Goal: Task Accomplishment & Management: Manage account settings

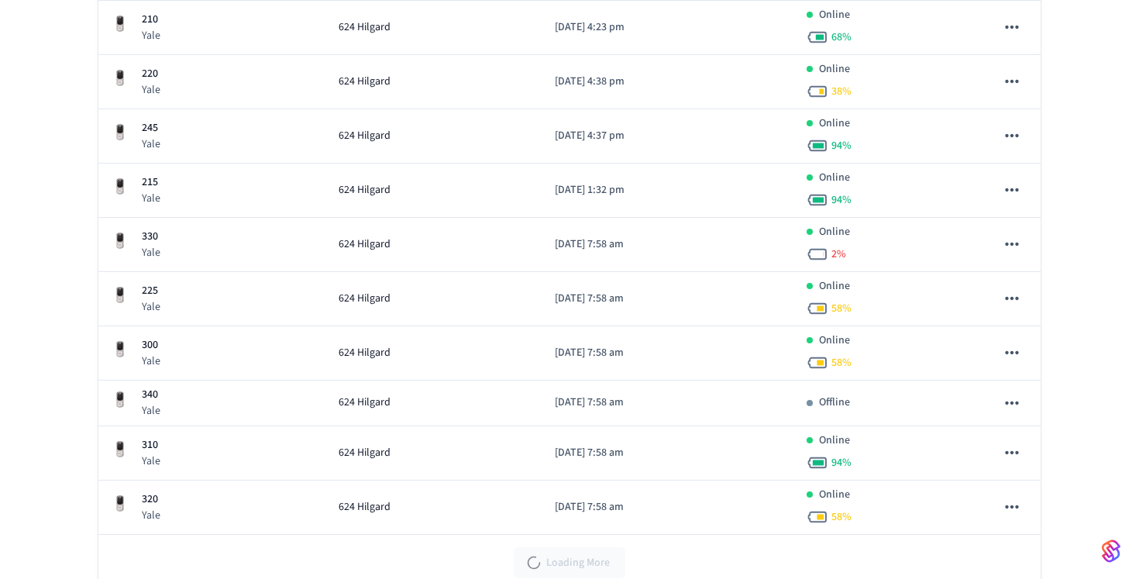
scroll to position [1151, 0]
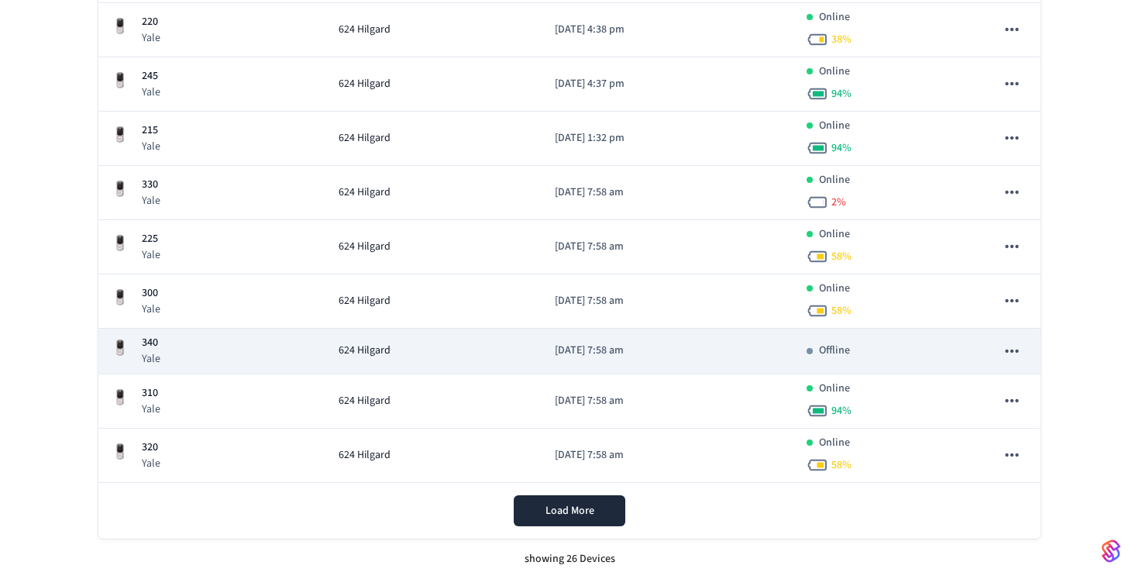
click at [649, 351] on p "[DATE] 7:58 am" at bounding box center [668, 351] width 226 height 16
click at [555, 355] on p "[DATE] 7:58 am" at bounding box center [668, 351] width 226 height 16
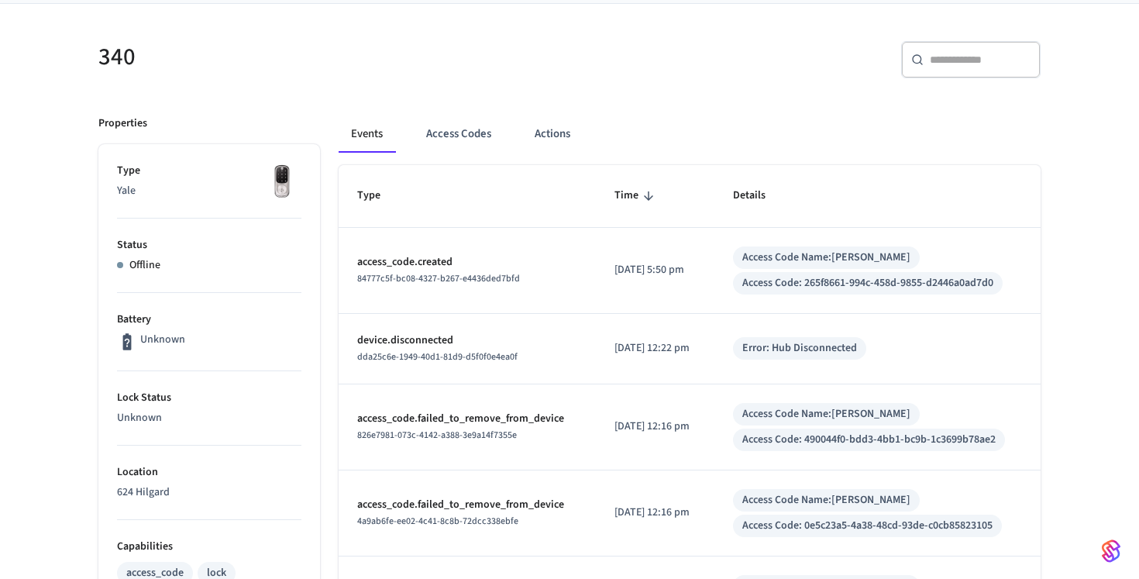
scroll to position [113, 0]
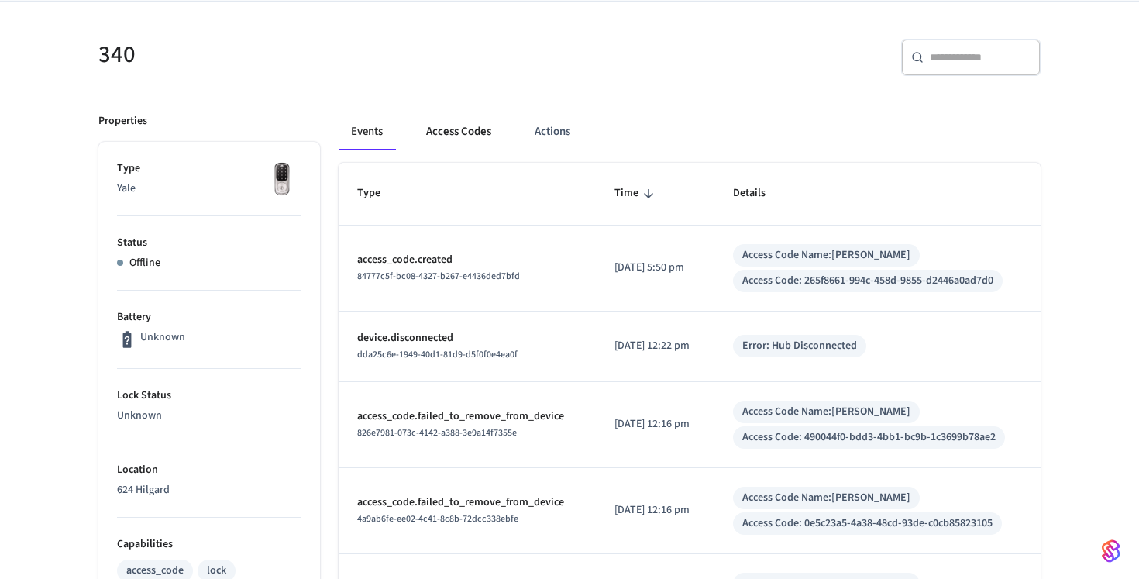
click at [456, 126] on button "Access Codes" at bounding box center [459, 131] width 90 height 37
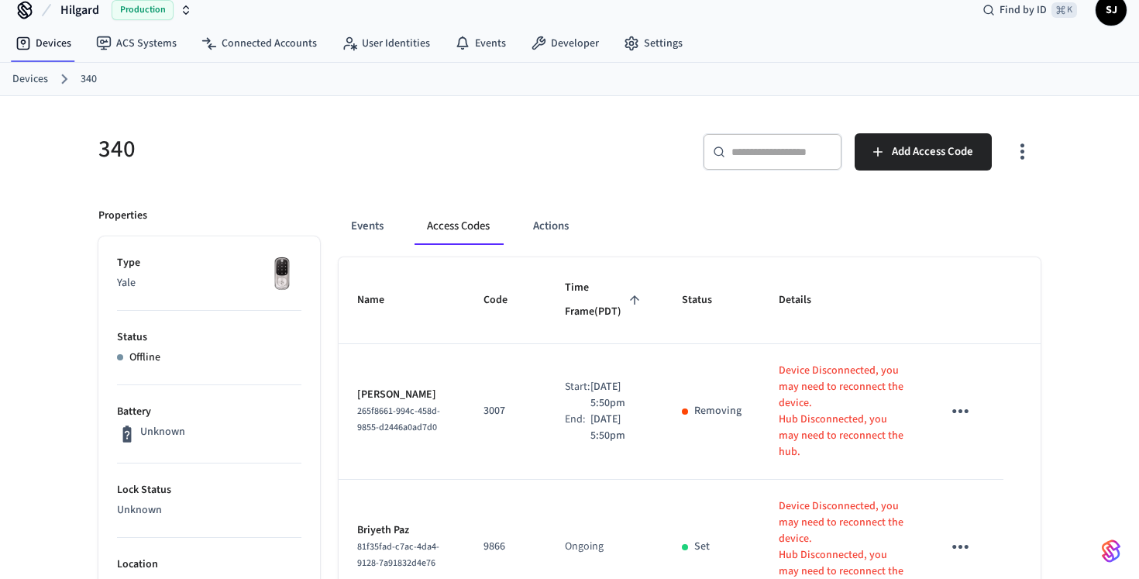
scroll to position [22, 0]
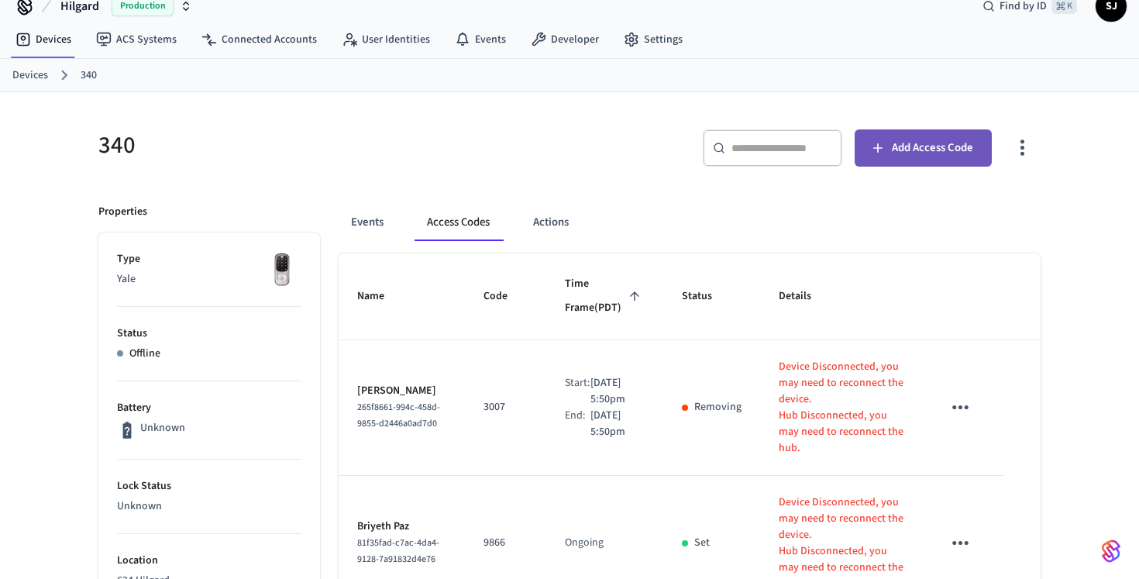
click at [919, 129] on button "Add Access Code" at bounding box center [923, 147] width 137 height 37
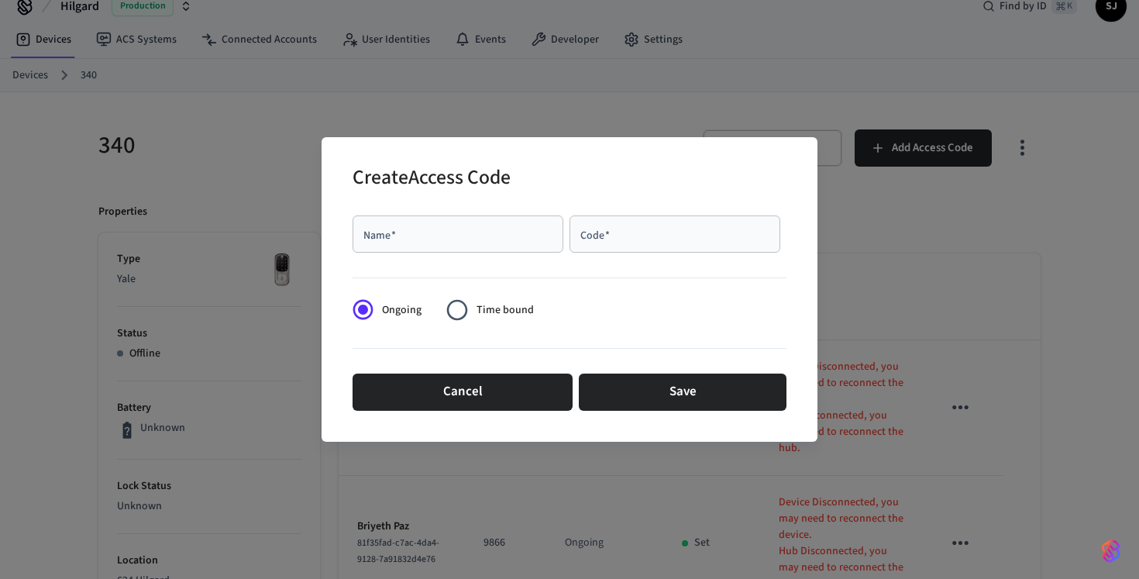
click at [536, 238] on input "Name   *" at bounding box center [458, 234] width 192 height 16
type input "**********"
click at [658, 250] on div "Code   *" at bounding box center [675, 233] width 211 height 37
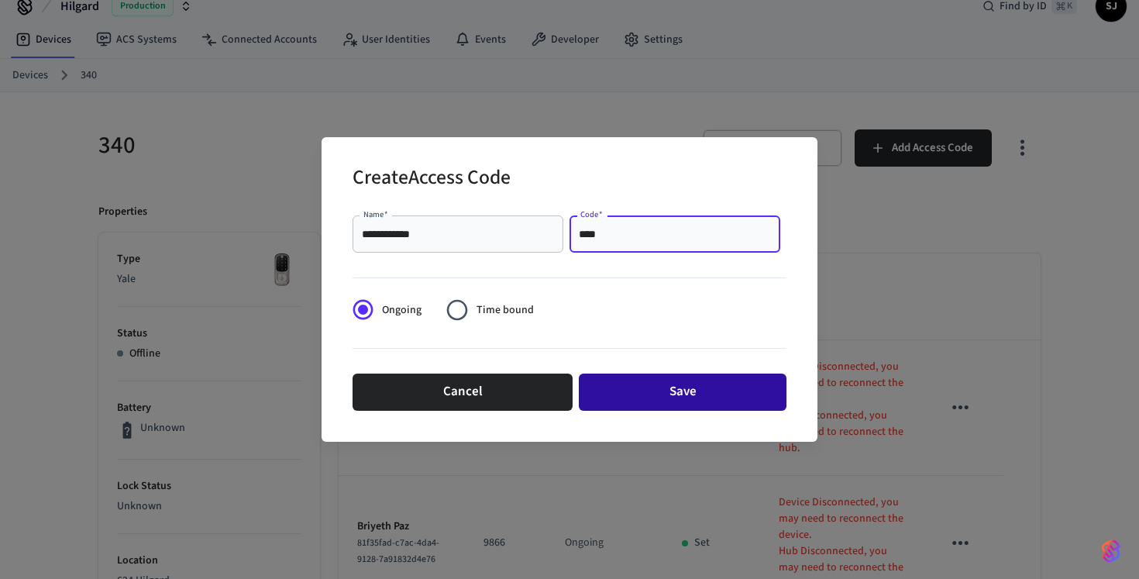
type input "****"
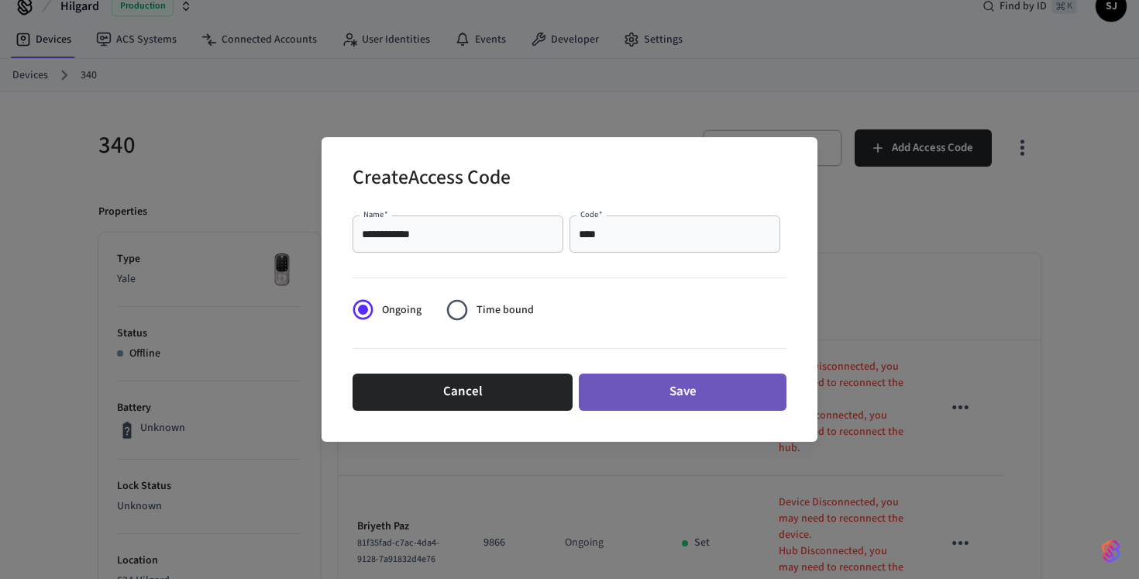
click at [670, 396] on button "Save" at bounding box center [683, 392] width 208 height 37
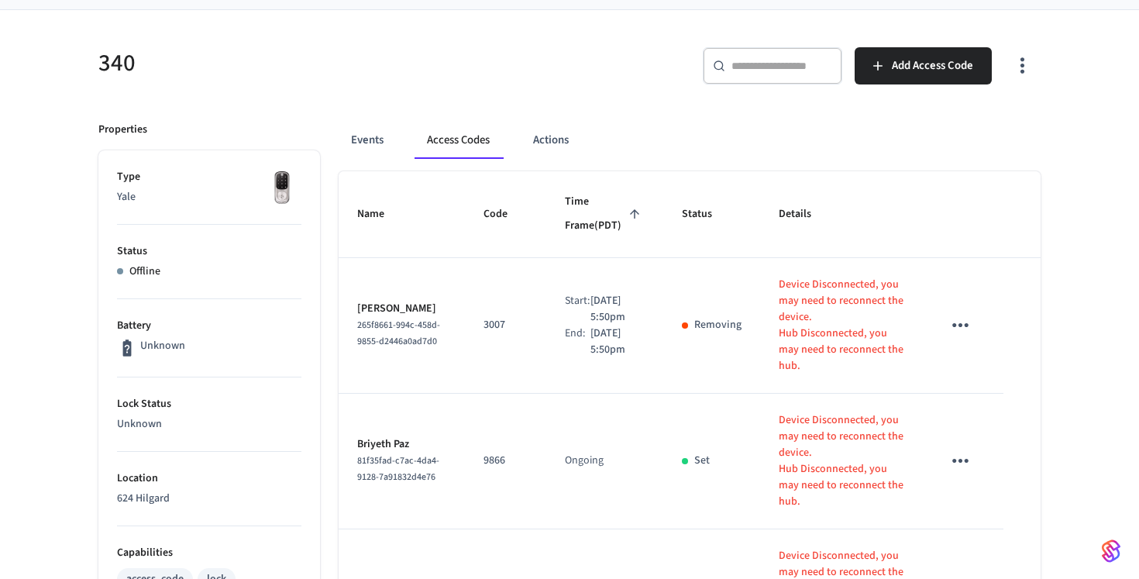
scroll to position [0, 0]
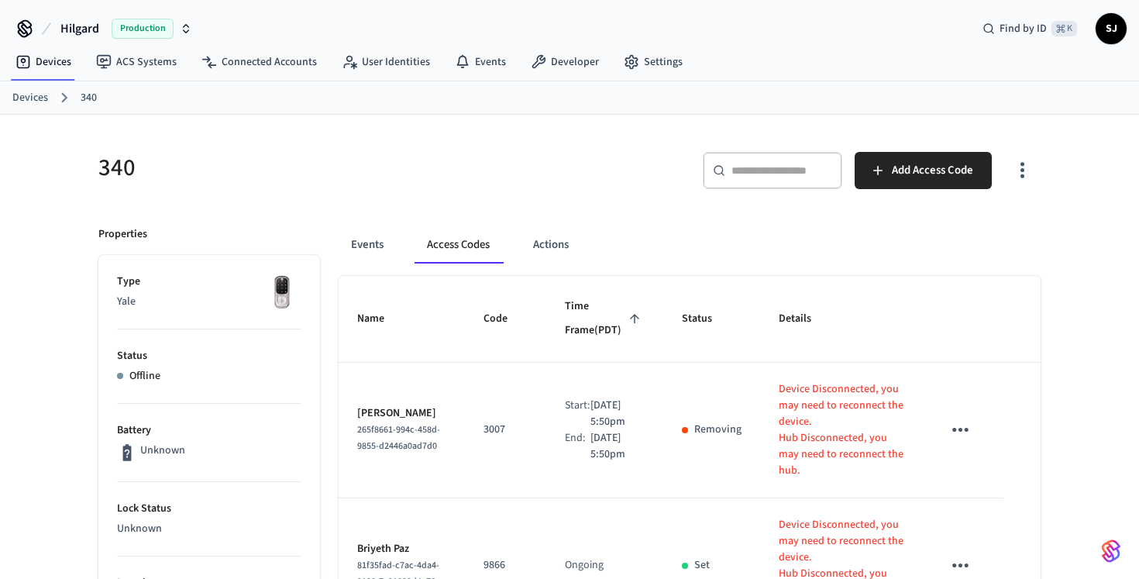
click at [84, 102] on link "340" at bounding box center [89, 98] width 16 height 16
click at [36, 96] on link "Devices" at bounding box center [30, 98] width 36 height 16
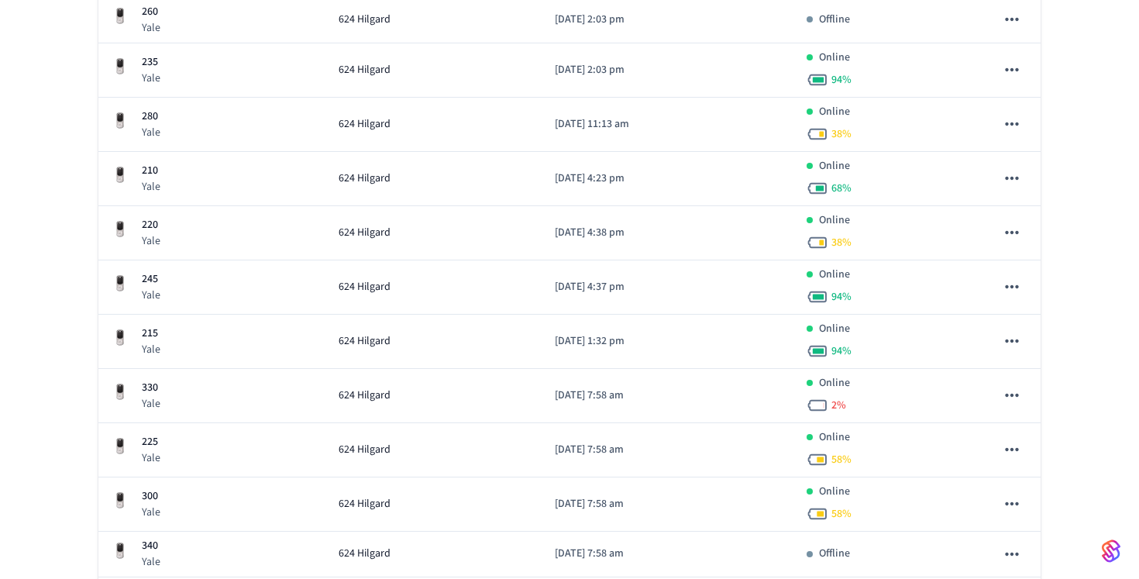
scroll to position [1151, 0]
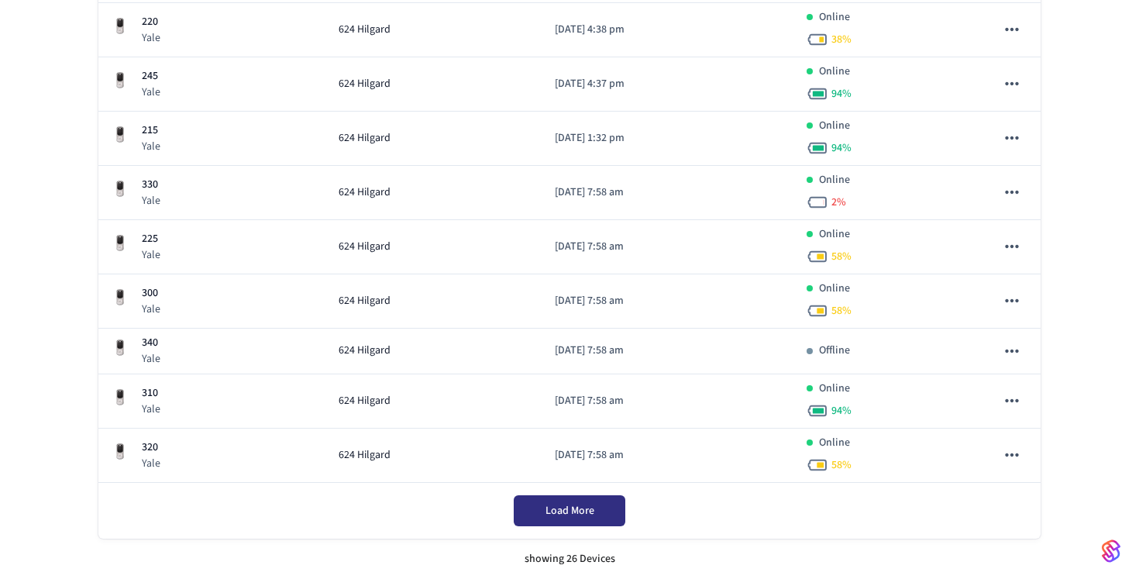
click at [606, 509] on button "Load More" at bounding box center [570, 510] width 112 height 31
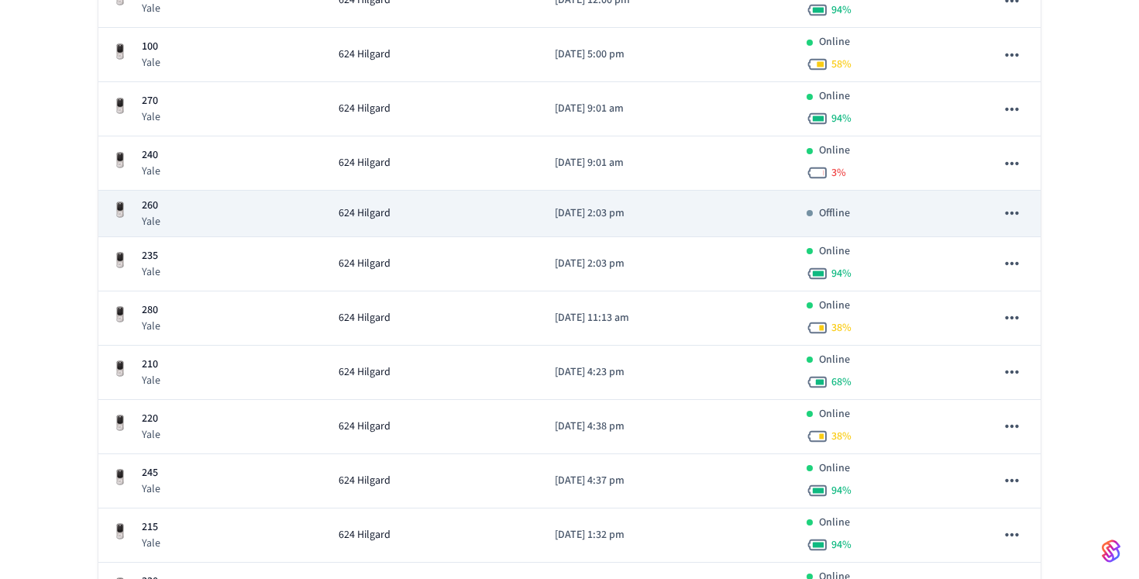
scroll to position [0, 0]
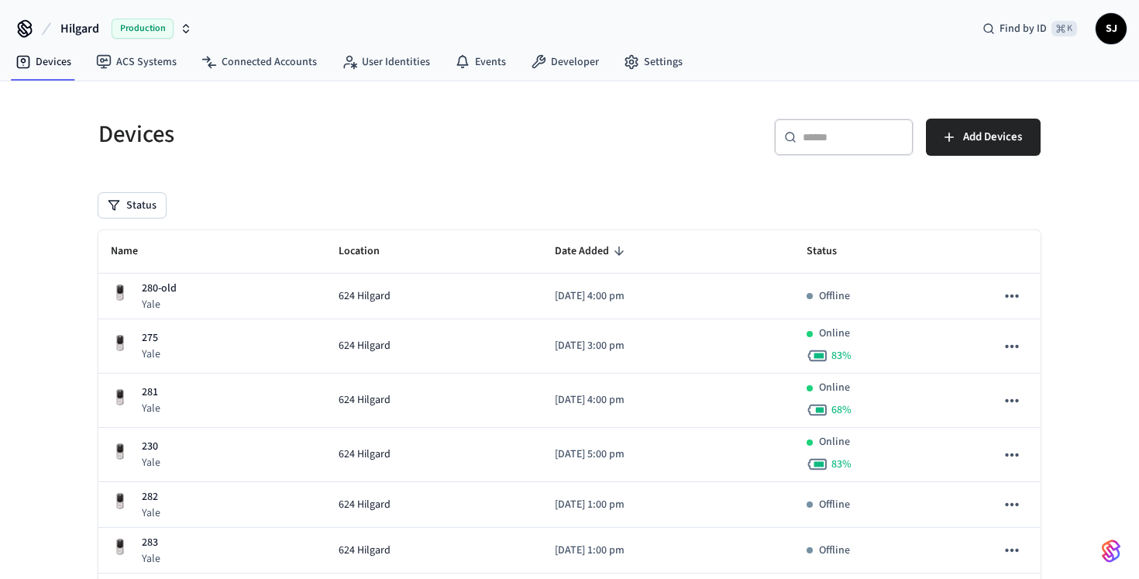
click at [852, 164] on div "​ ​" at bounding box center [844, 144] width 140 height 50
click at [836, 142] on input "text" at bounding box center [853, 137] width 101 height 16
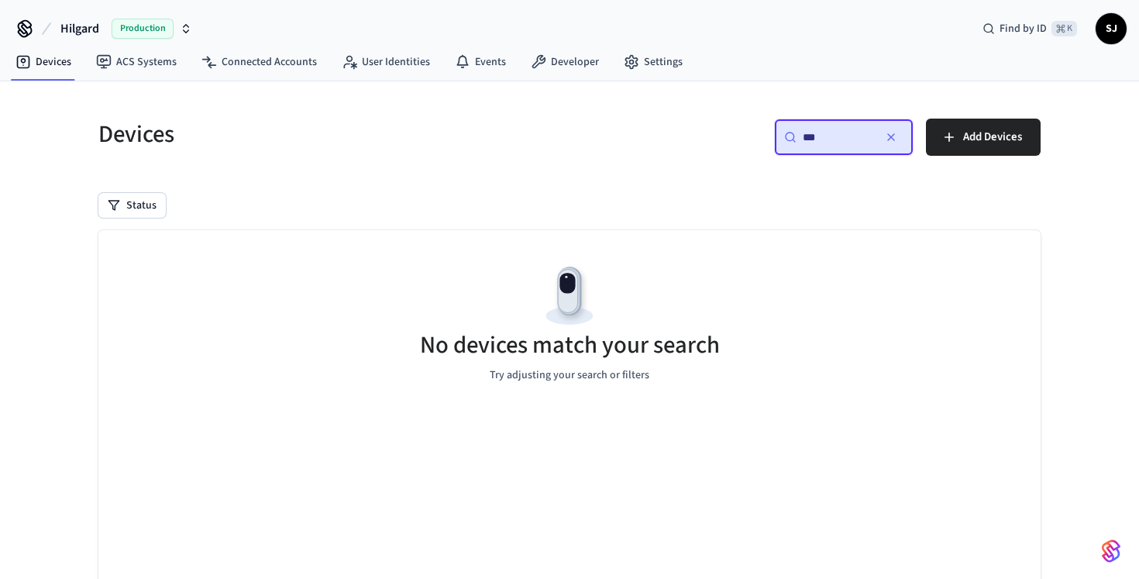
drag, startPoint x: 836, startPoint y: 142, endPoint x: 700, endPoint y: 120, distance: 138.1
click at [708, 126] on div "​ *** ​ Add Devices" at bounding box center [810, 144] width 462 height 50
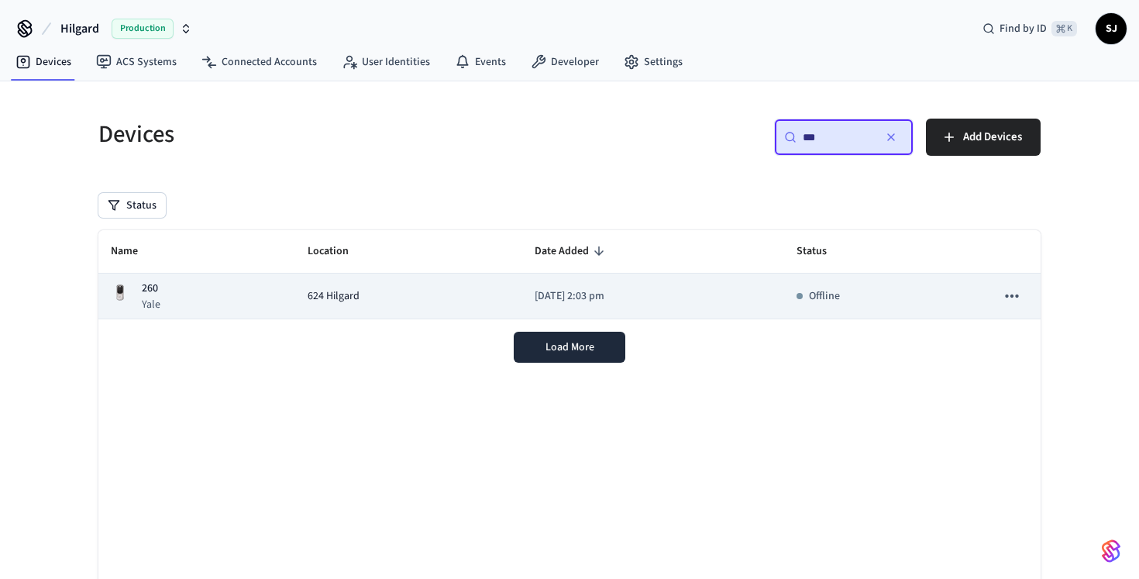
type input "***"
click at [701, 290] on p "[DATE] 2:03 pm" at bounding box center [653, 296] width 237 height 16
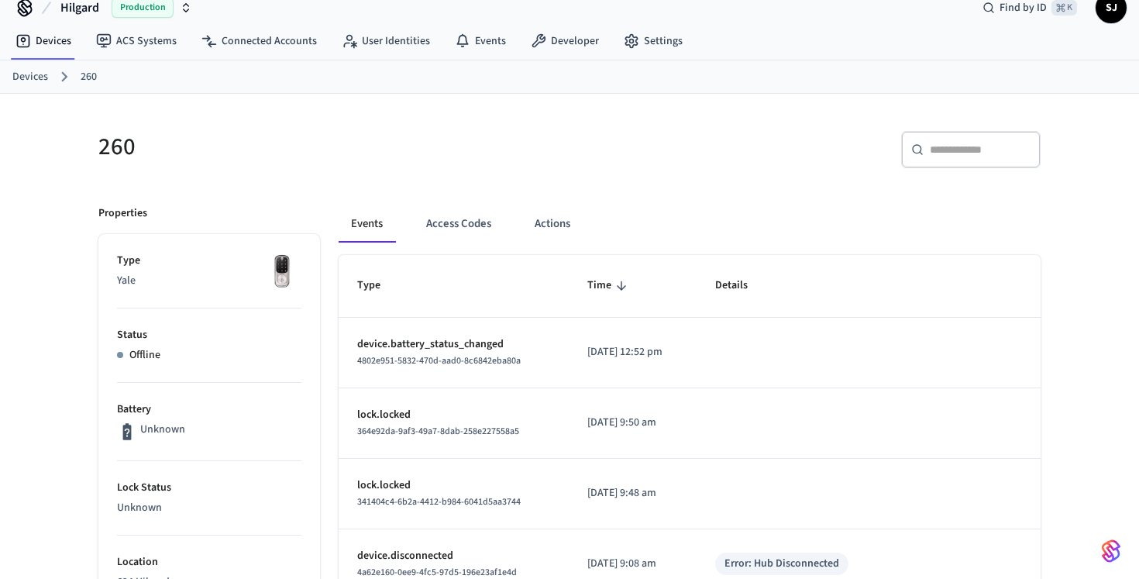
scroll to position [57, 0]
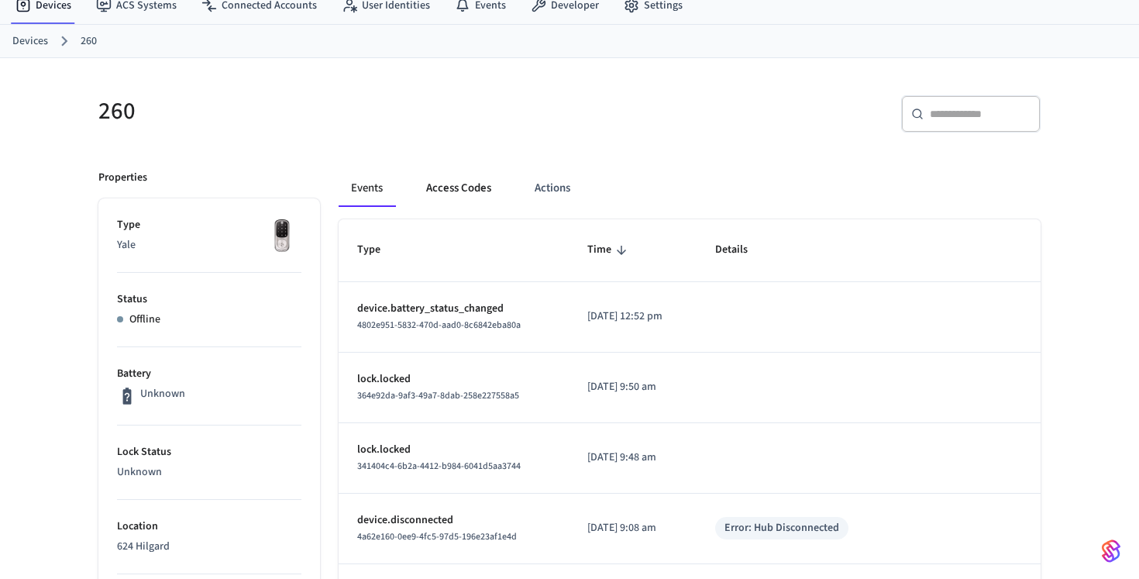
click at [487, 195] on button "Access Codes" at bounding box center [459, 188] width 90 height 37
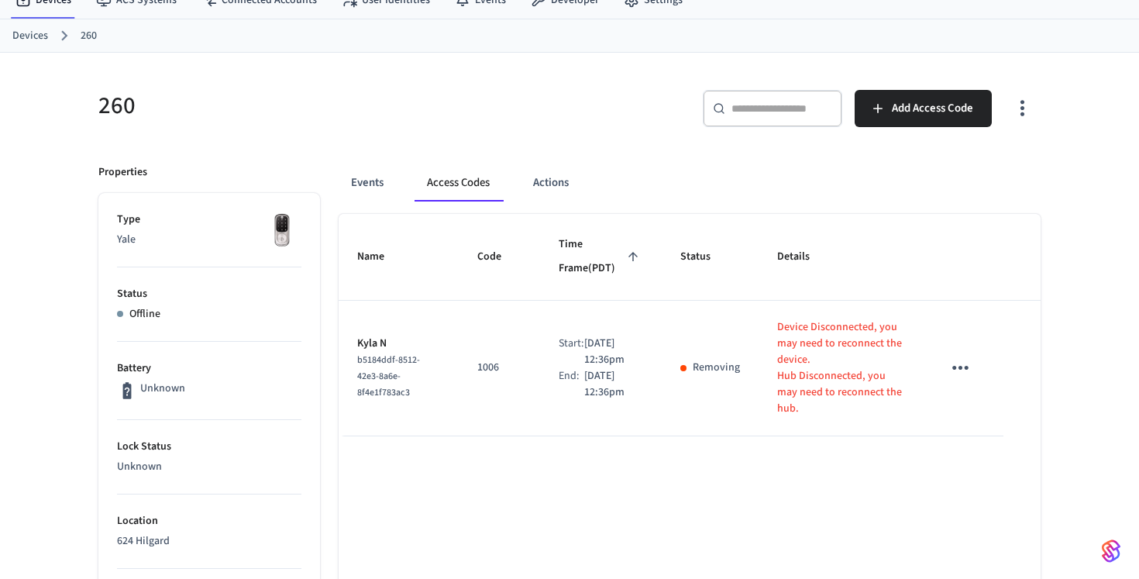
scroll to position [64, 0]
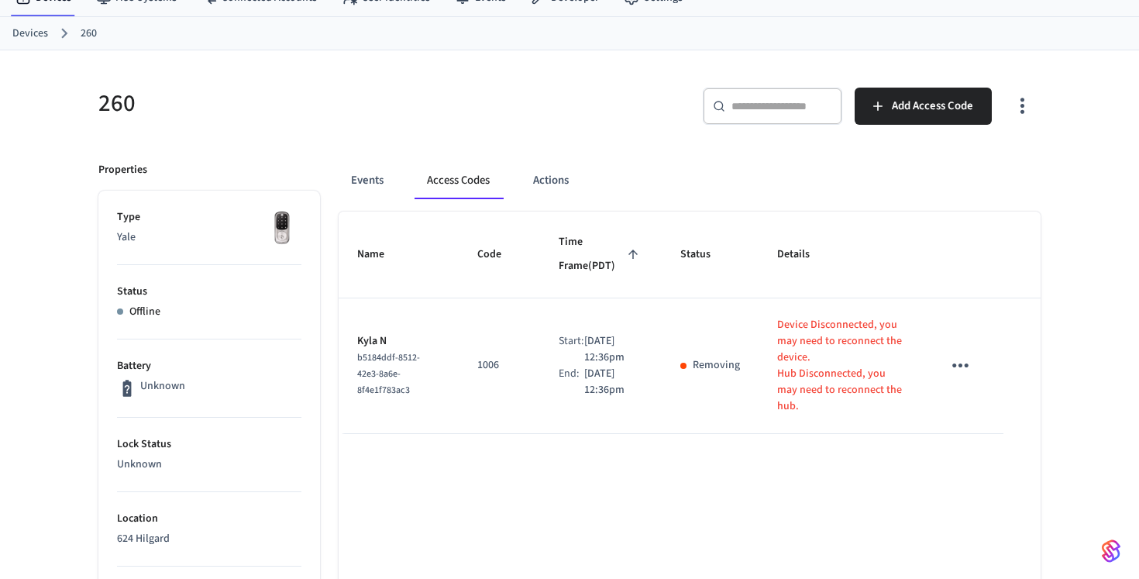
click at [829, 104] on input "text" at bounding box center [782, 106] width 101 height 16
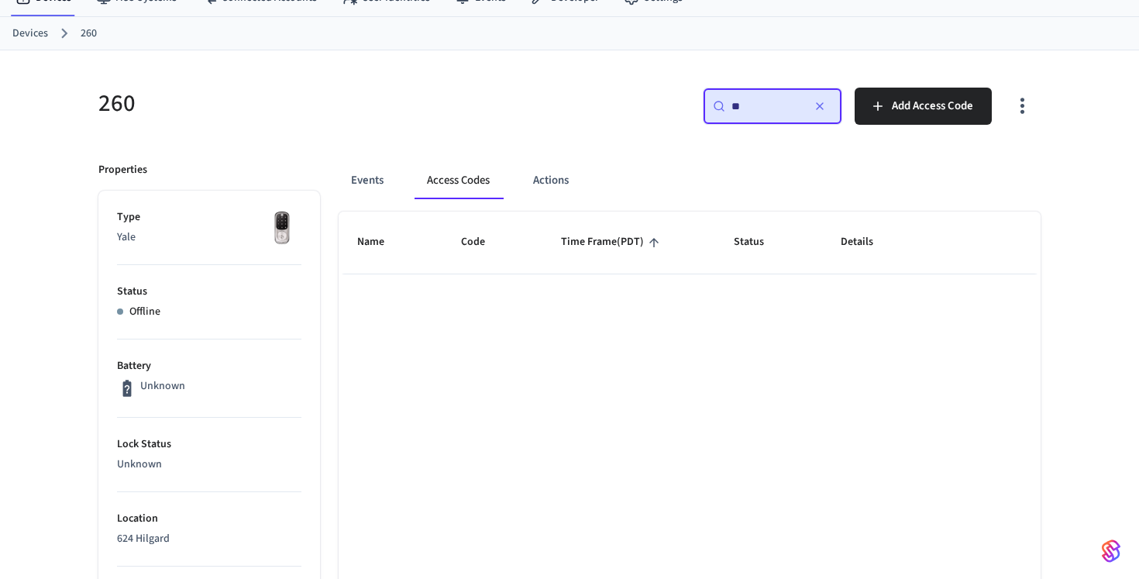
type input "*"
type input "***"
click at [822, 105] on icon "button" at bounding box center [820, 106] width 12 height 12
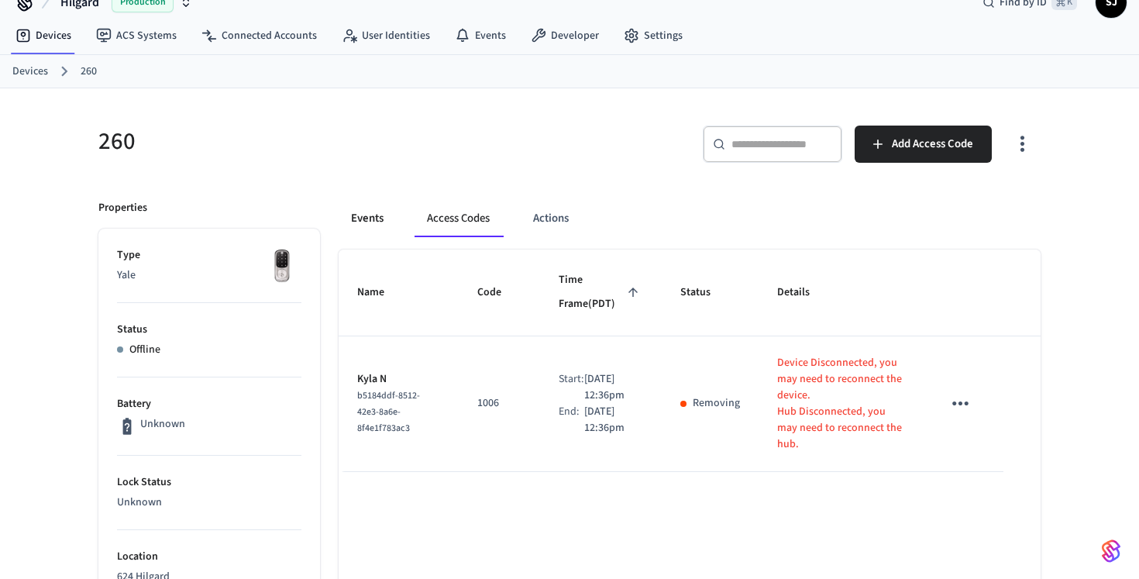
click at [382, 225] on button "Events" at bounding box center [367, 218] width 57 height 37
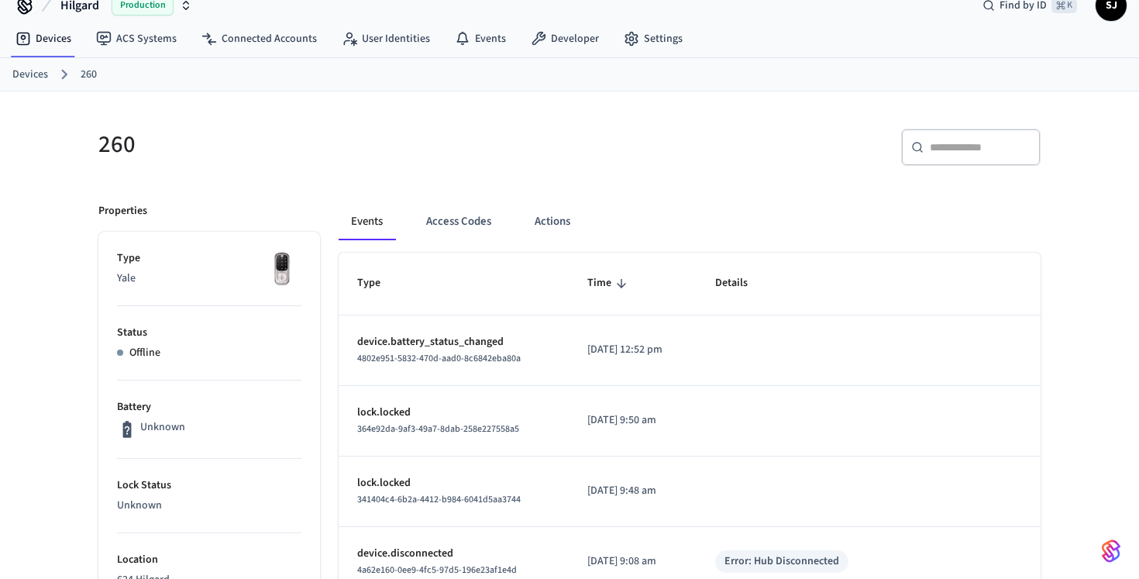
scroll to position [0, 0]
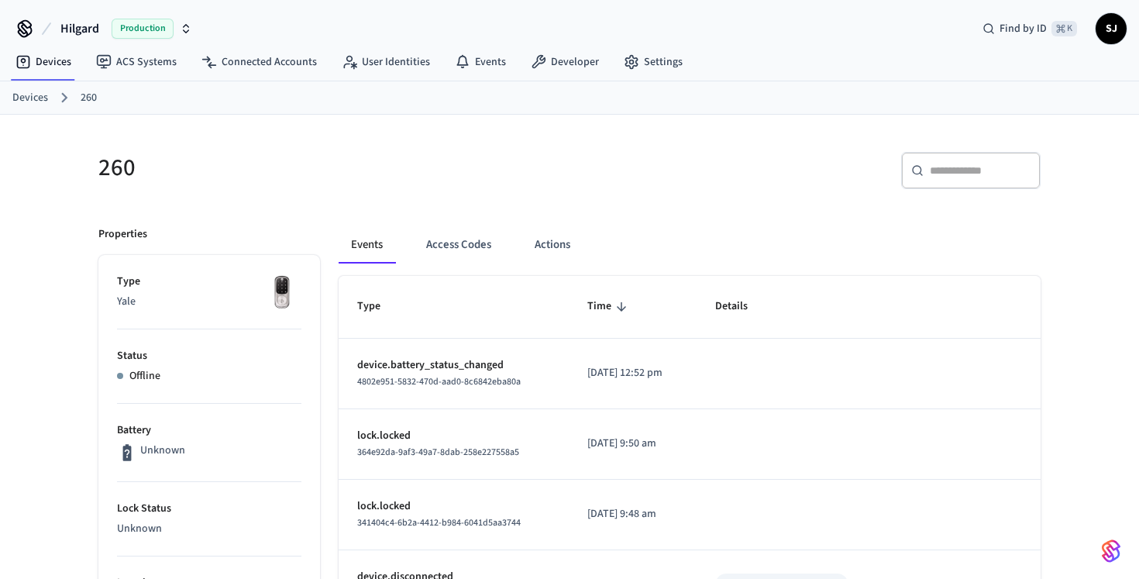
click at [46, 92] on link "Devices" at bounding box center [30, 98] width 36 height 16
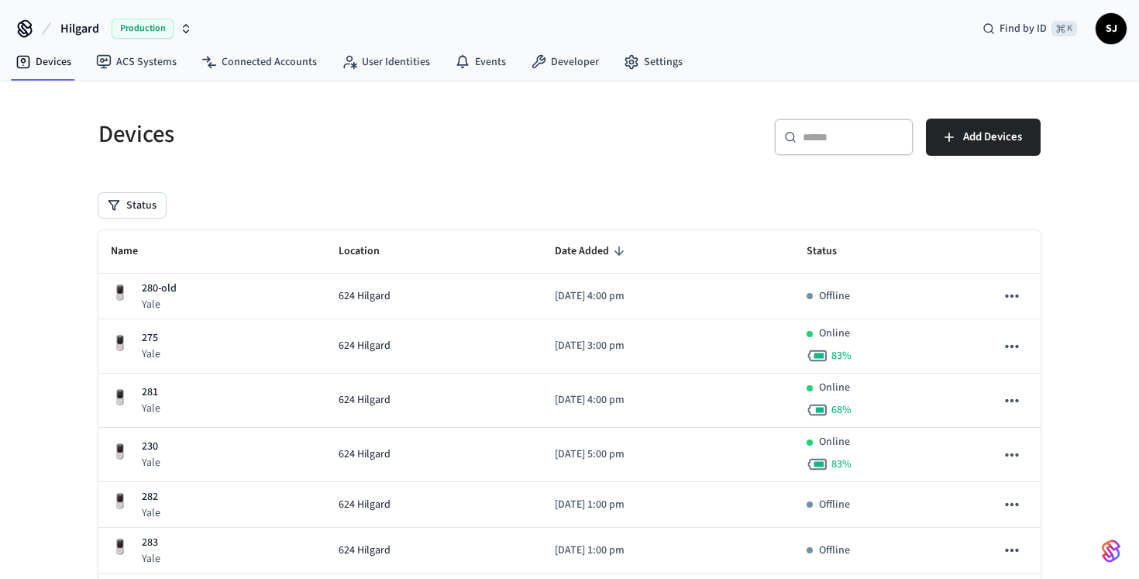
click at [885, 122] on div "​ ​" at bounding box center [844, 137] width 140 height 37
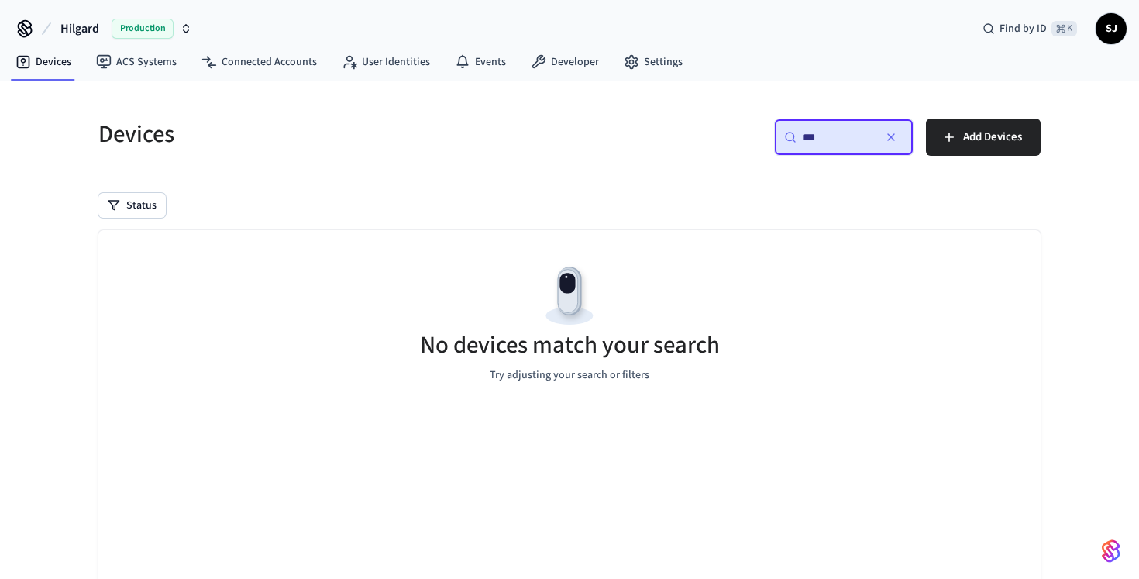
type input "***"
drag, startPoint x: 872, startPoint y: 125, endPoint x: 600, endPoint y: 79, distance: 275.9
click at [600, 79] on div "Hilgard Production Find by ID ⌘ K SJ Devices ACS Systems Connected Accounts Use…" at bounding box center [569, 338] width 1139 height 677
click at [884, 129] on button "button" at bounding box center [891, 137] width 25 height 25
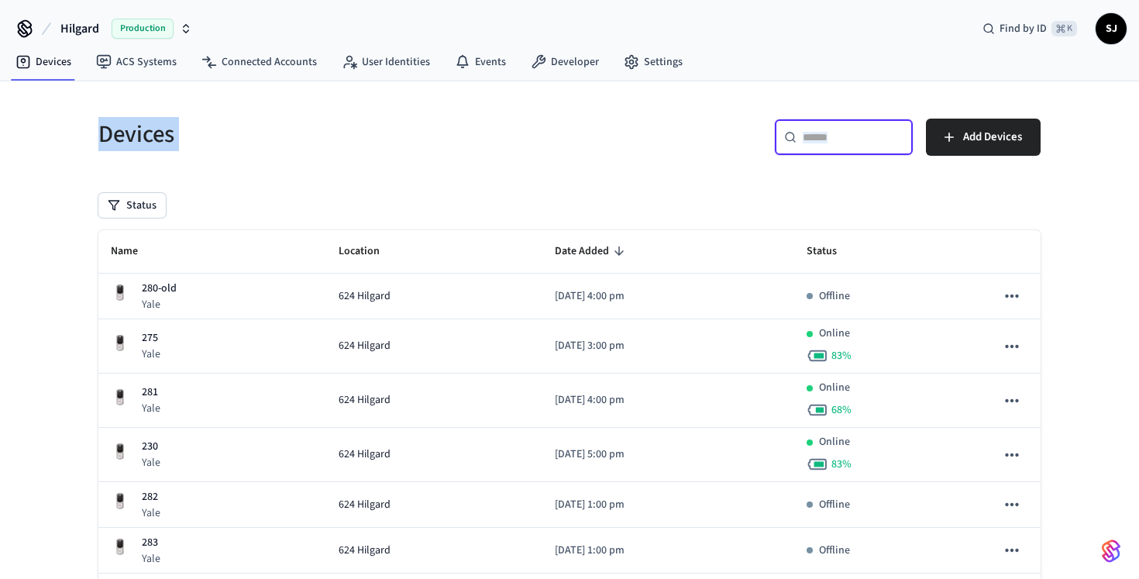
click at [859, 134] on input "text" at bounding box center [853, 137] width 101 height 16
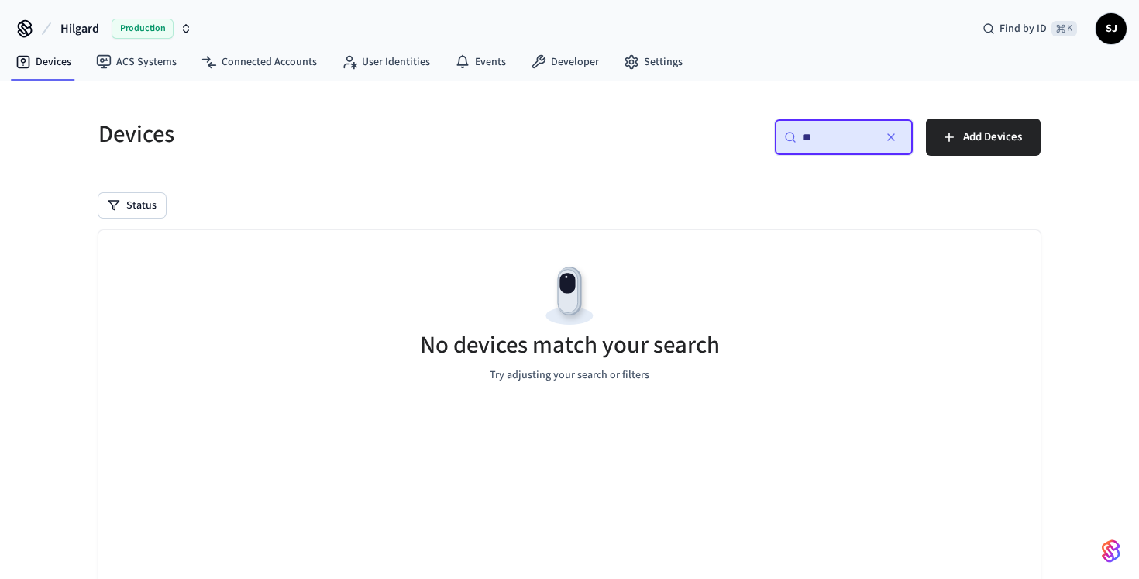
type input "*"
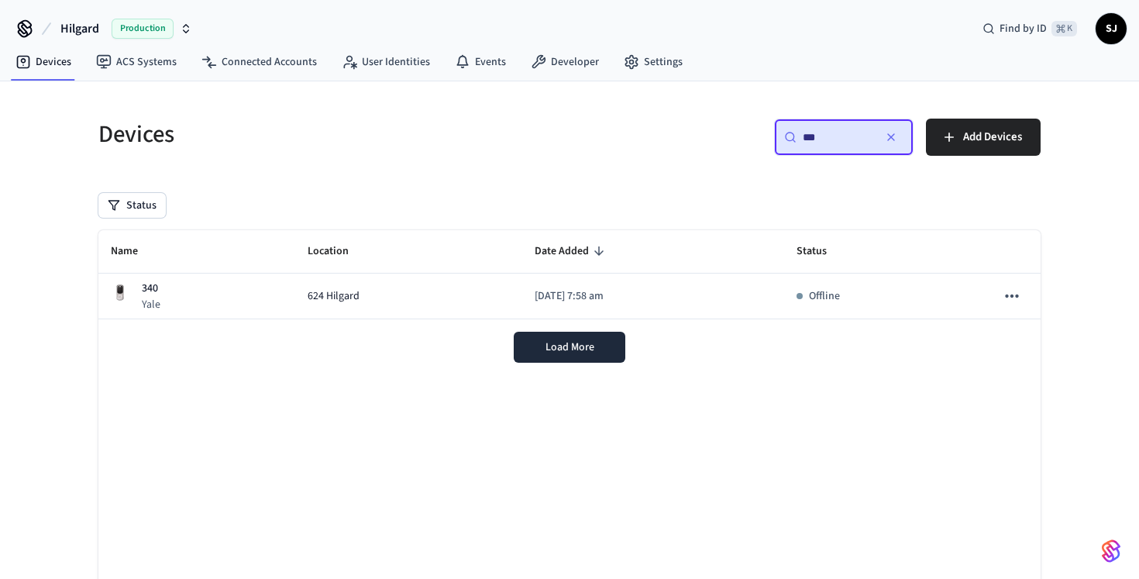
type input "***"
click at [884, 146] on button "button" at bounding box center [891, 137] width 25 height 25
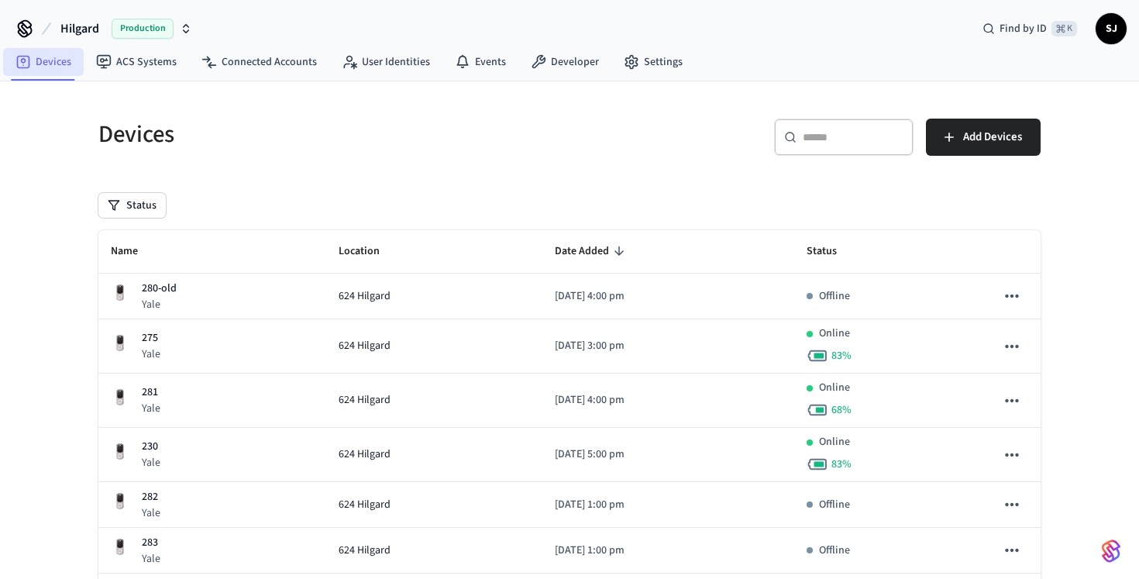
click at [60, 71] on link "Devices" at bounding box center [43, 62] width 81 height 28
click at [317, 139] on h5 "Devices" at bounding box center [329, 135] width 462 height 32
click at [351, 67] on icon at bounding box center [350, 62] width 16 height 16
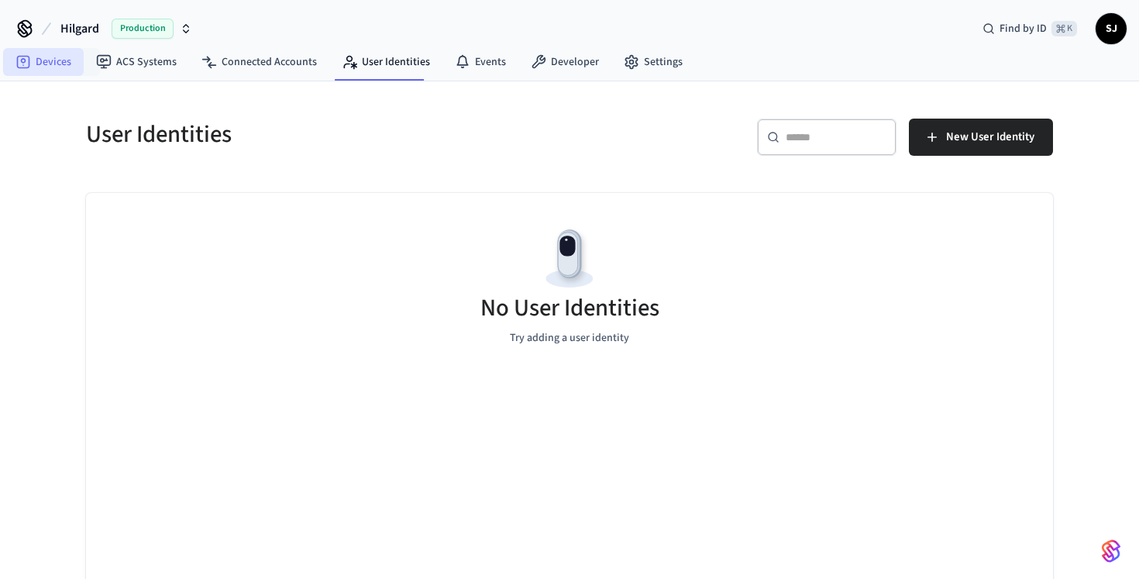
click at [51, 53] on link "Devices" at bounding box center [43, 62] width 81 height 28
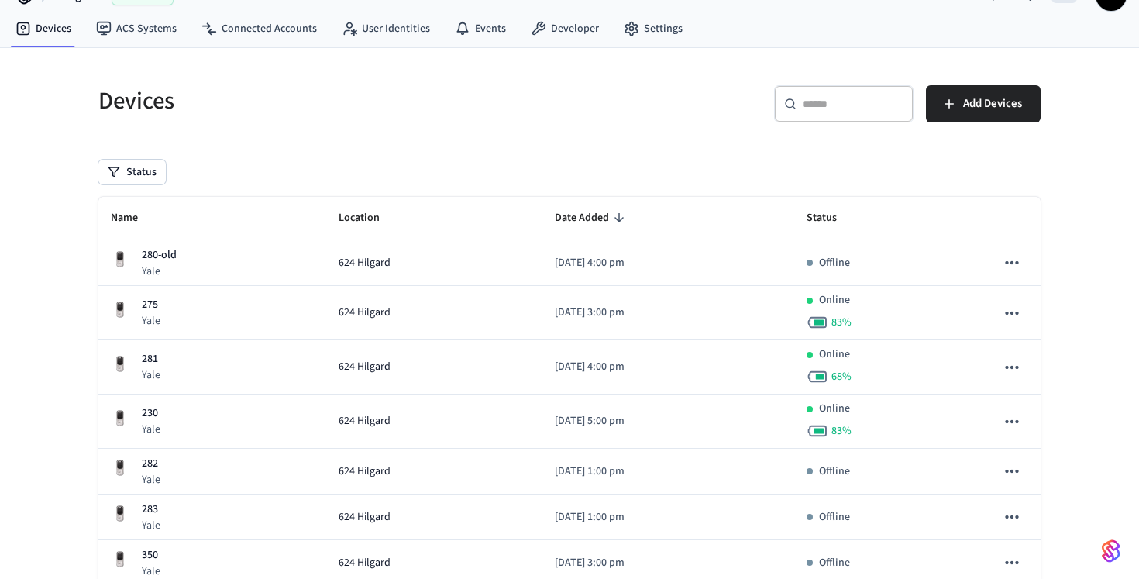
scroll to position [47, 0]
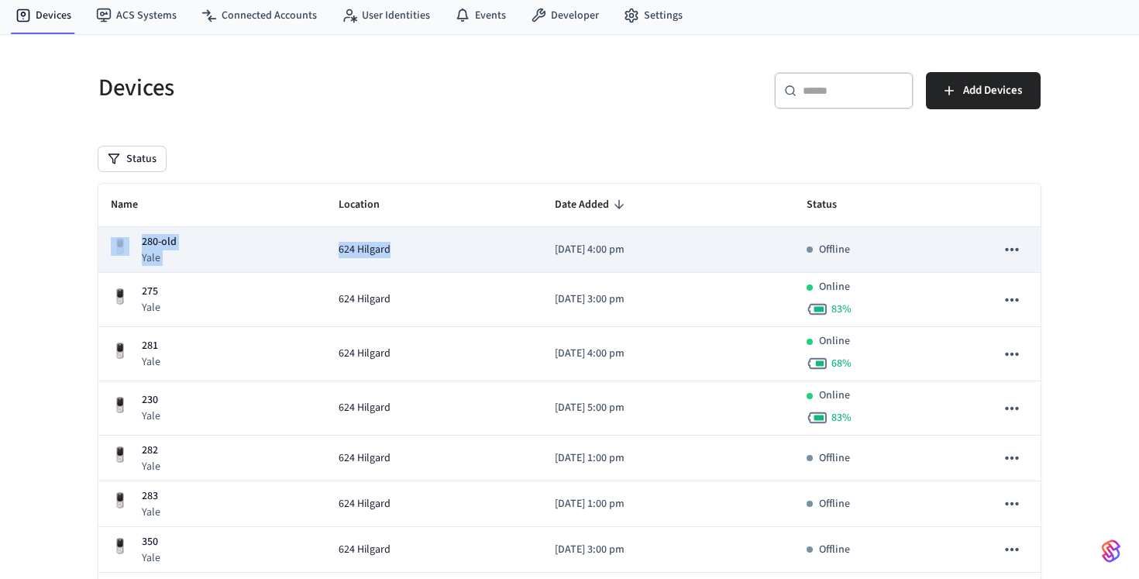
drag, startPoint x: 452, startPoint y: 255, endPoint x: 458, endPoint y: 227, distance: 28.6
click at [458, 227] on td "624 Hilgard" at bounding box center [434, 250] width 216 height 46
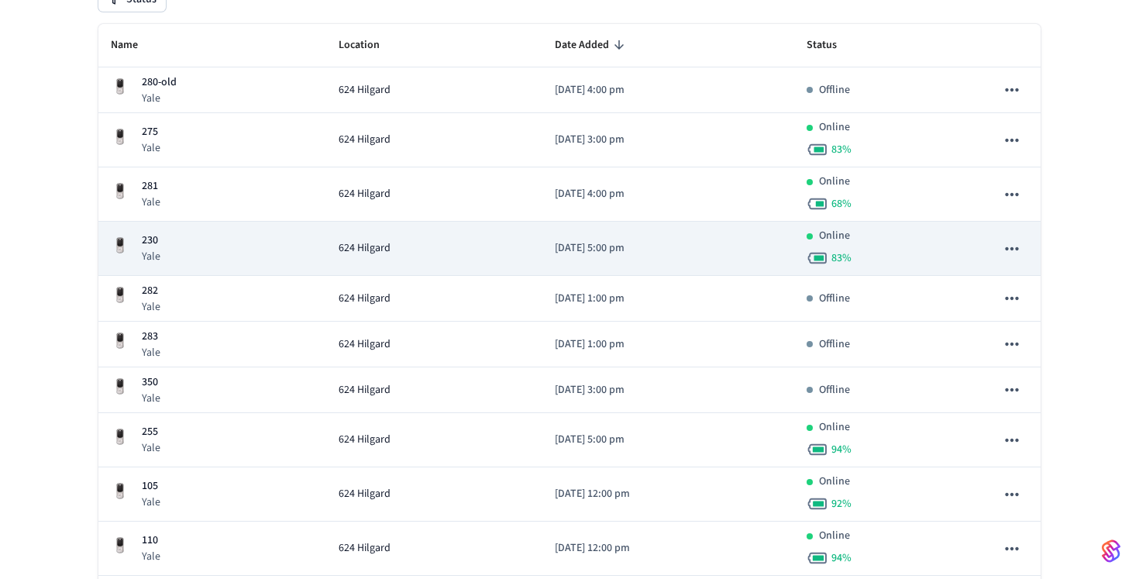
scroll to position [211, 0]
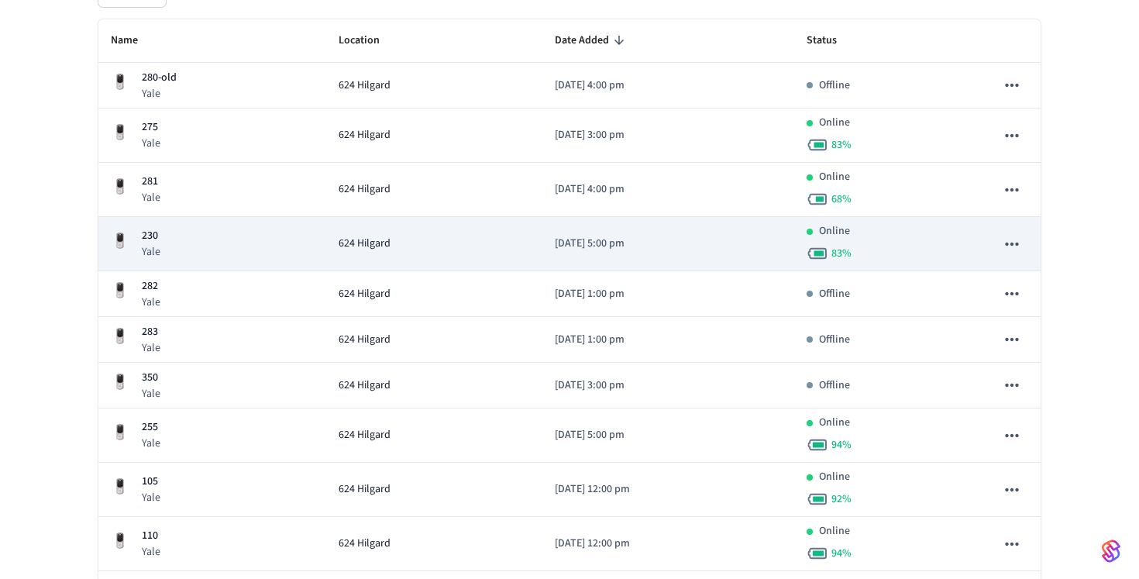
click at [432, 243] on div "624 Hilgard" at bounding box center [434, 244] width 191 height 16
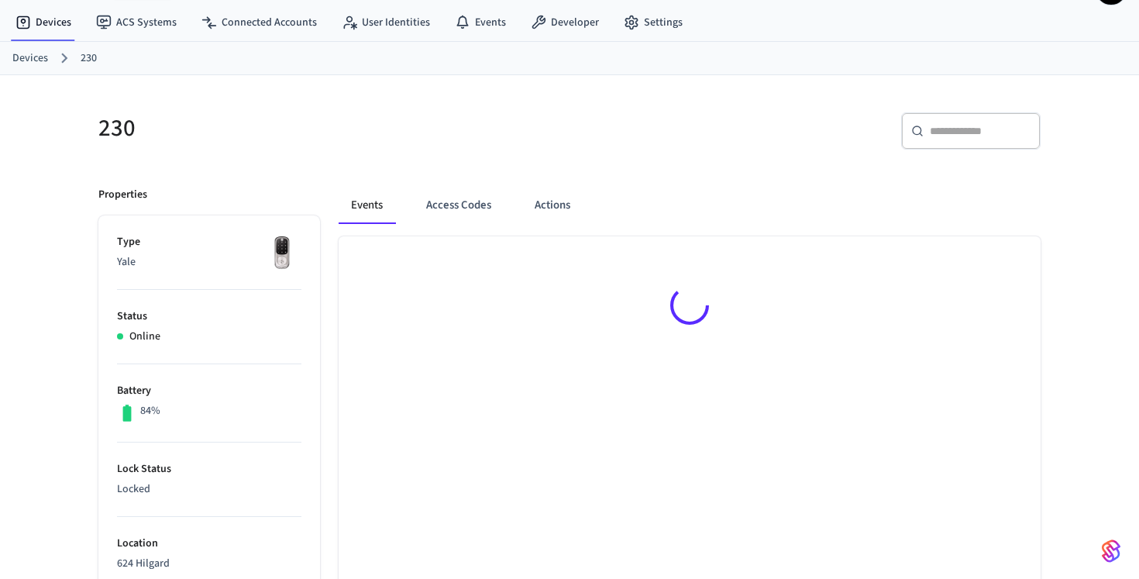
scroll to position [52, 0]
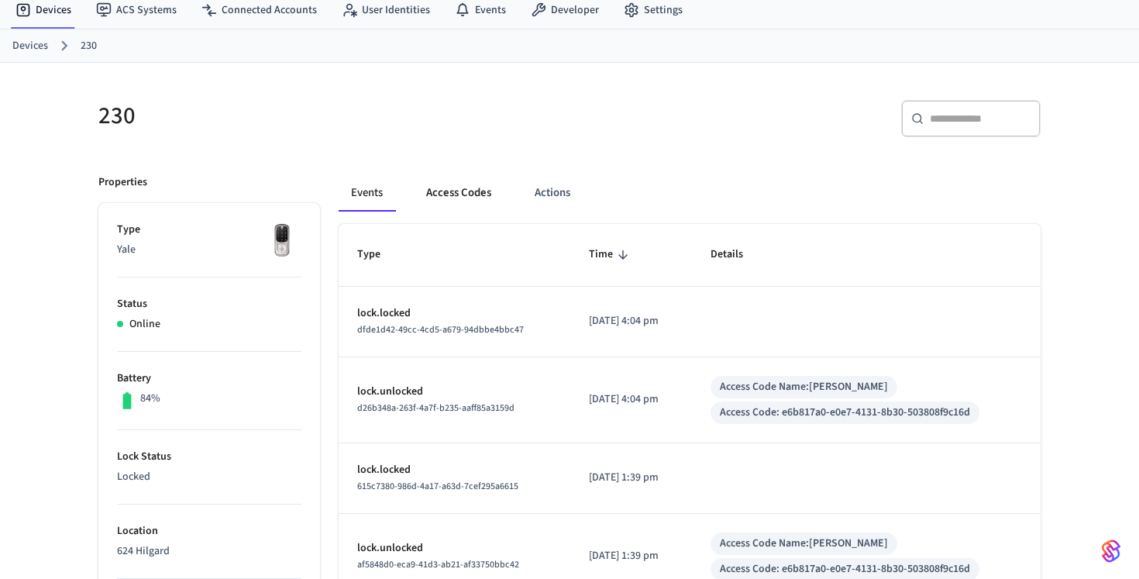
click at [460, 199] on button "Access Codes" at bounding box center [459, 192] width 90 height 37
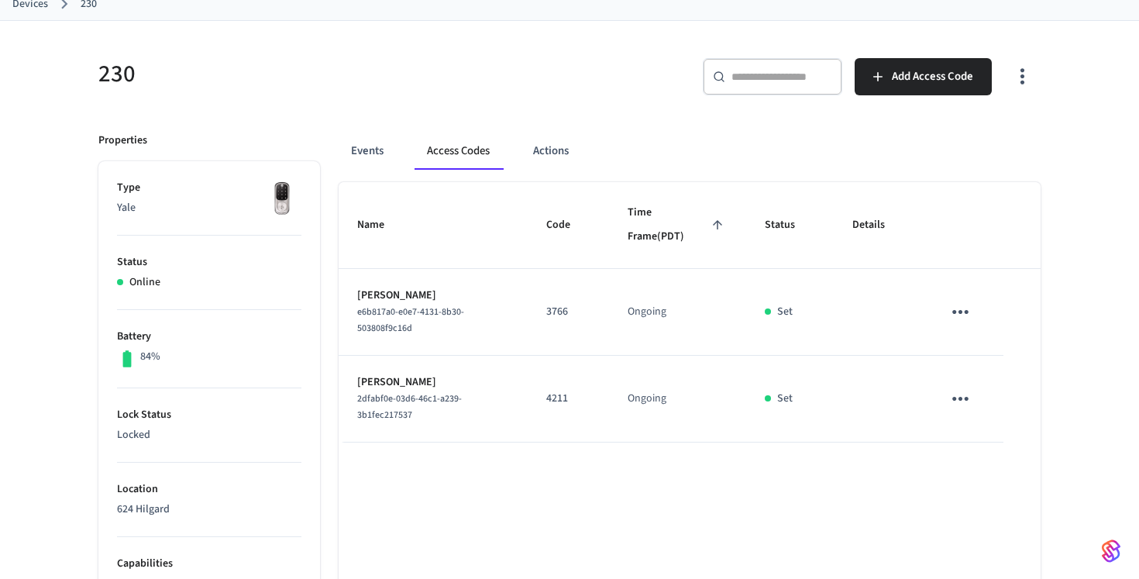
scroll to position [103, 0]
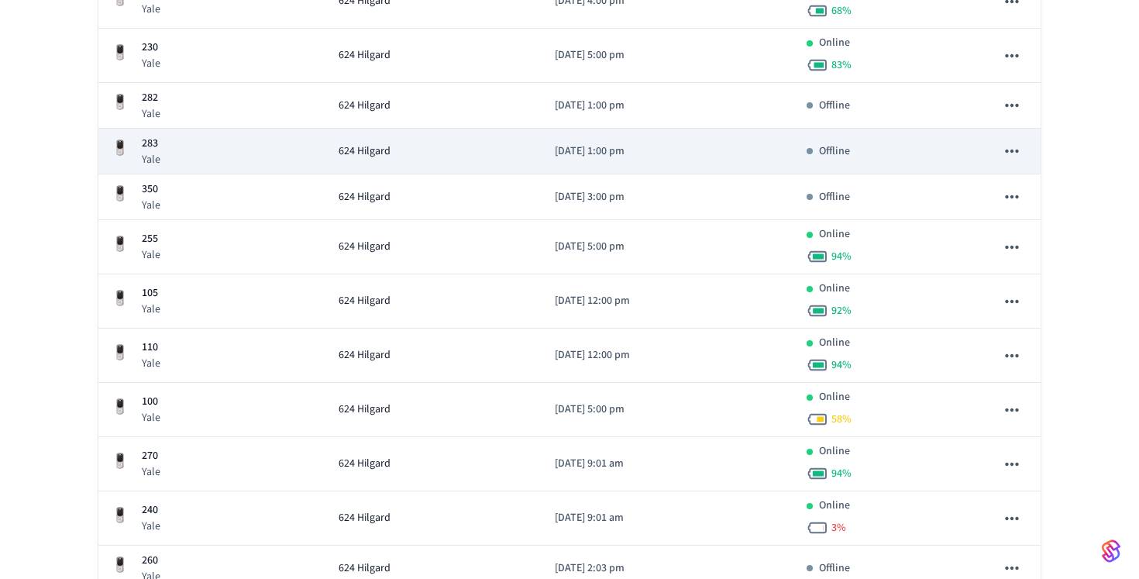
scroll to position [471, 0]
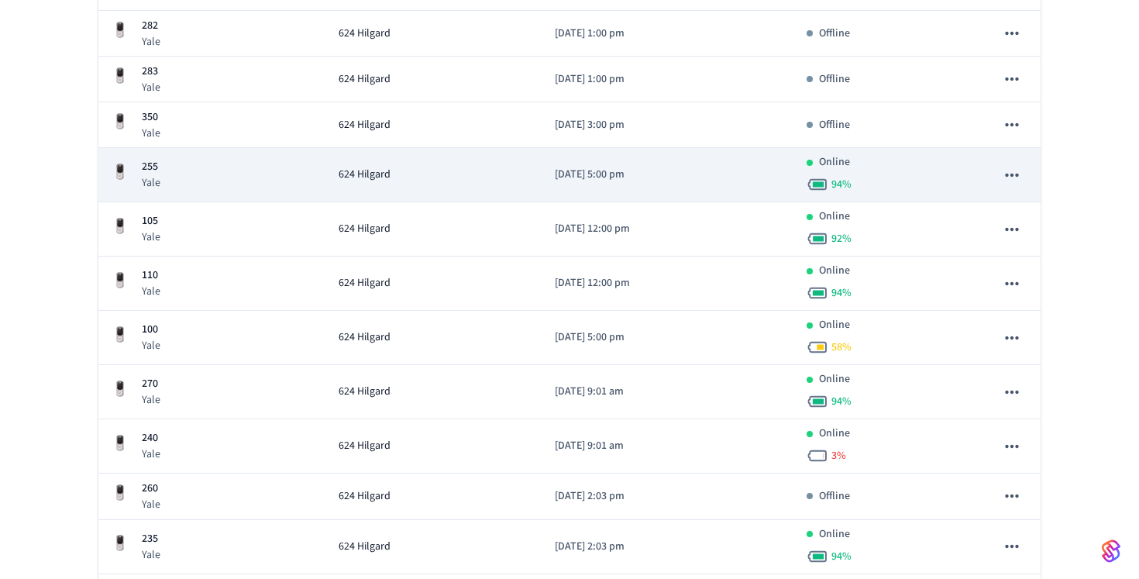
click at [543, 193] on td "[DATE] 5:00 pm" at bounding box center [668, 175] width 251 height 54
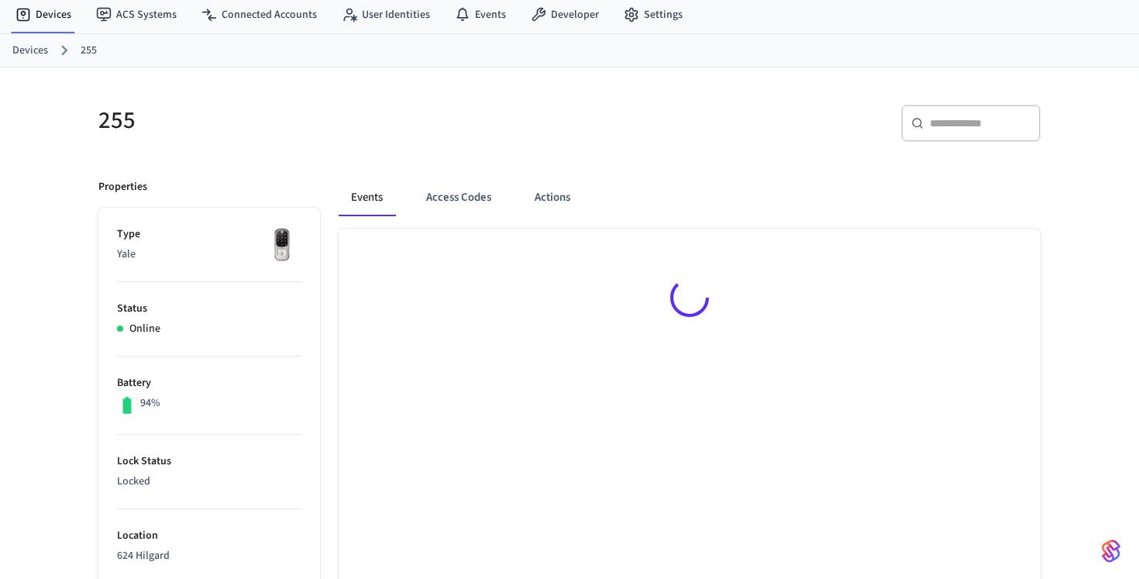
scroll to position [128, 0]
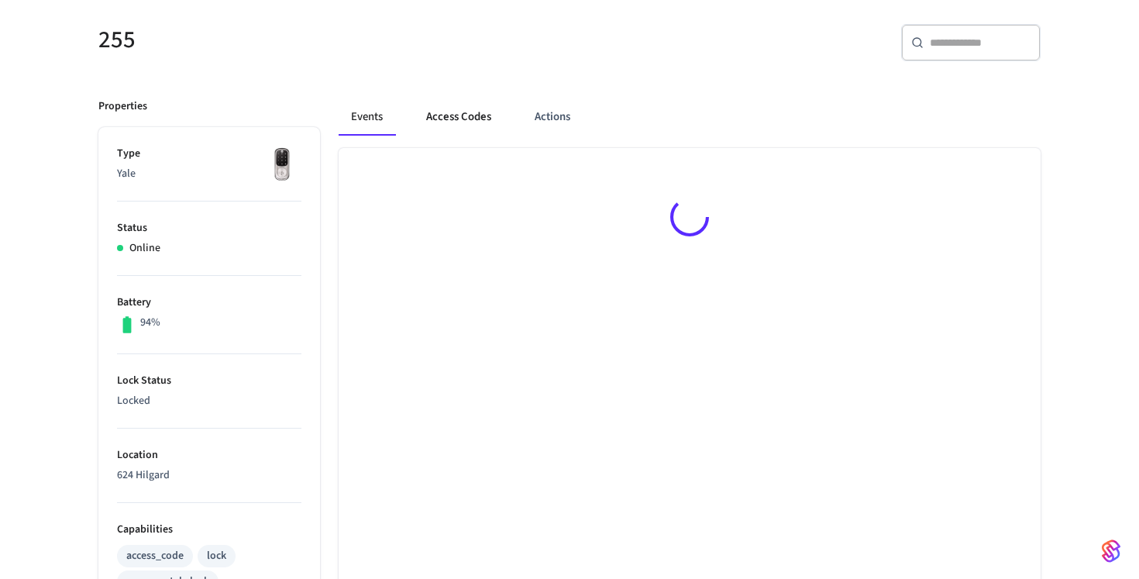
click at [446, 131] on button "Access Codes" at bounding box center [459, 116] width 90 height 37
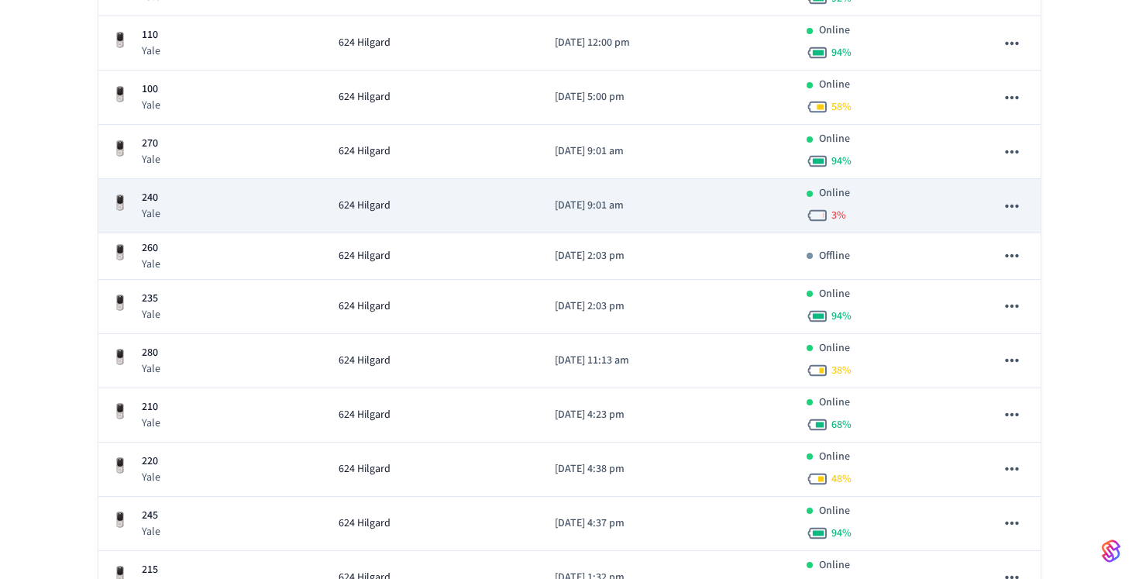
scroll to position [712, 0]
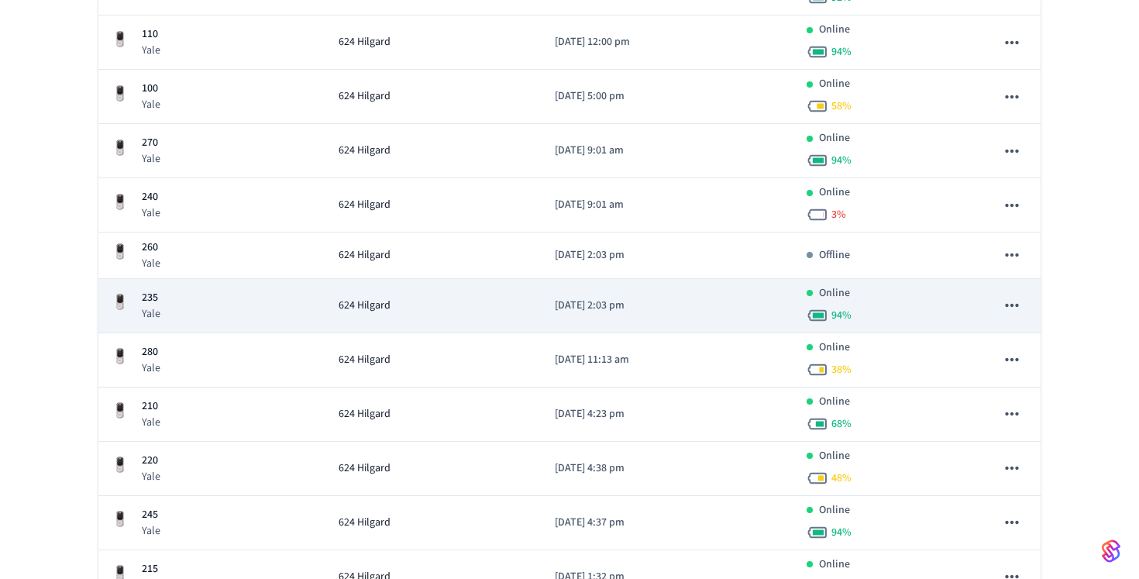
click at [558, 319] on td "[DATE] 2:03 pm" at bounding box center [668, 306] width 251 height 54
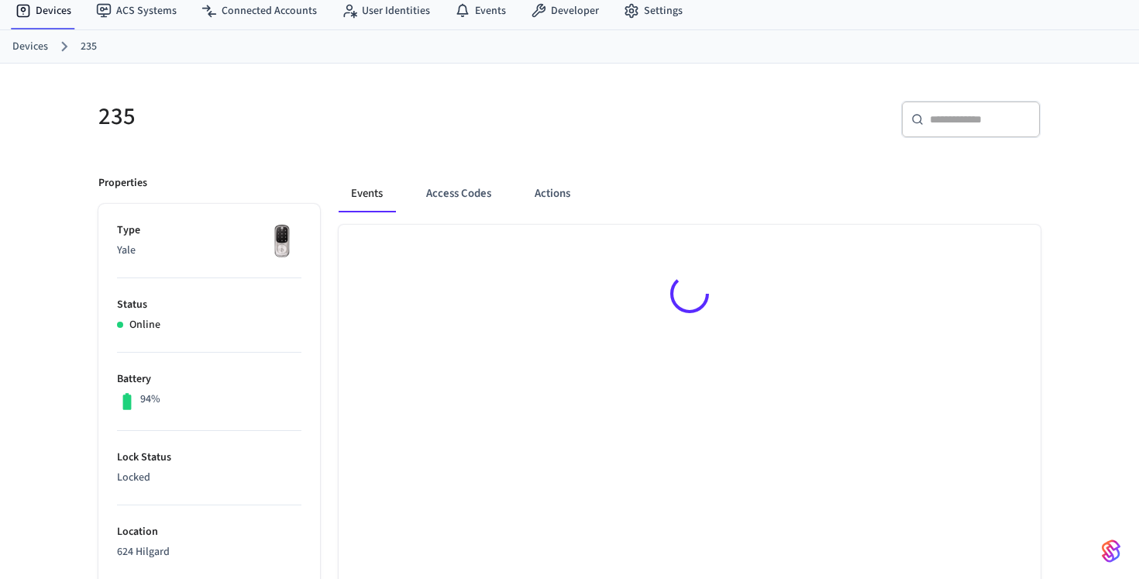
scroll to position [102, 0]
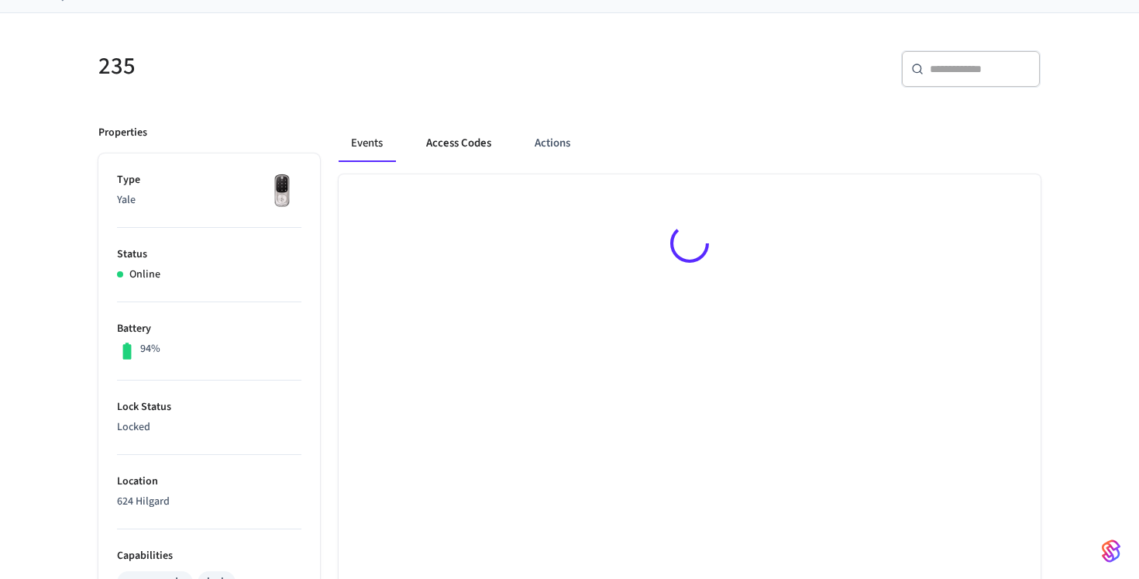
click at [456, 157] on button "Access Codes" at bounding box center [459, 143] width 90 height 37
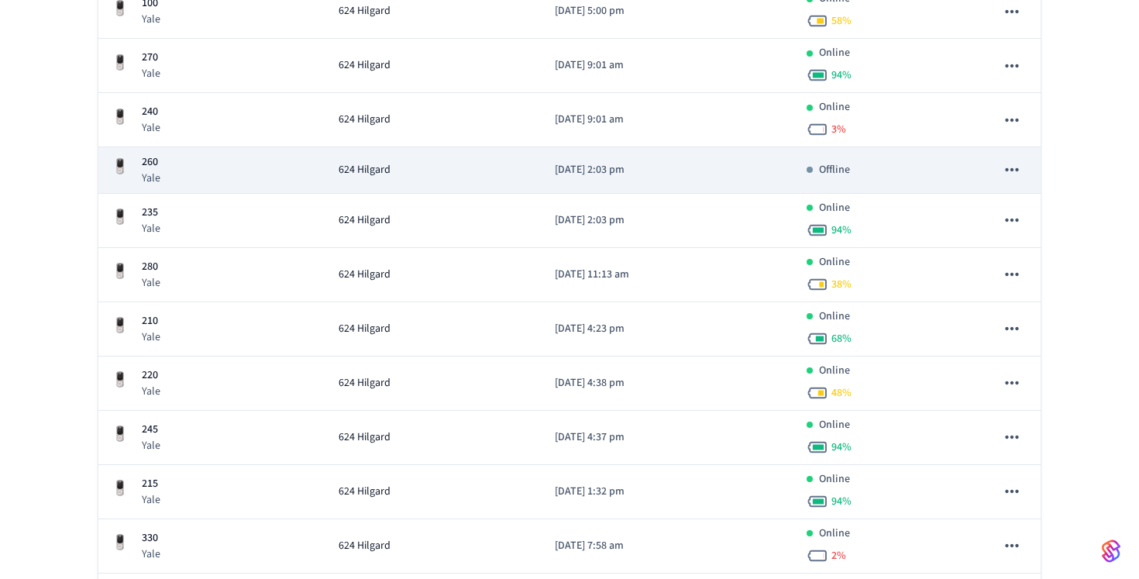
scroll to position [839, 0]
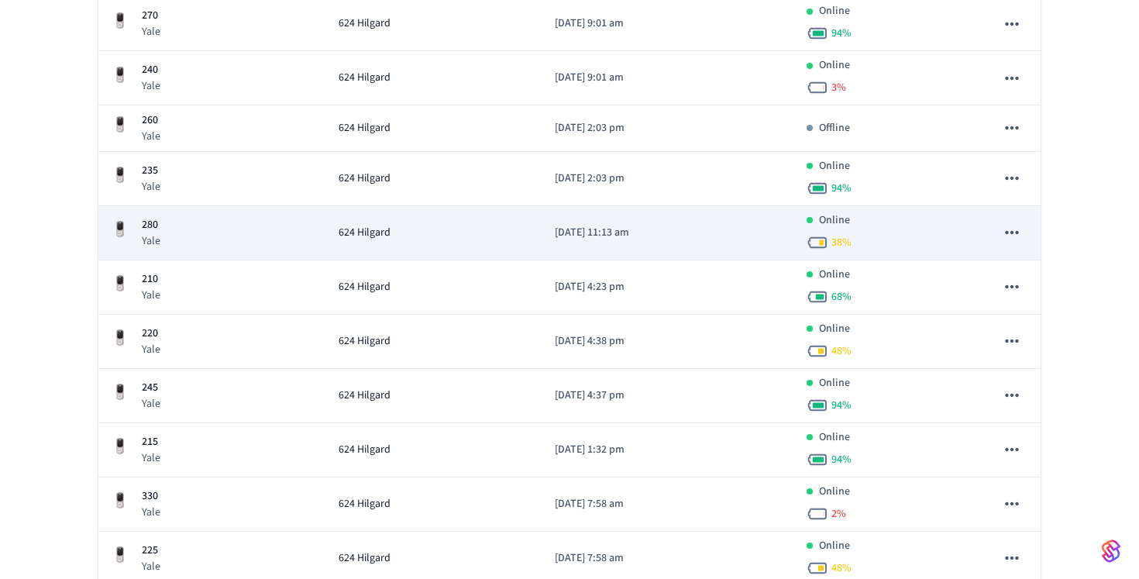
click at [433, 251] on td "624 Hilgard" at bounding box center [434, 233] width 216 height 54
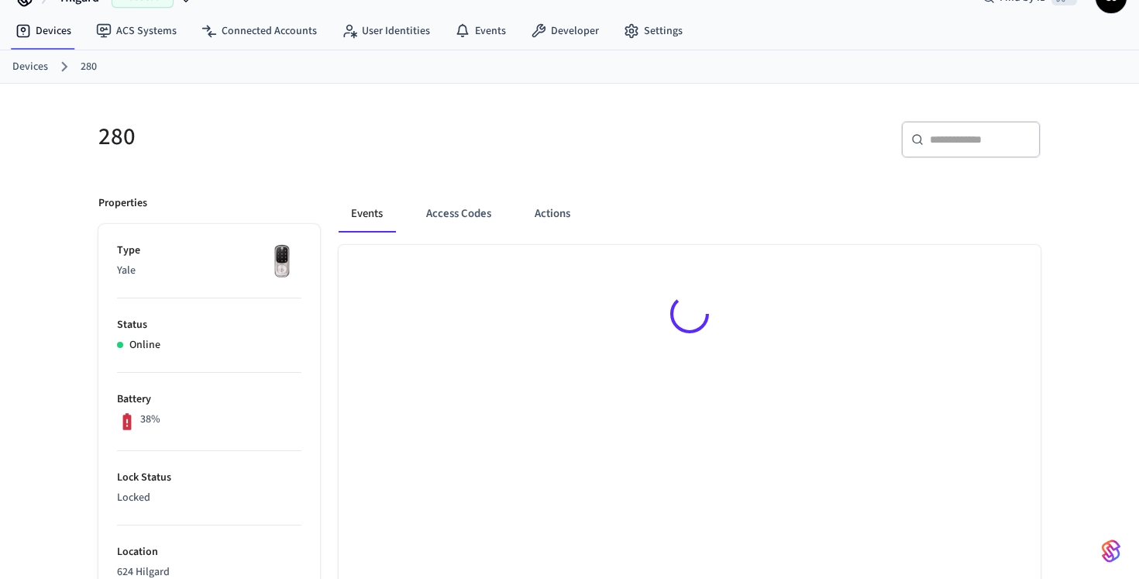
scroll to position [33, 0]
click at [440, 229] on button "Access Codes" at bounding box center [459, 211] width 90 height 37
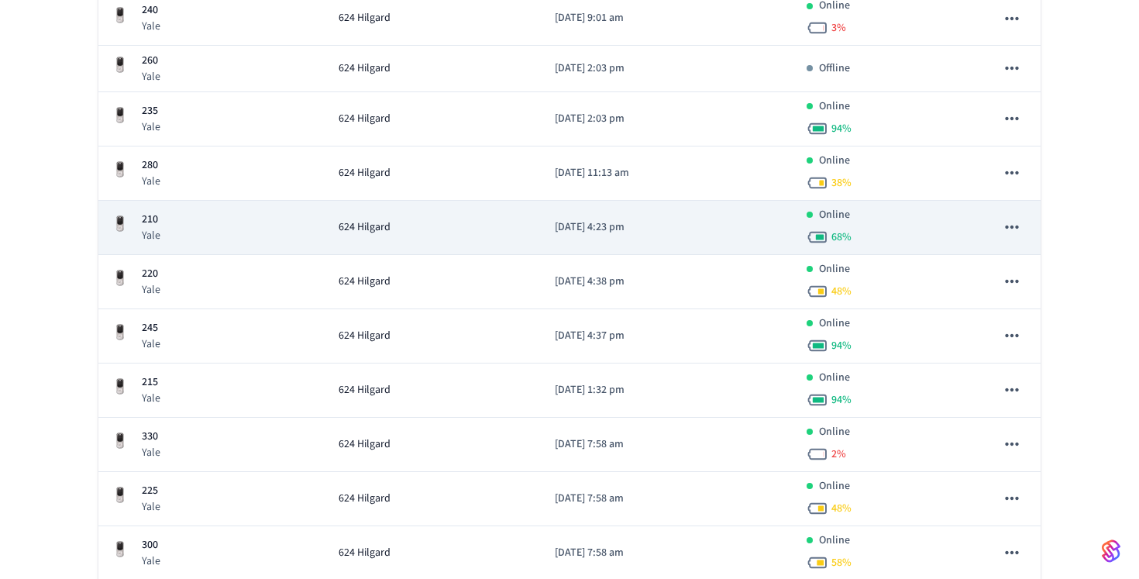
scroll to position [903, 0]
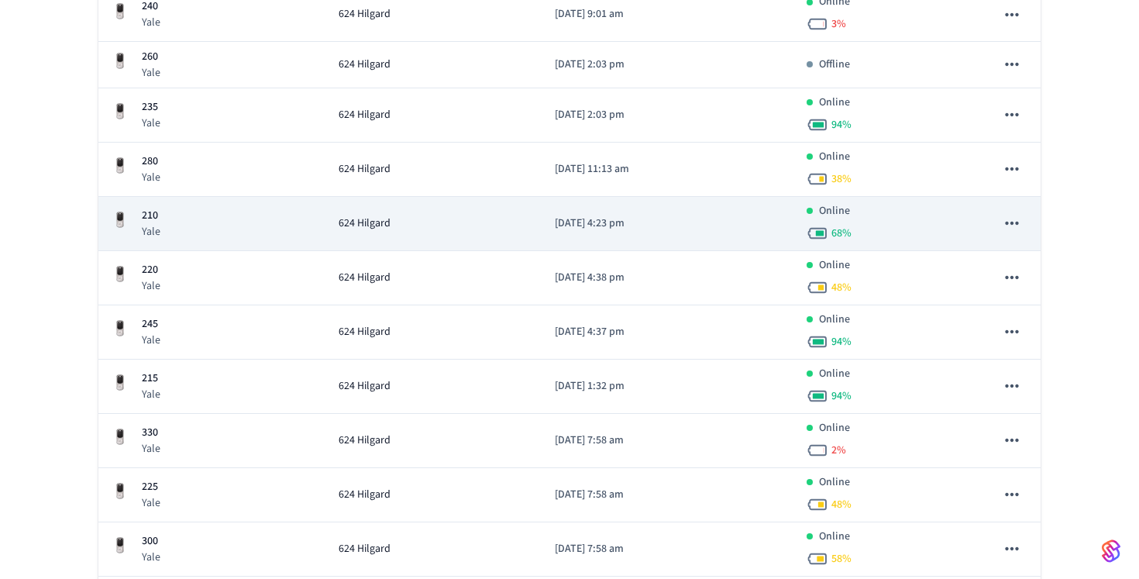
click at [425, 243] on td "624 Hilgard" at bounding box center [434, 224] width 216 height 54
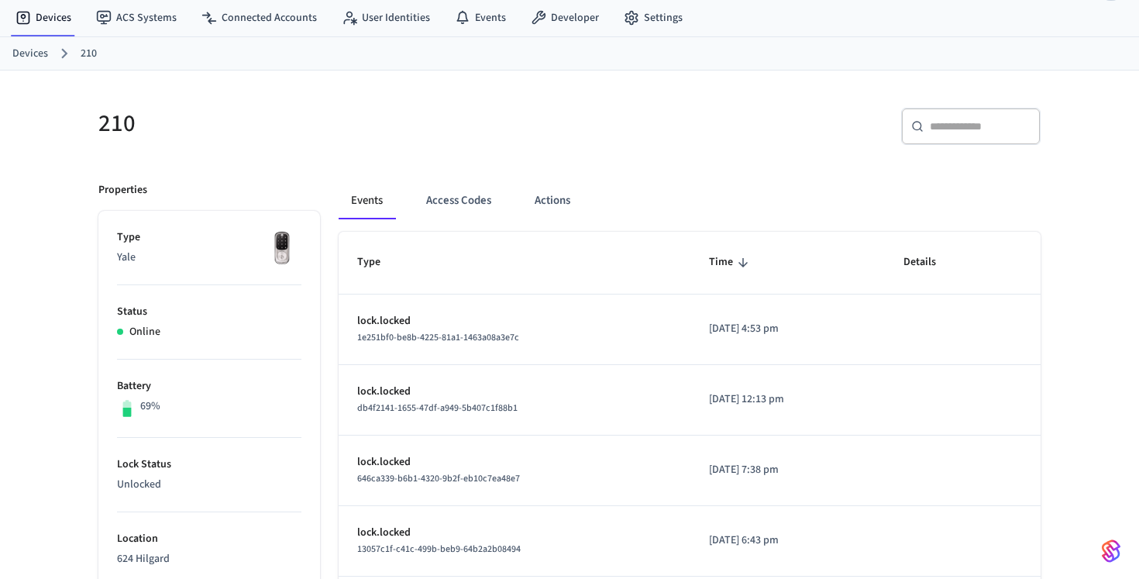
scroll to position [49, 0]
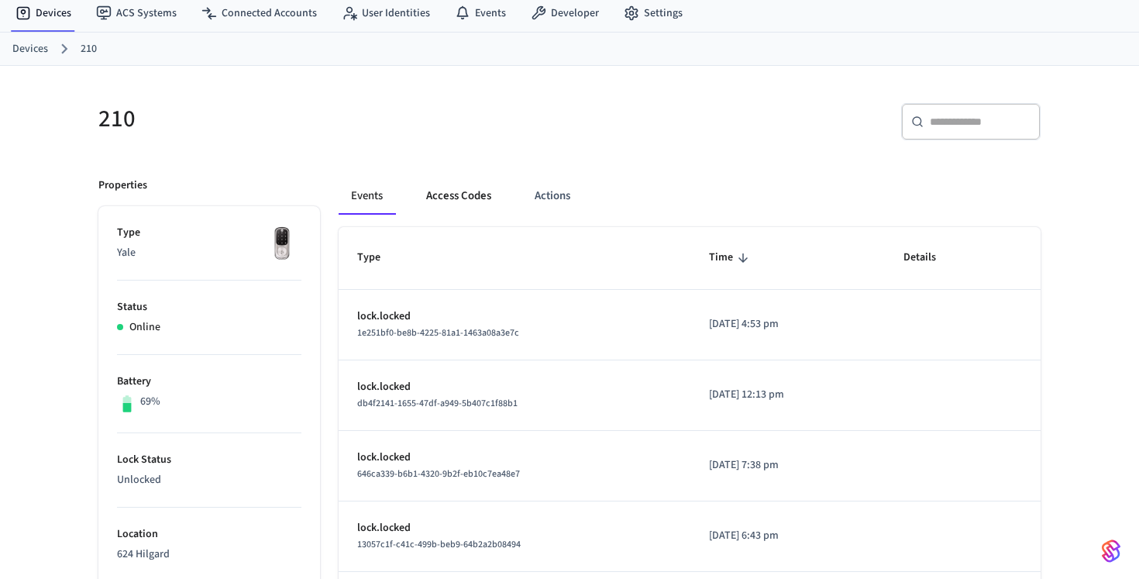
click at [465, 185] on button "Access Codes" at bounding box center [459, 195] width 90 height 37
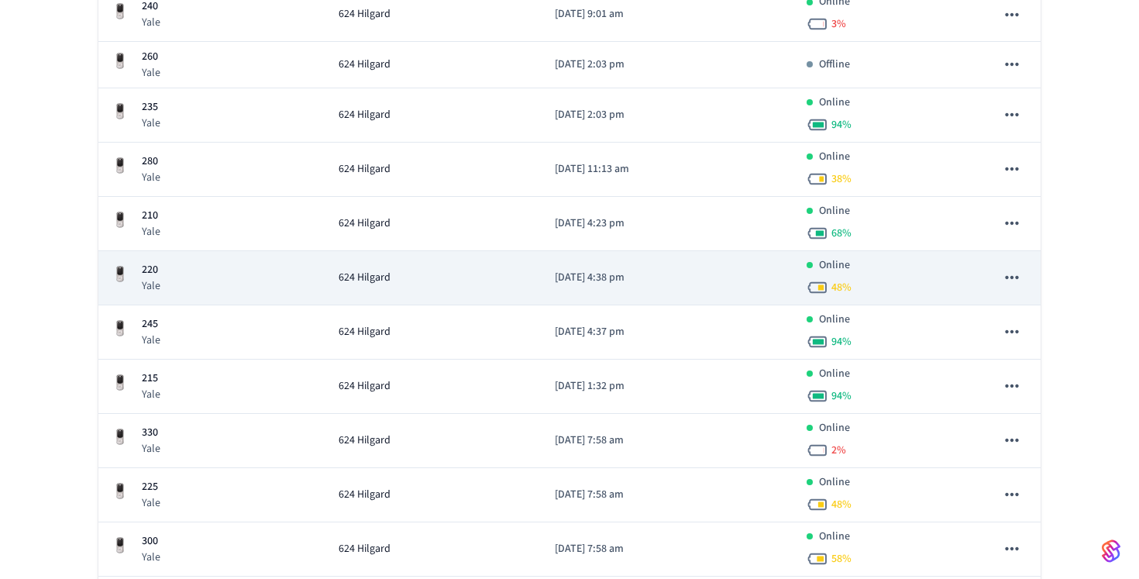
scroll to position [918, 0]
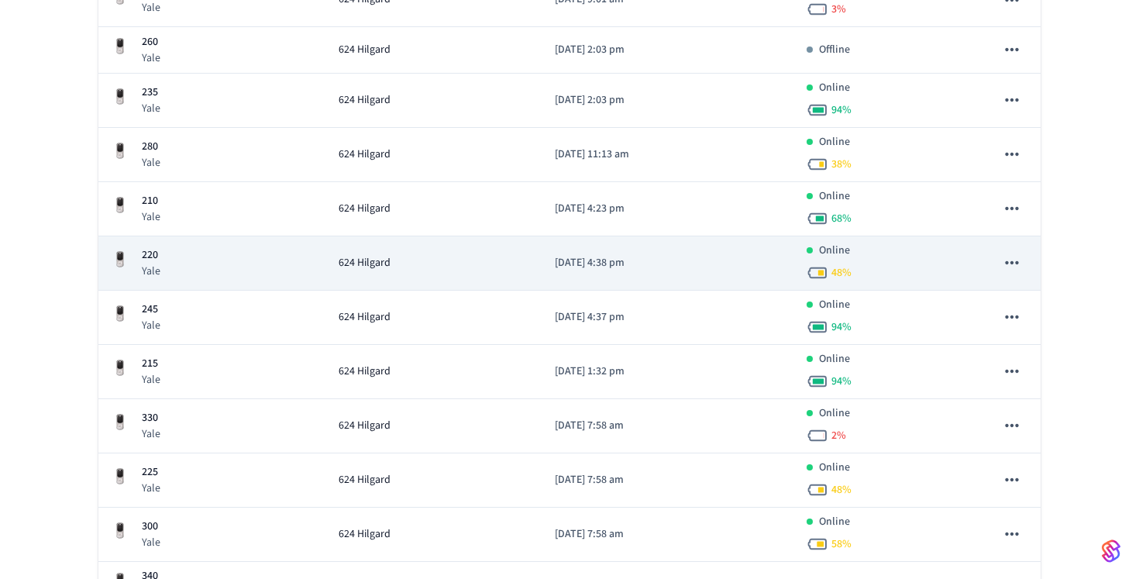
click at [559, 257] on p "[DATE] 4:38 pm" at bounding box center [668, 263] width 226 height 16
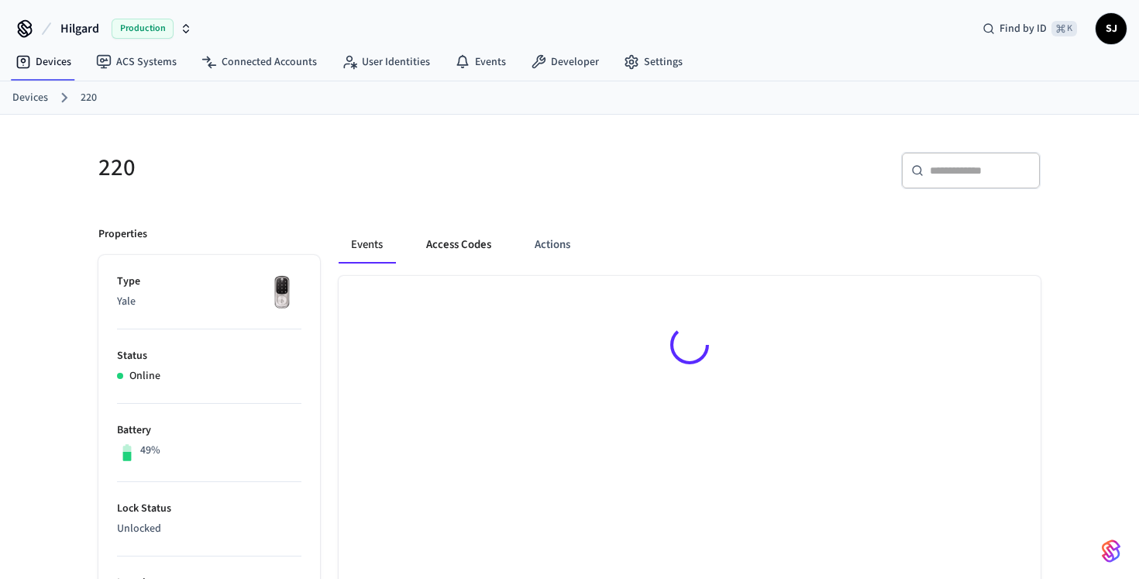
click at [488, 253] on button "Access Codes" at bounding box center [459, 244] width 90 height 37
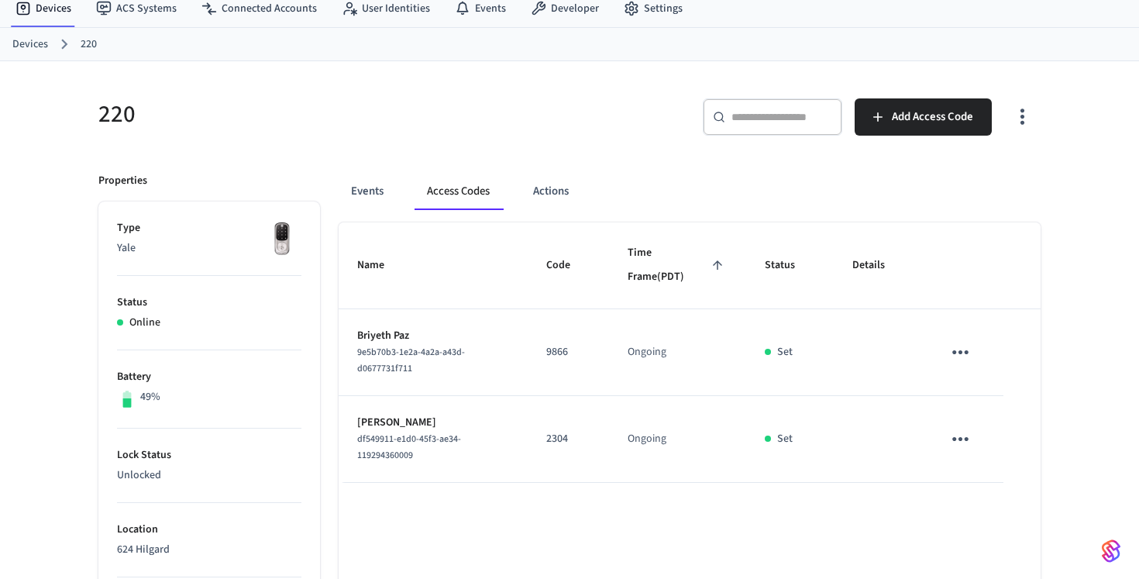
scroll to position [119, 0]
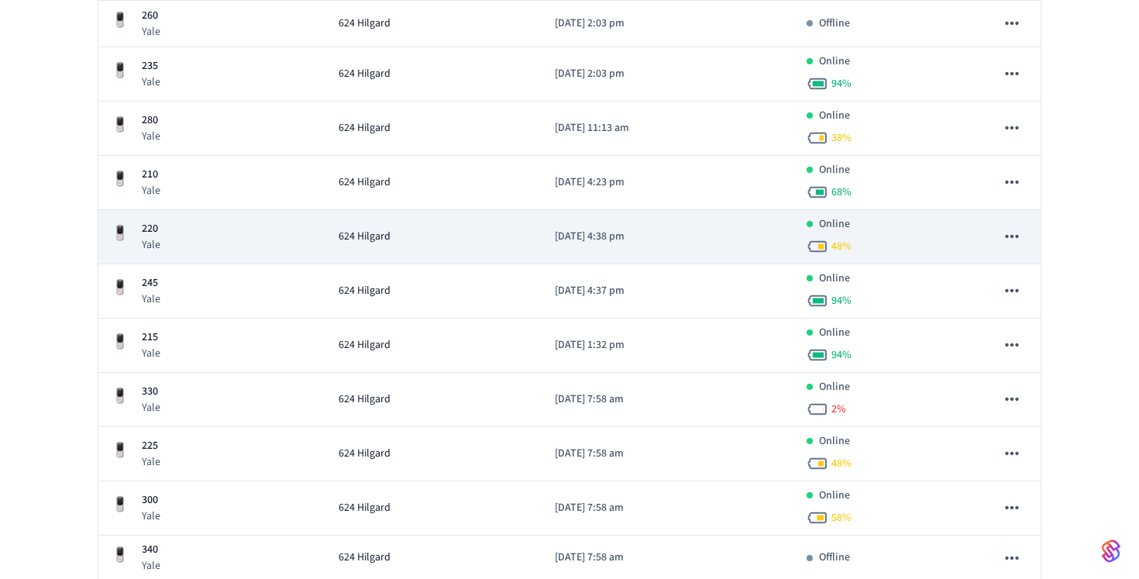
scroll to position [963, 0]
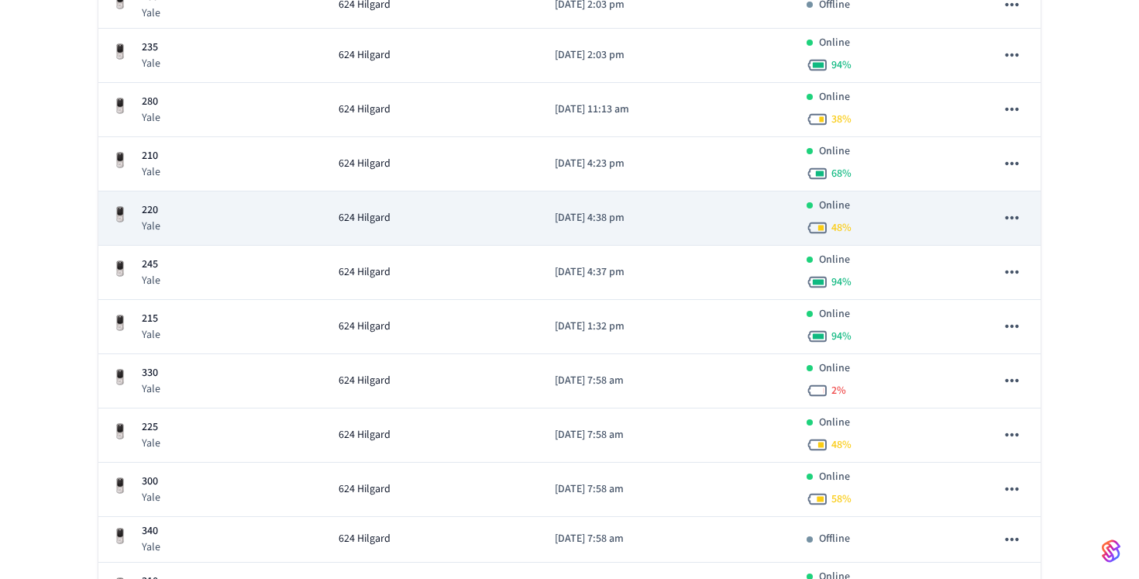
click at [543, 281] on td "[DATE] 4:37 pm" at bounding box center [668, 273] width 251 height 54
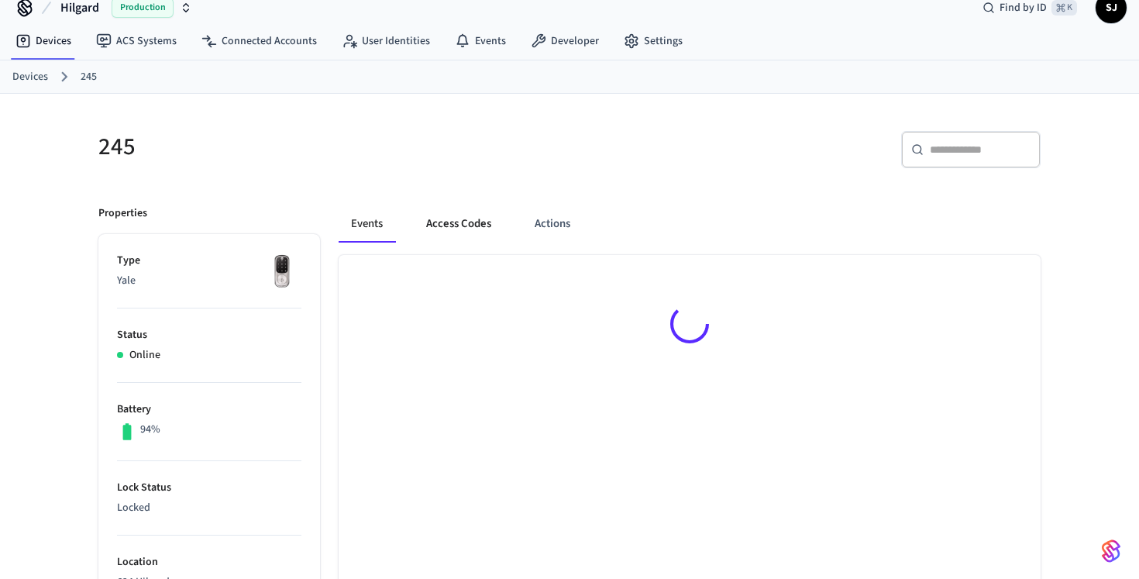
click at [477, 223] on button "Access Codes" at bounding box center [459, 223] width 90 height 37
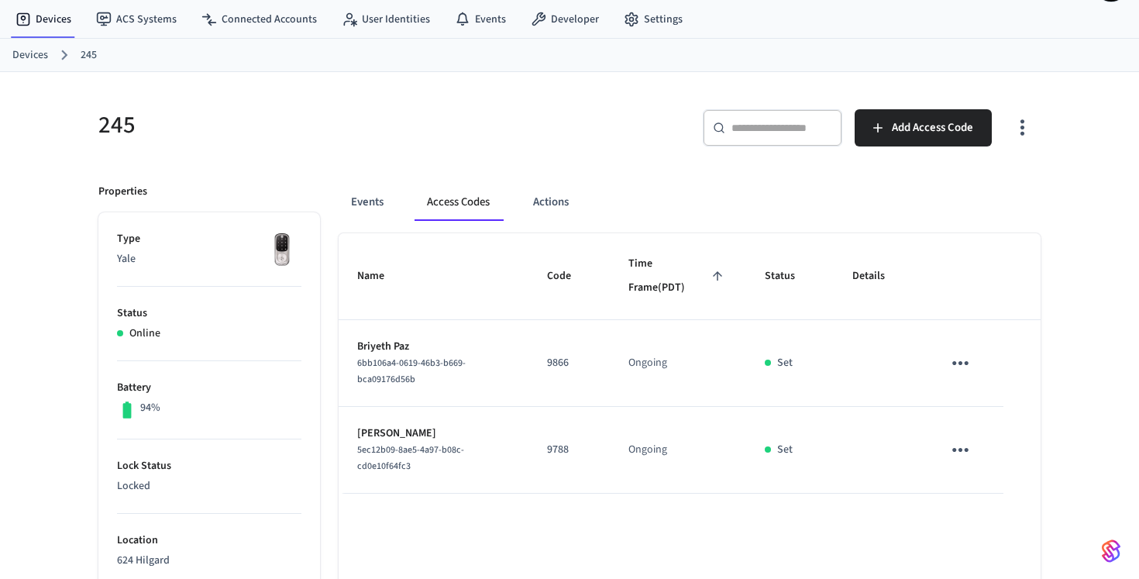
scroll to position [89, 0]
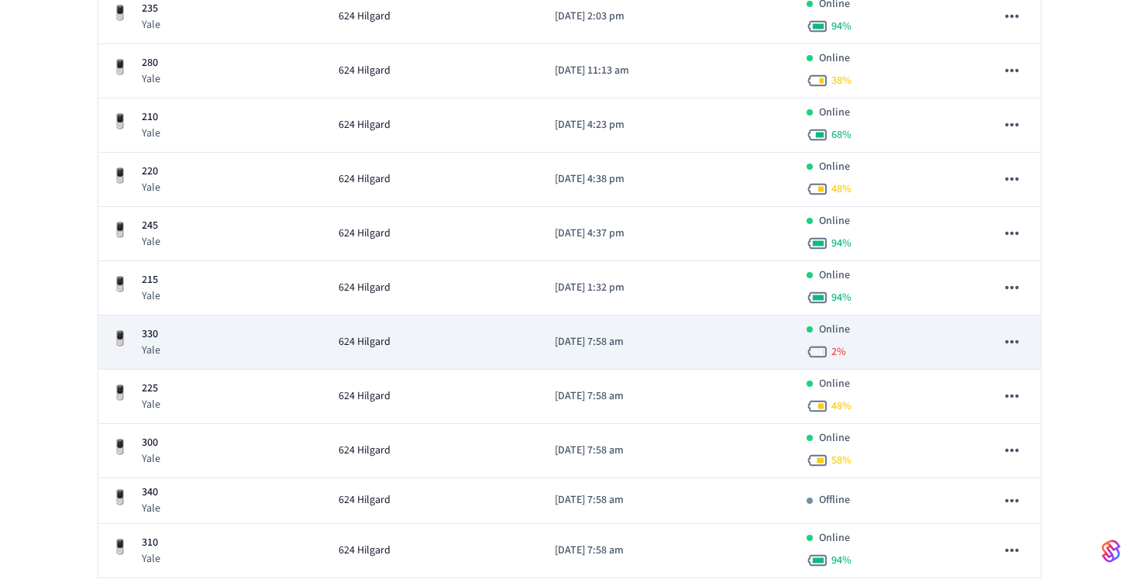
scroll to position [1014, 0]
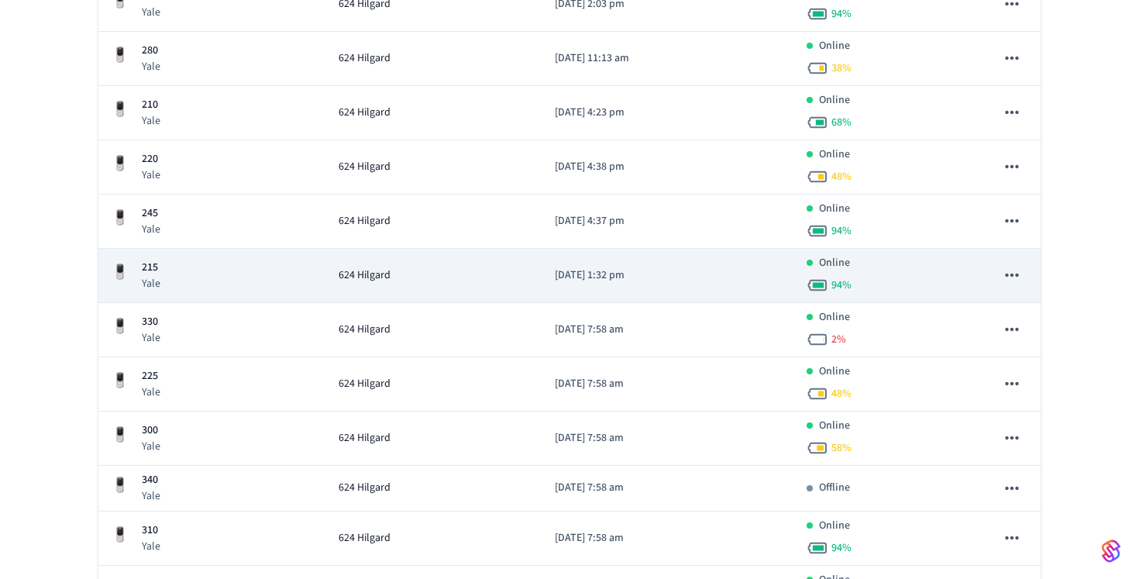
click at [543, 288] on td "[DATE] 1:32 pm" at bounding box center [668, 276] width 251 height 54
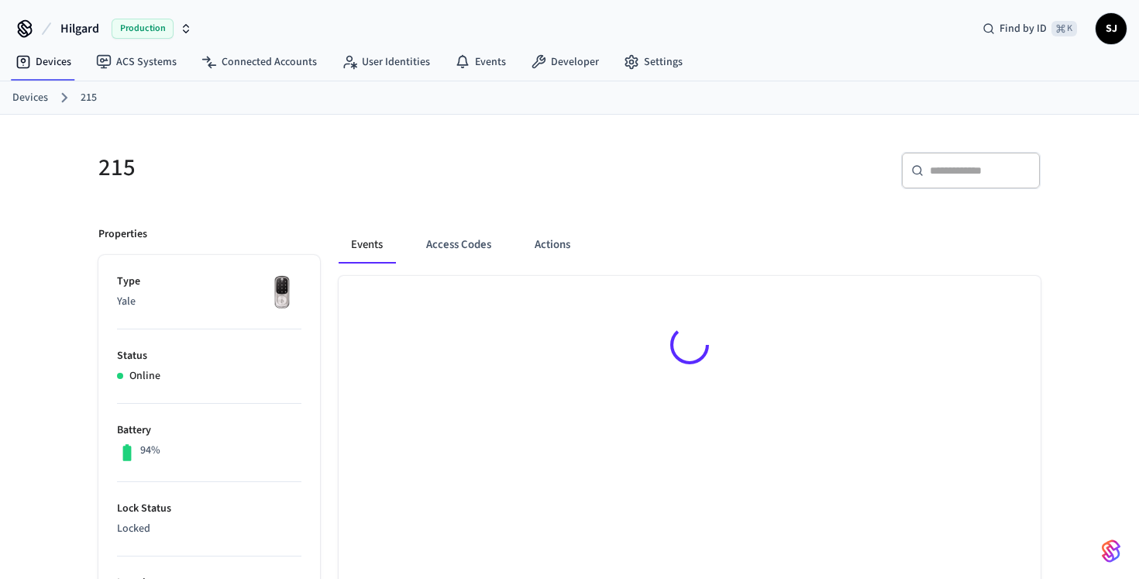
scroll to position [32, 0]
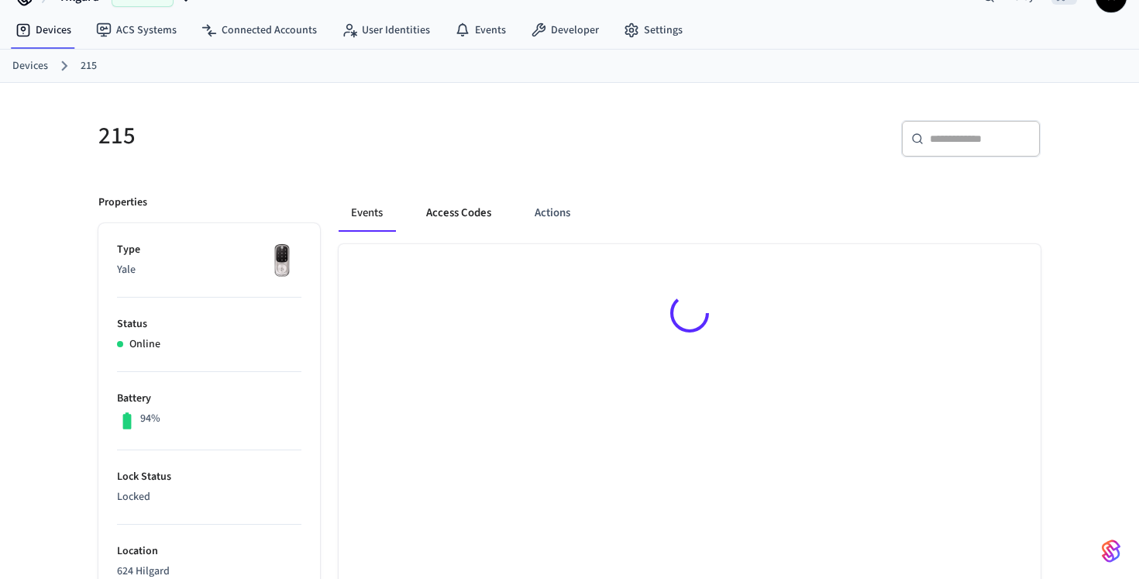
click at [452, 202] on button "Access Codes" at bounding box center [459, 213] width 90 height 37
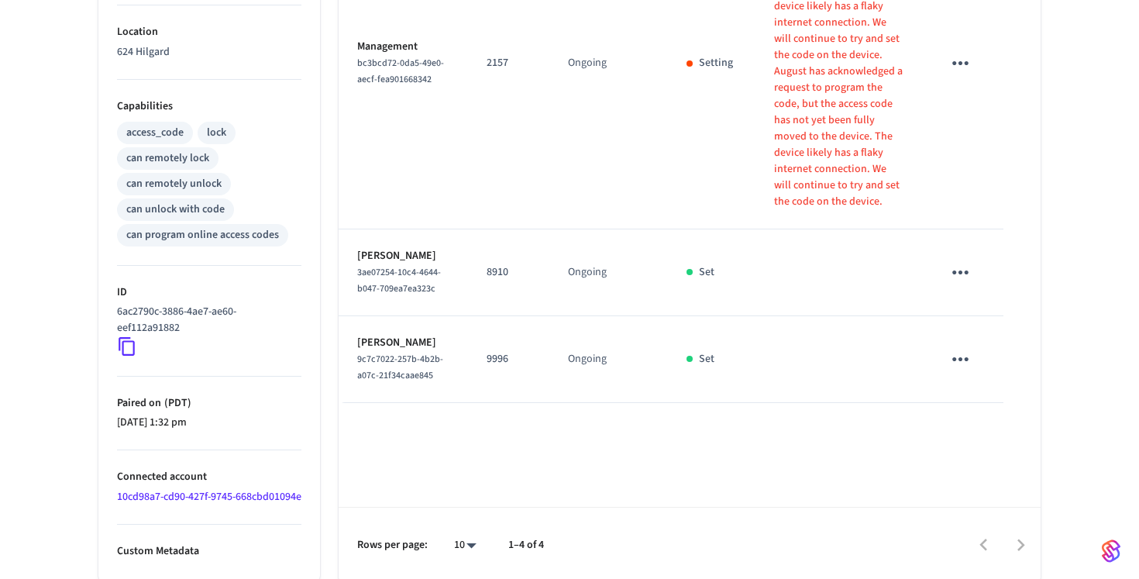
scroll to position [570, 0]
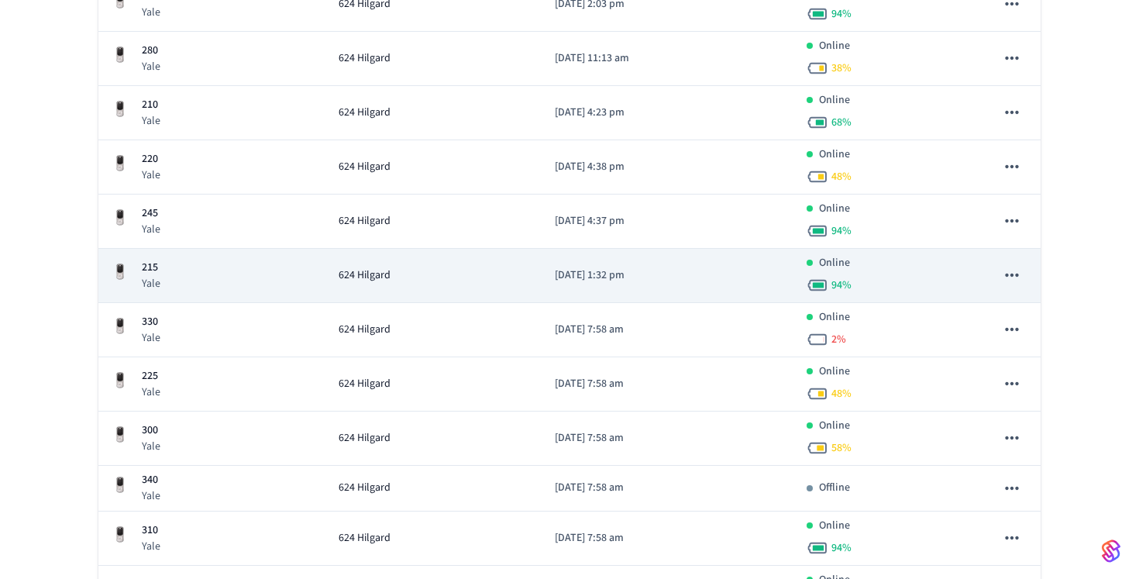
scroll to position [1071, 0]
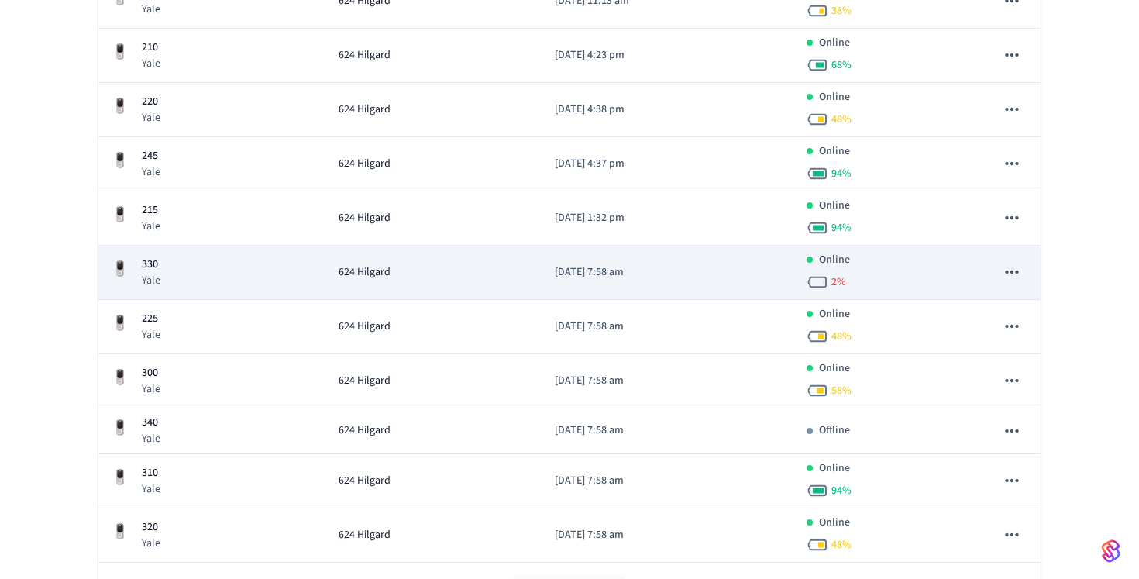
click at [618, 276] on p "[DATE] 7:58 am" at bounding box center [668, 272] width 226 height 16
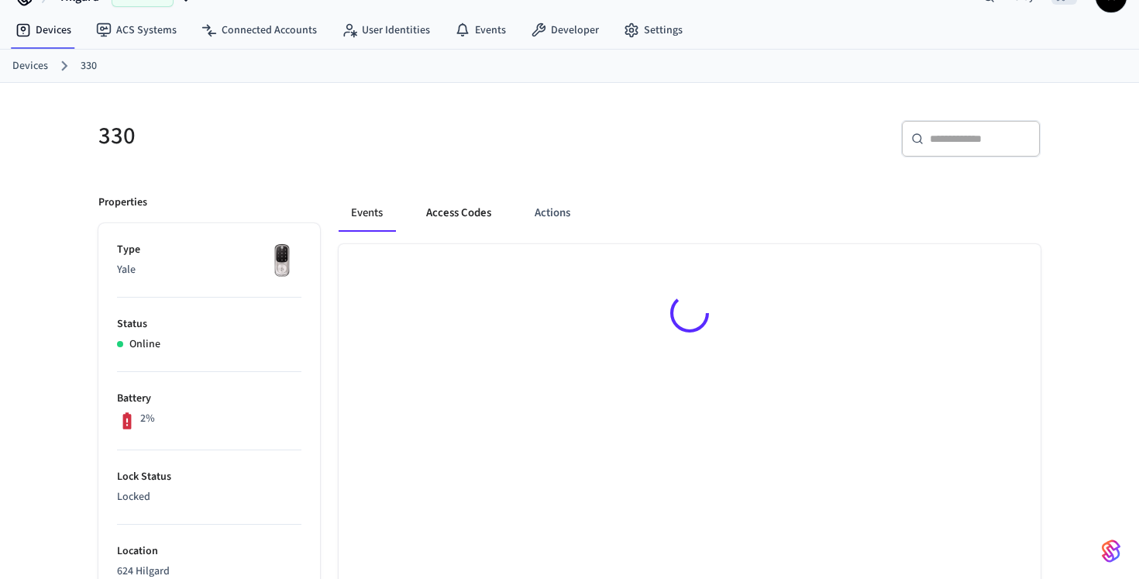
click at [465, 209] on button "Access Codes" at bounding box center [459, 213] width 90 height 37
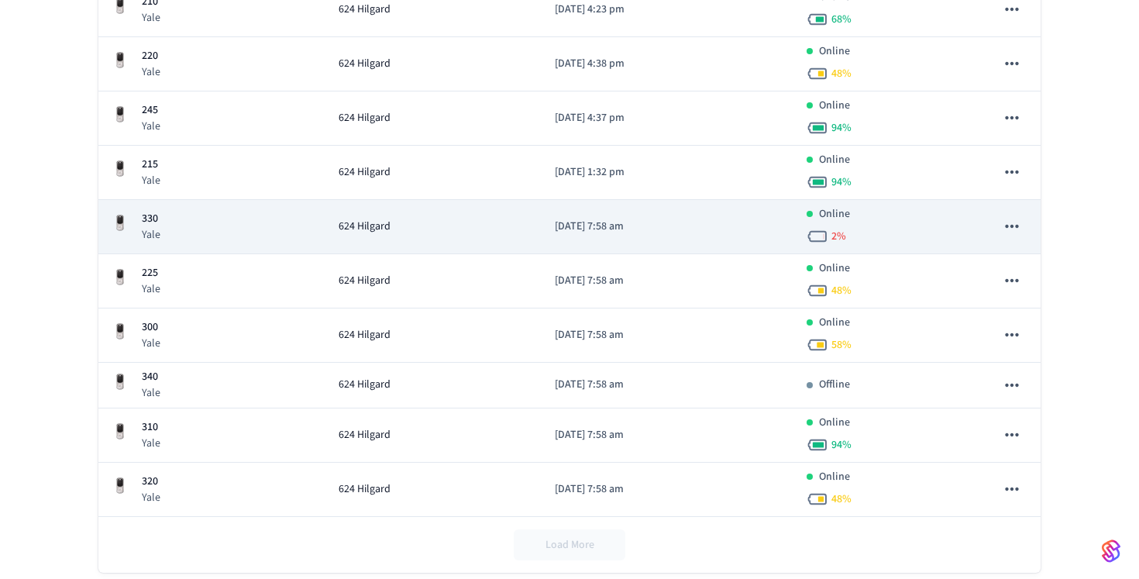
scroll to position [1132, 0]
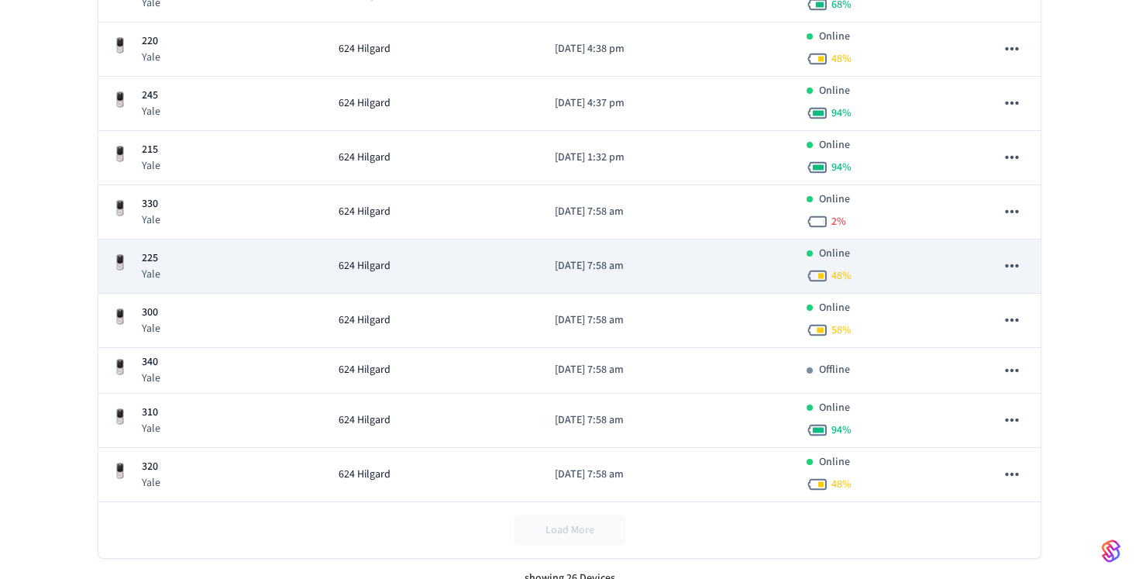
click at [629, 270] on p "[DATE] 7:58 am" at bounding box center [668, 266] width 226 height 16
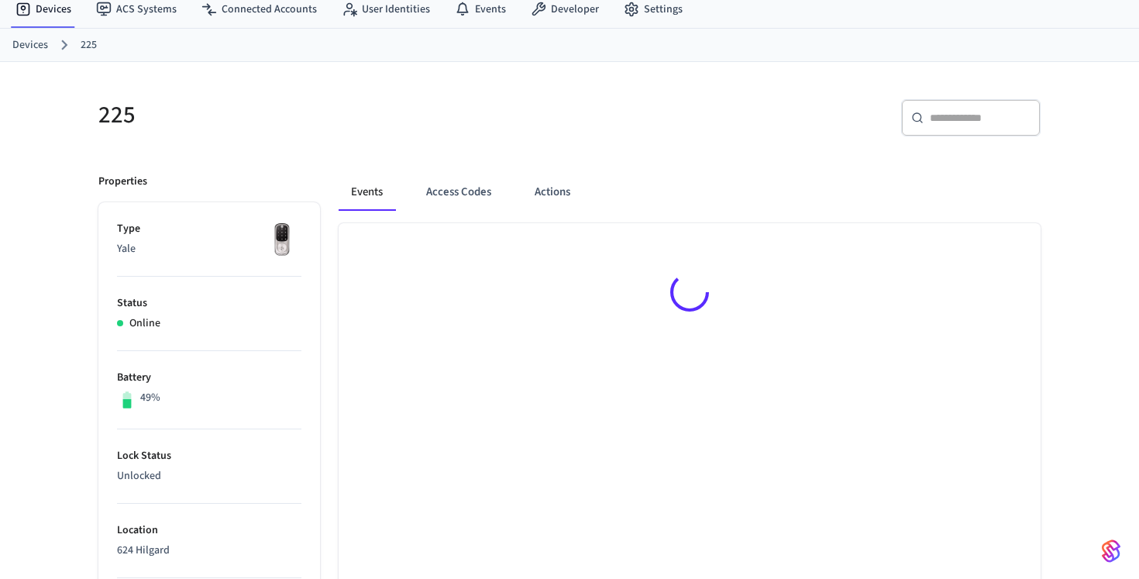
scroll to position [80, 0]
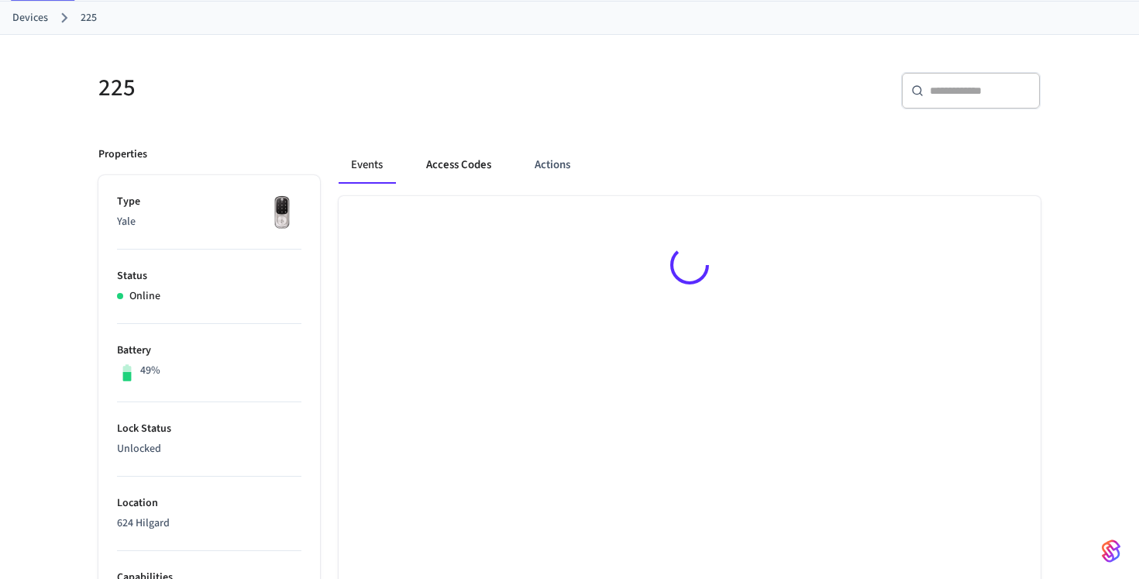
click at [454, 181] on button "Access Codes" at bounding box center [459, 164] width 90 height 37
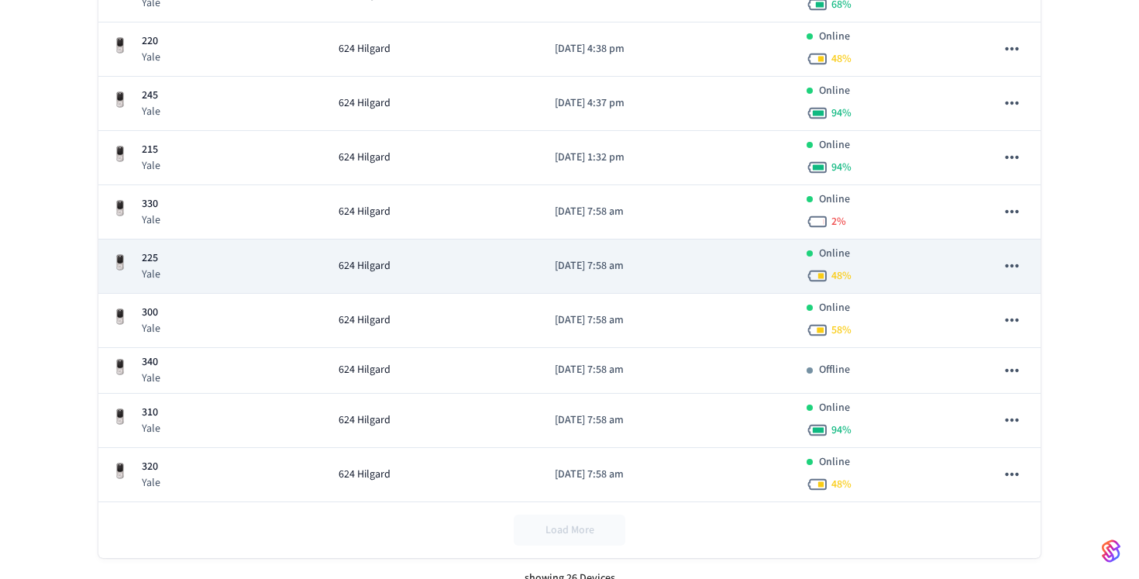
scroll to position [1134, 0]
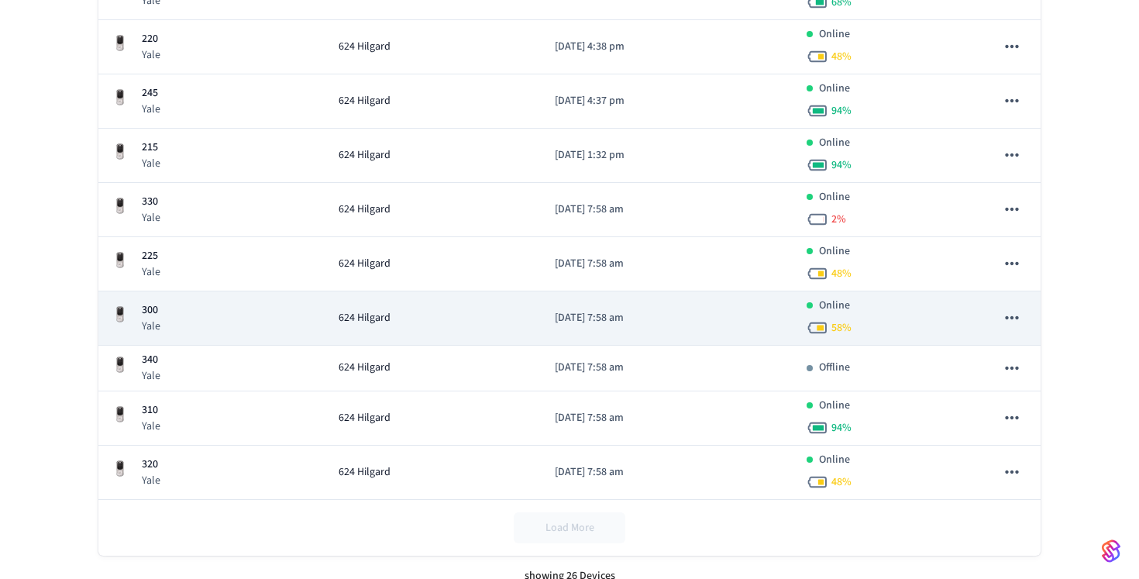
click at [579, 322] on p "[DATE] 7:58 am" at bounding box center [668, 318] width 226 height 16
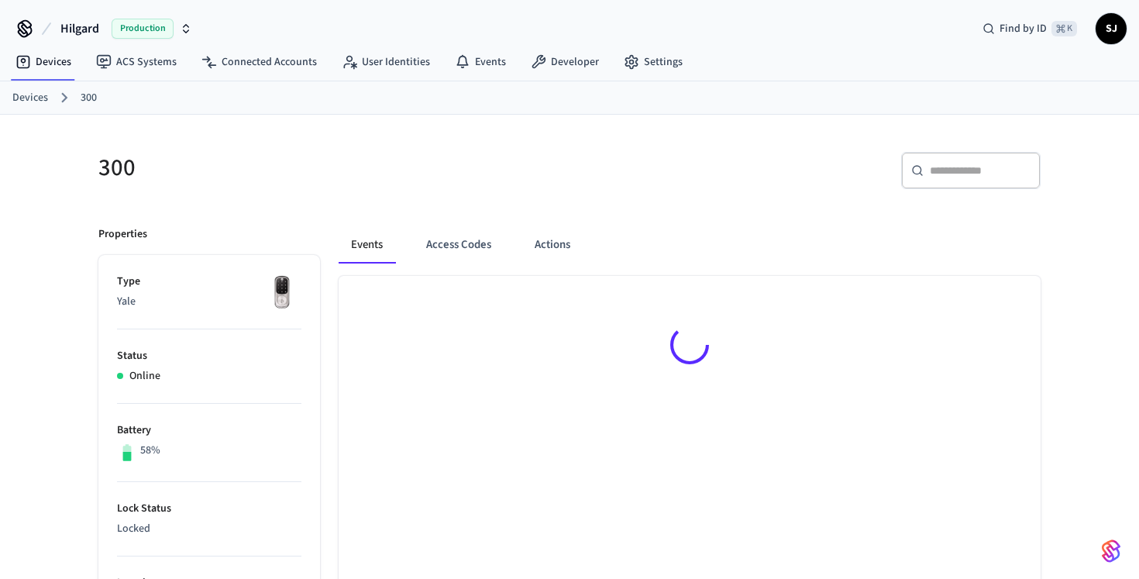
scroll to position [42, 0]
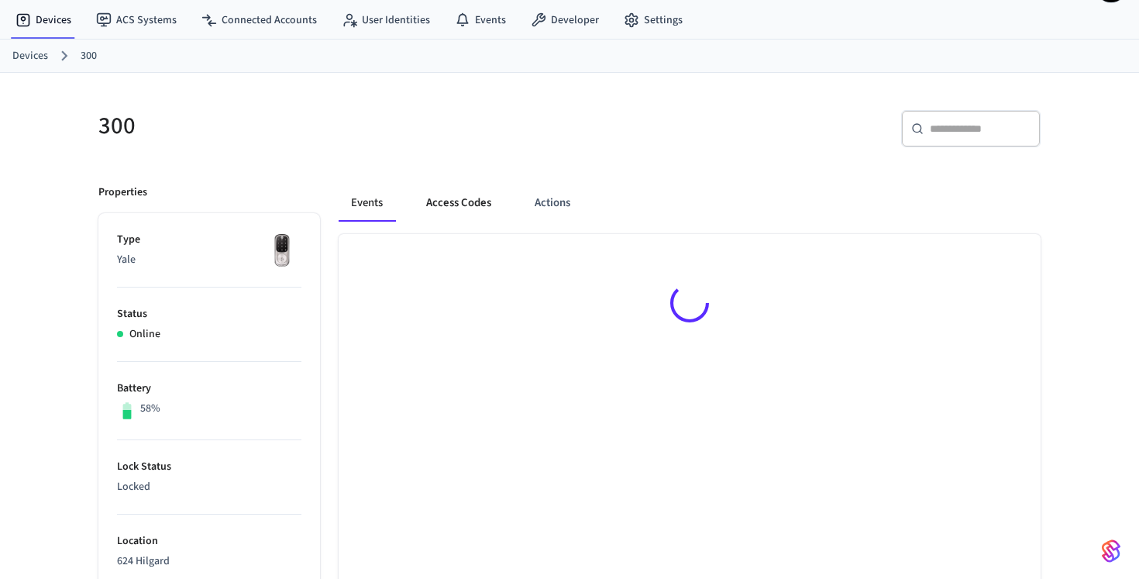
click at [457, 195] on button "Access Codes" at bounding box center [459, 202] width 90 height 37
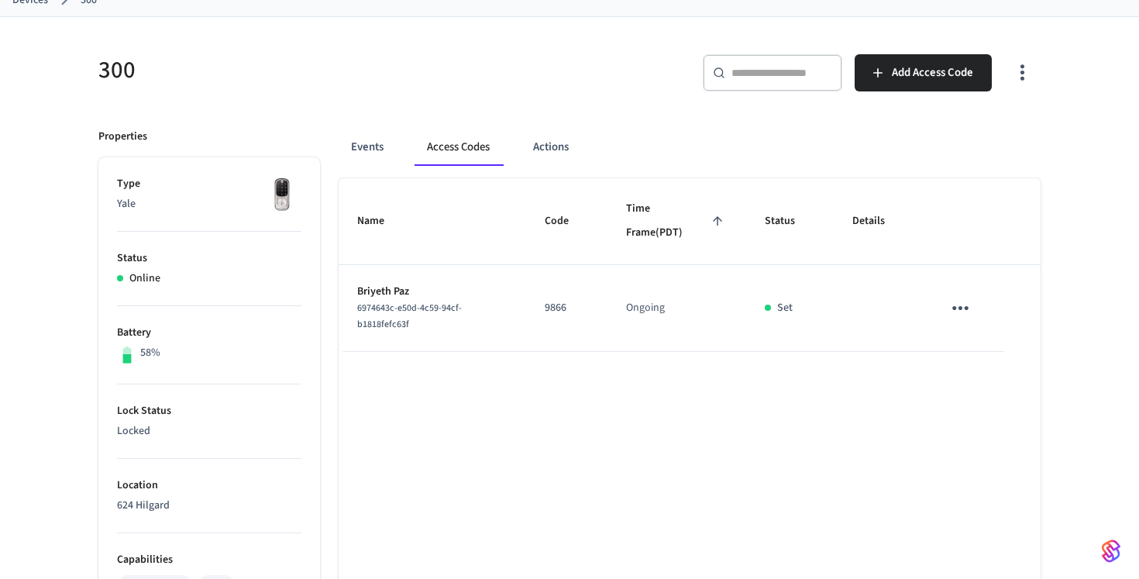
scroll to position [215, 0]
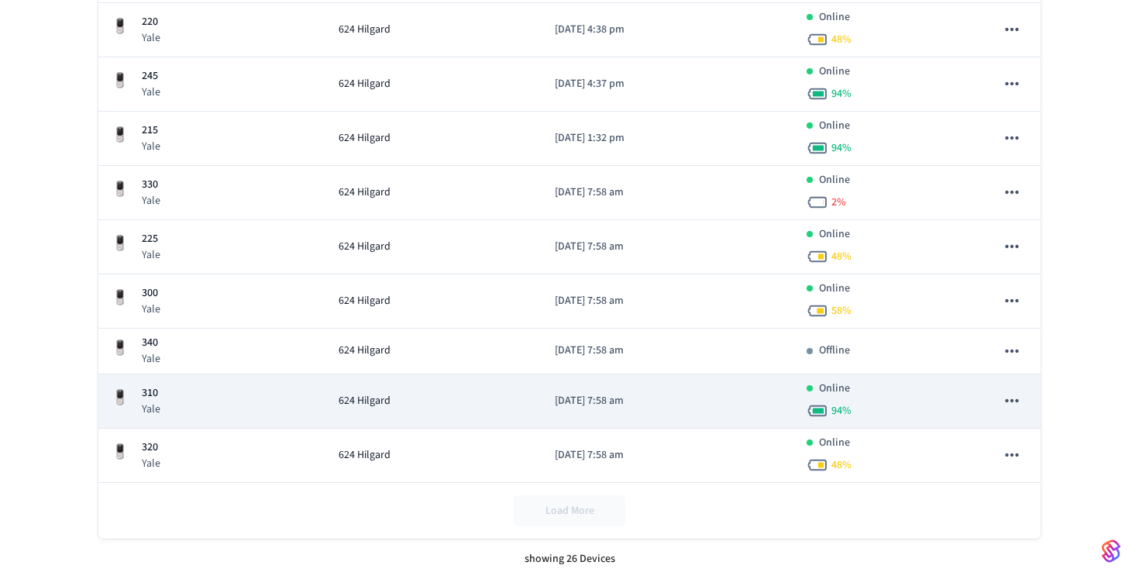
click at [543, 385] on td "[DATE] 7:58 am" at bounding box center [668, 401] width 251 height 54
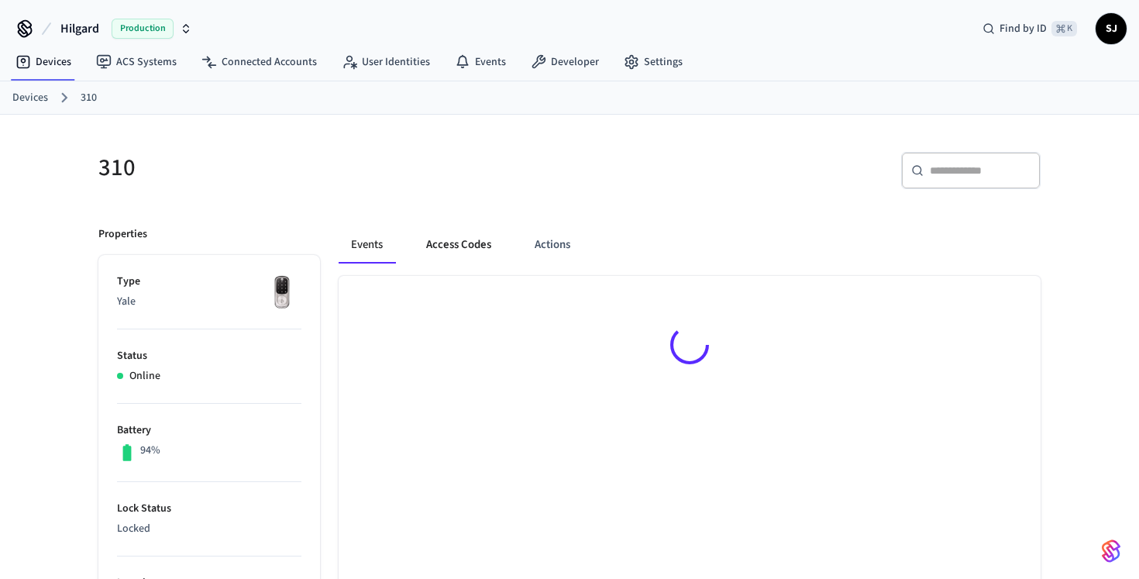
click at [482, 250] on button "Access Codes" at bounding box center [459, 244] width 90 height 37
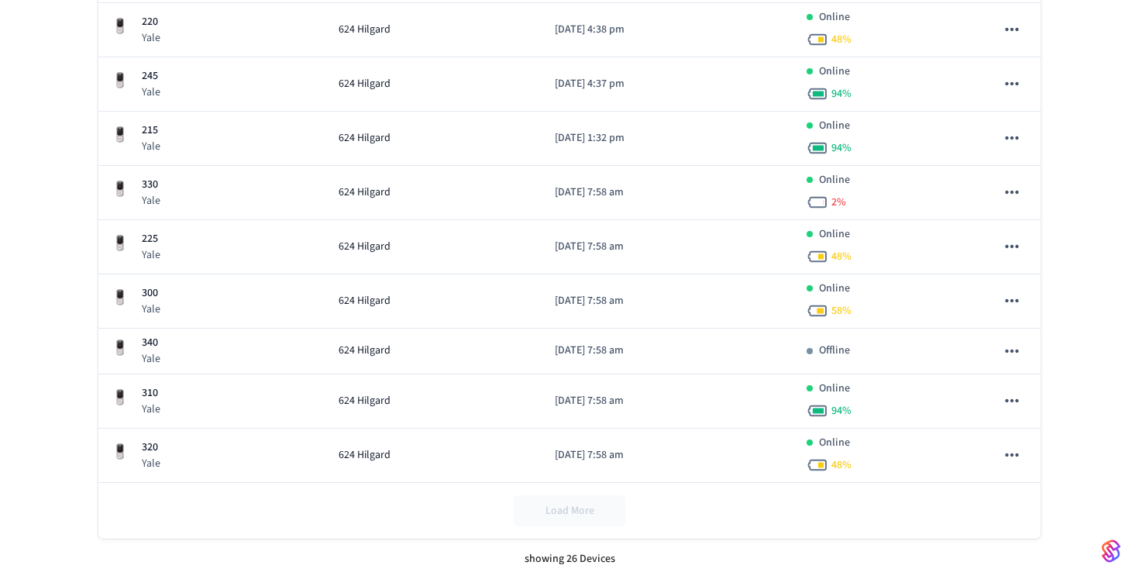
click at [608, 510] on div "Load More" at bounding box center [569, 511] width 942 height 56
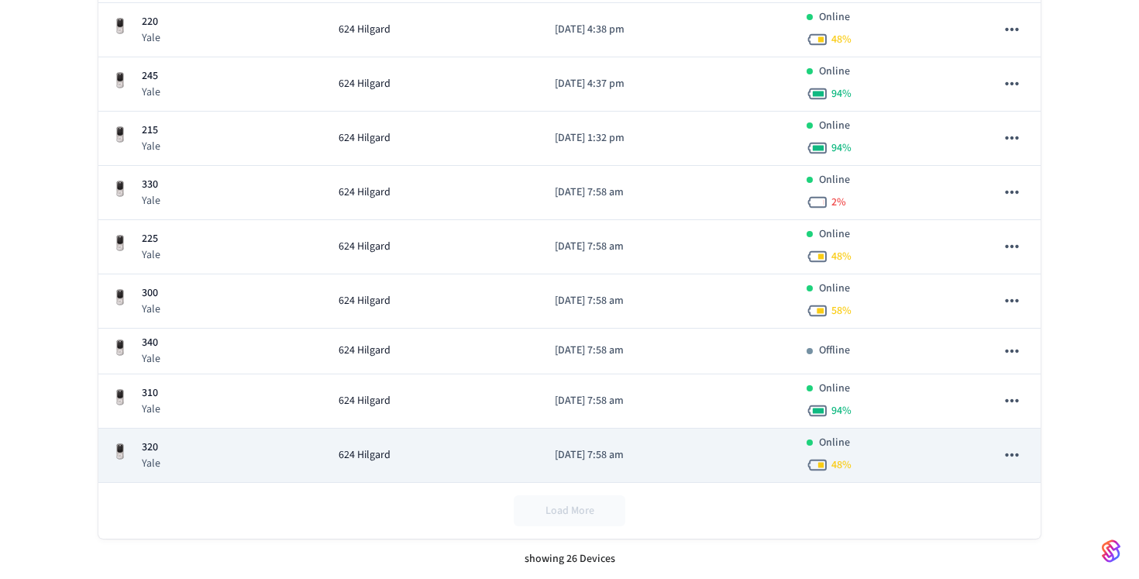
click at [637, 468] on td "[DATE] 7:58 am" at bounding box center [668, 456] width 251 height 54
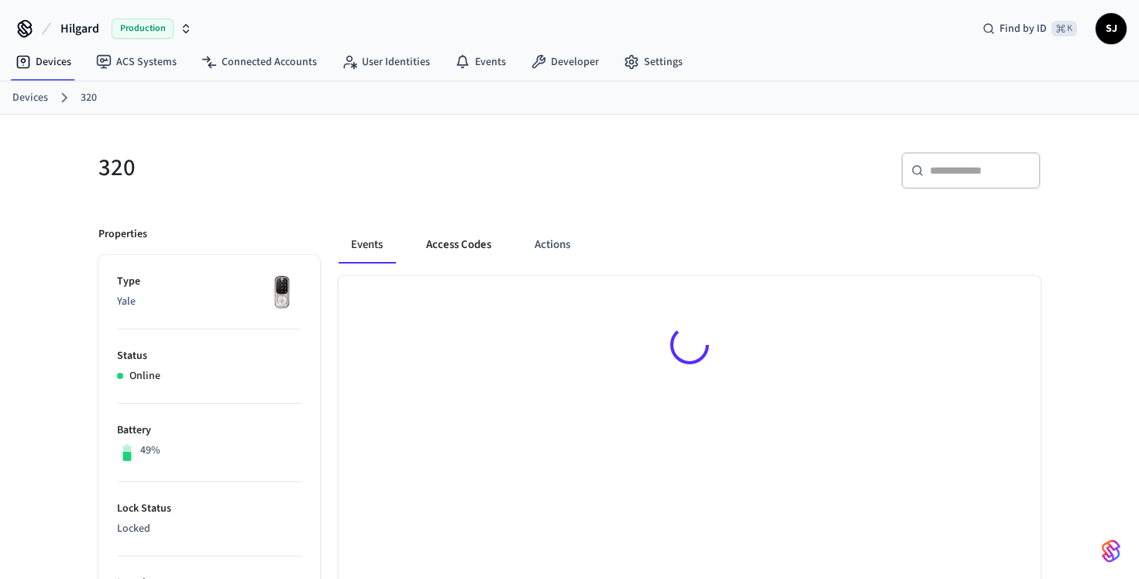
click at [455, 229] on button "Access Codes" at bounding box center [459, 244] width 90 height 37
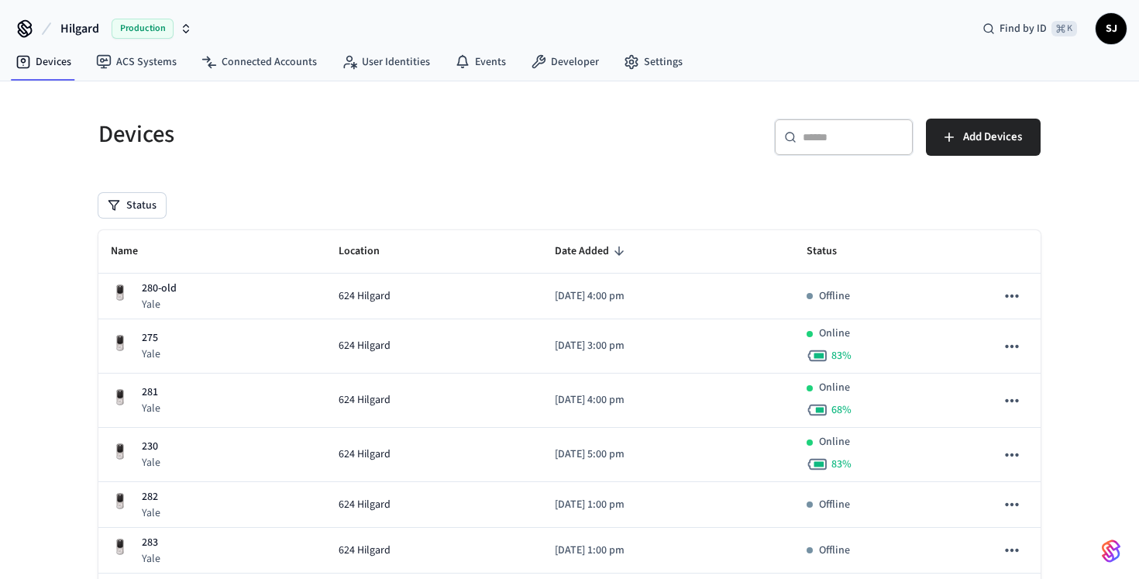
click at [886, 128] on div "​ ​" at bounding box center [844, 137] width 140 height 37
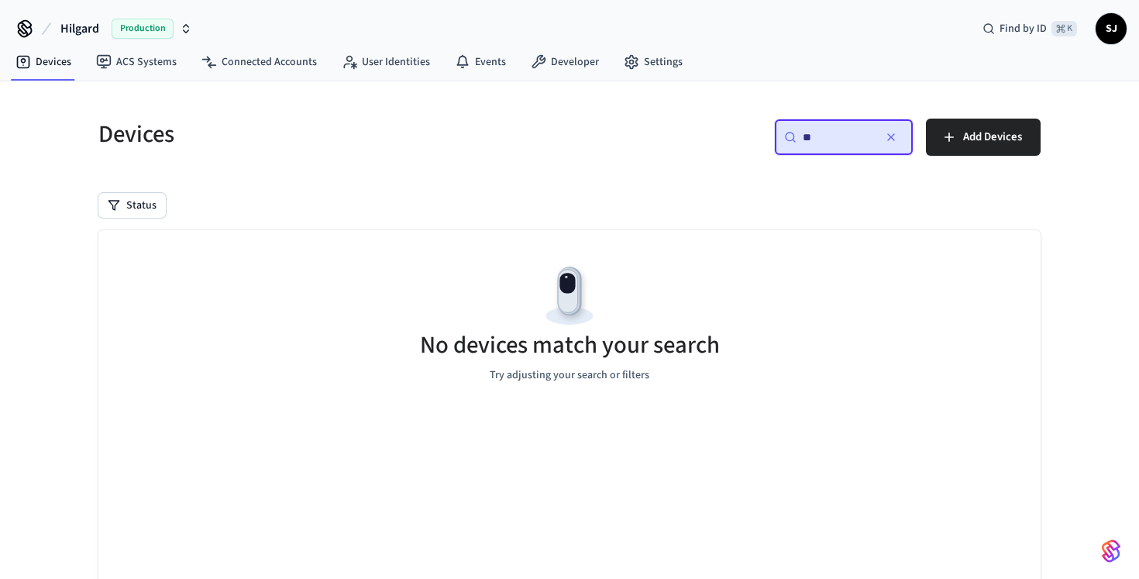
type input "*"
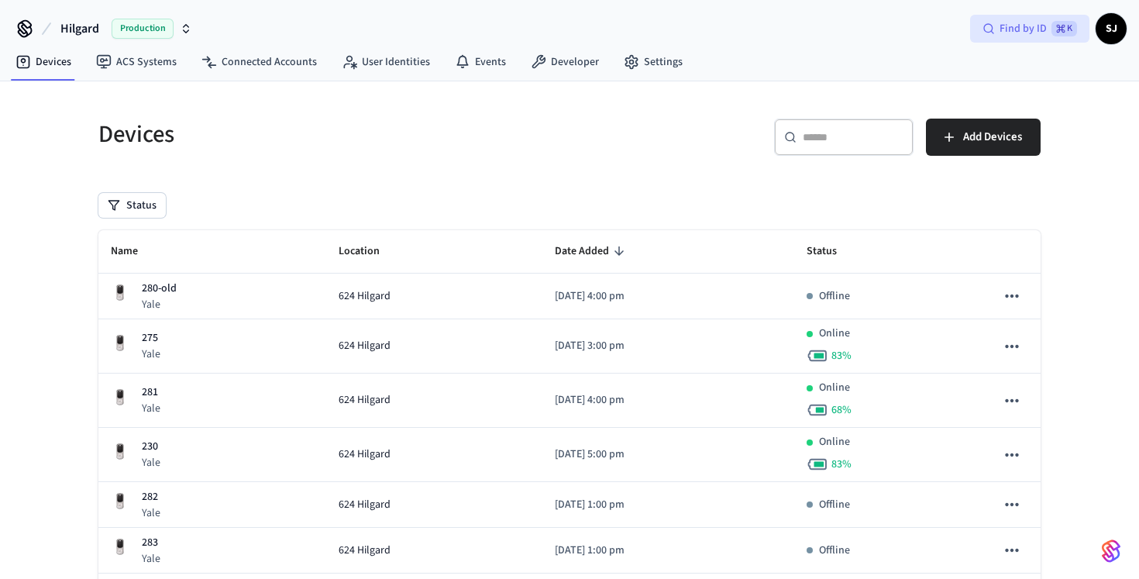
click at [987, 26] on icon at bounding box center [989, 28] width 12 height 12
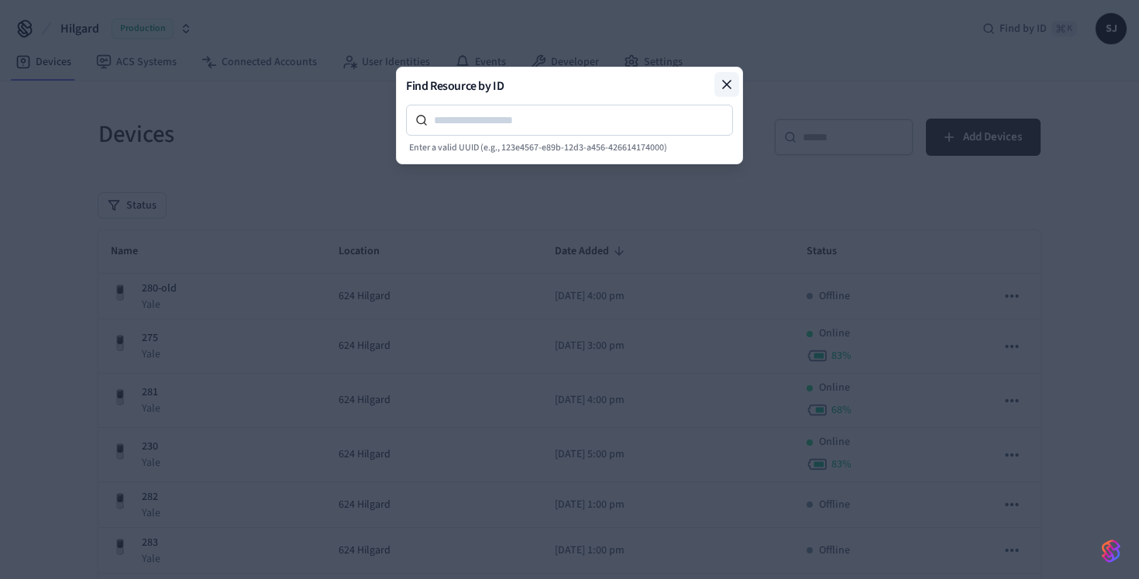
click at [725, 77] on button at bounding box center [727, 84] width 25 height 25
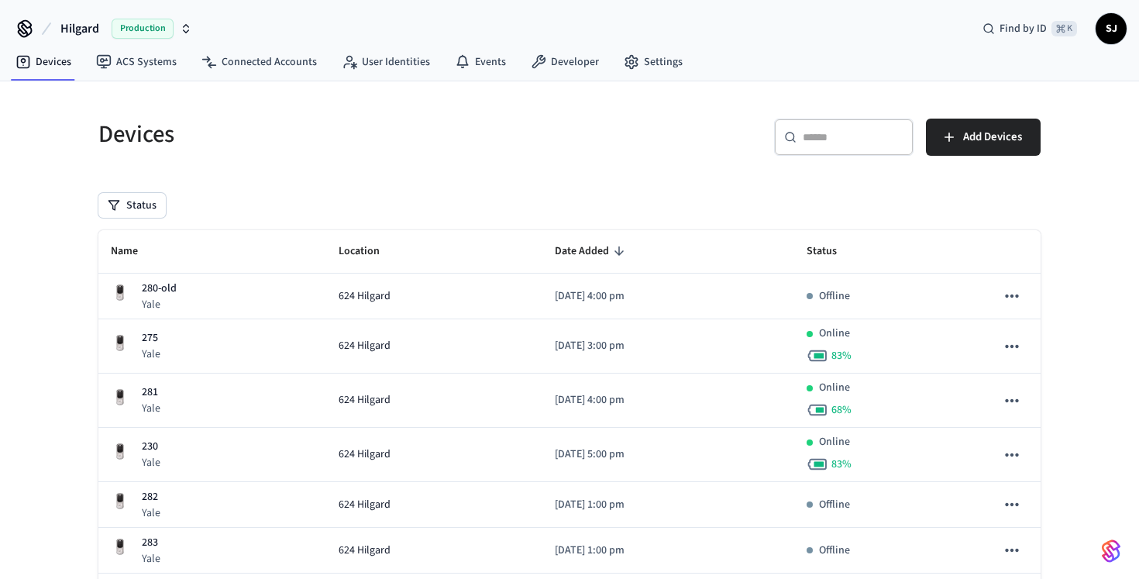
click at [659, 160] on div "​ ​ Add Devices" at bounding box center [810, 144] width 462 height 50
click at [143, 204] on button "Status" at bounding box center [131, 205] width 67 height 25
click at [313, 199] on div "Status" at bounding box center [569, 205] width 942 height 25
click at [138, 215] on button "Status" at bounding box center [131, 205] width 67 height 25
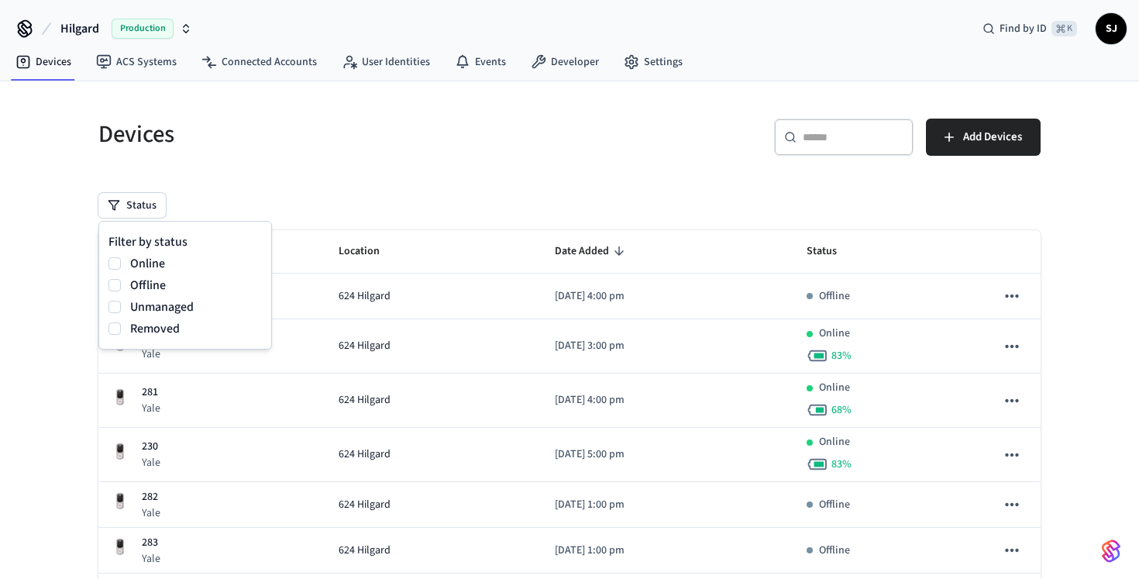
click at [138, 326] on label "Removed" at bounding box center [196, 328] width 132 height 19
click at [121, 326] on button "Removed" at bounding box center [115, 328] width 12 height 12
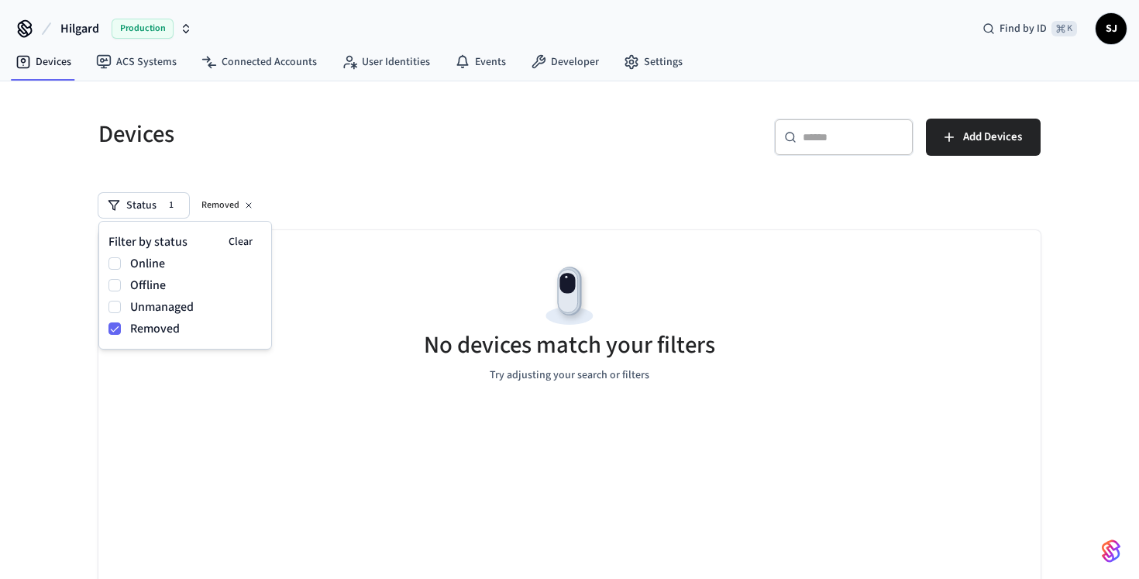
click at [153, 326] on label "Removed" at bounding box center [196, 328] width 132 height 19
click at [121, 326] on button "Removed" at bounding box center [115, 328] width 12 height 12
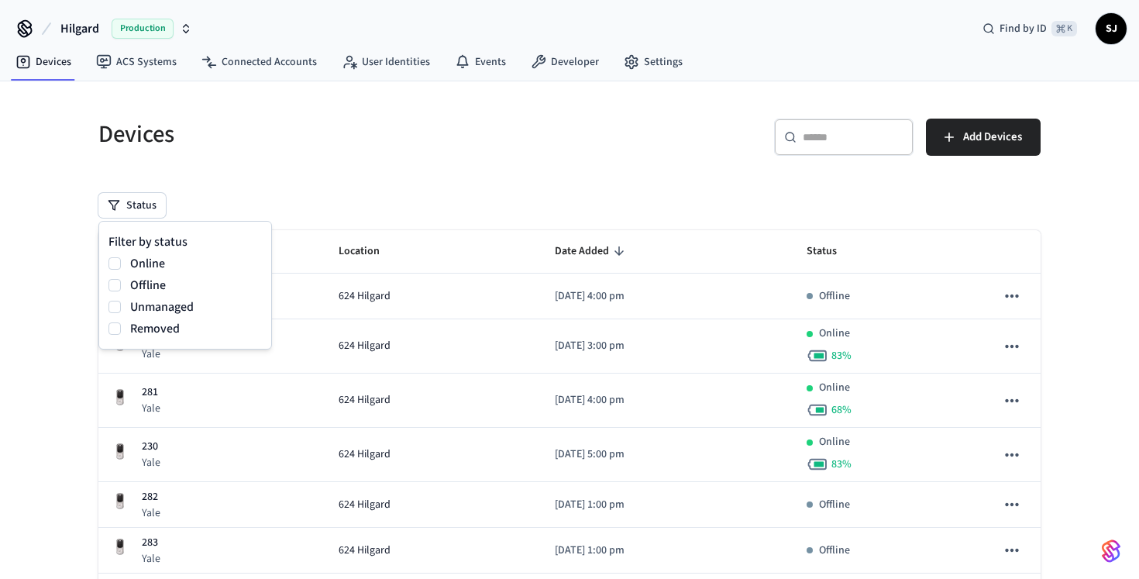
click at [333, 199] on div "Status" at bounding box center [569, 205] width 942 height 25
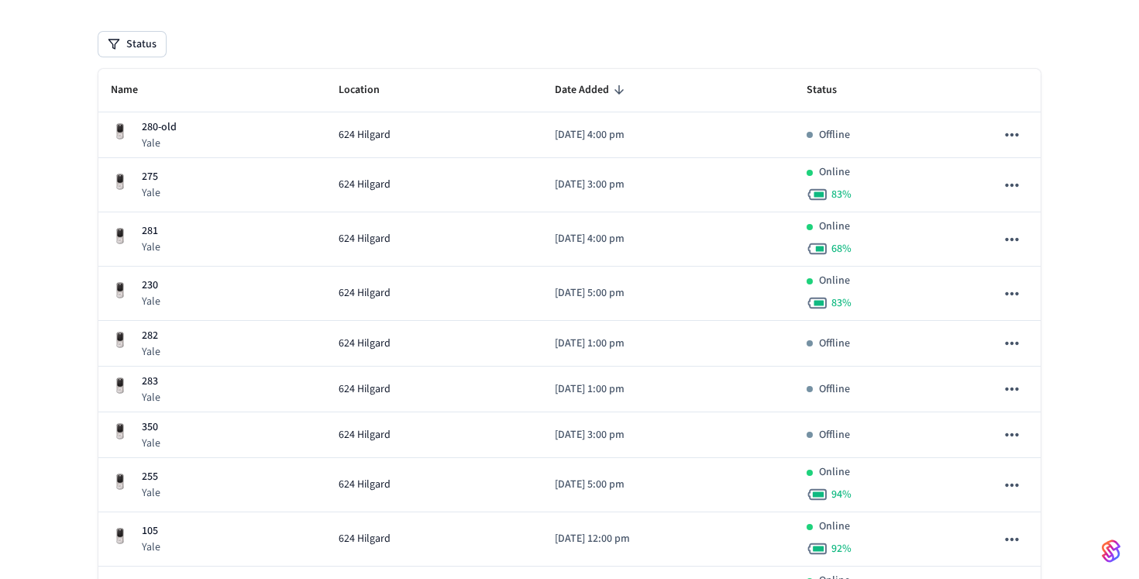
scroll to position [164, 0]
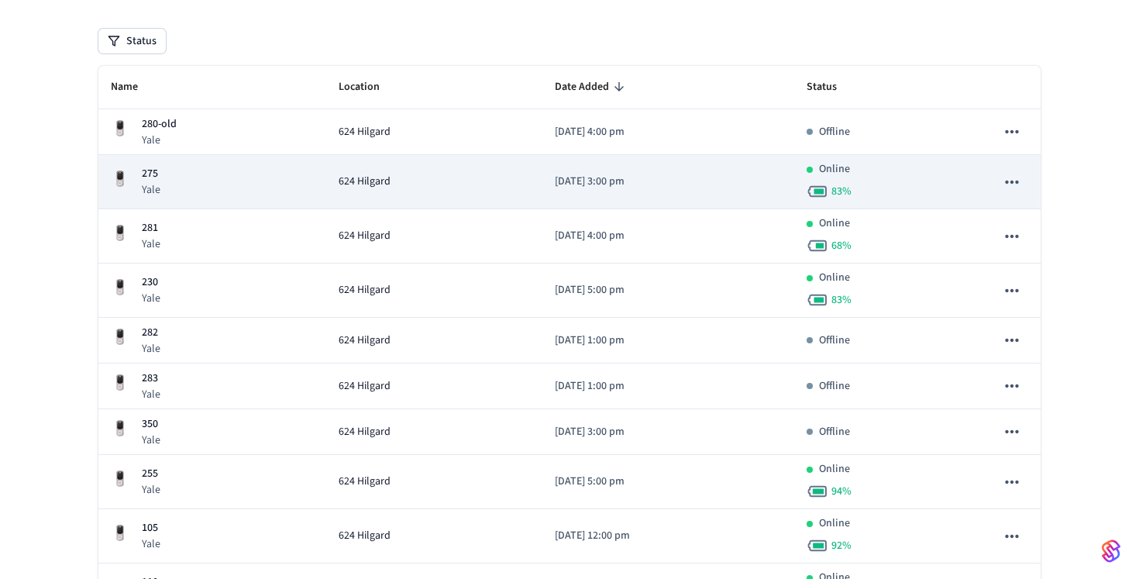
click at [326, 191] on td "624 Hilgard" at bounding box center [434, 182] width 216 height 54
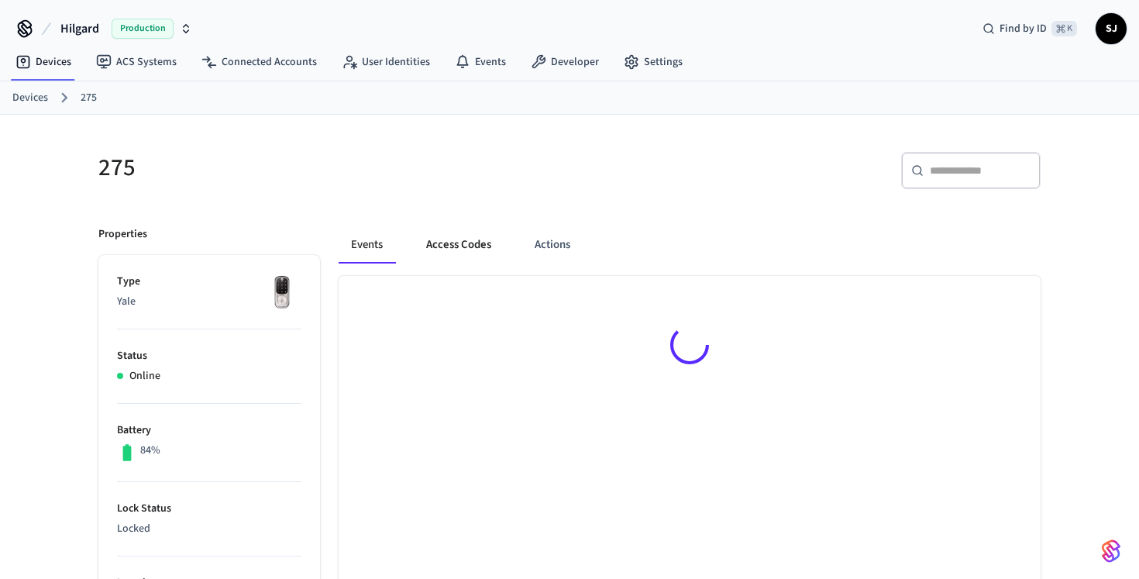
click at [430, 235] on button "Access Codes" at bounding box center [459, 244] width 90 height 37
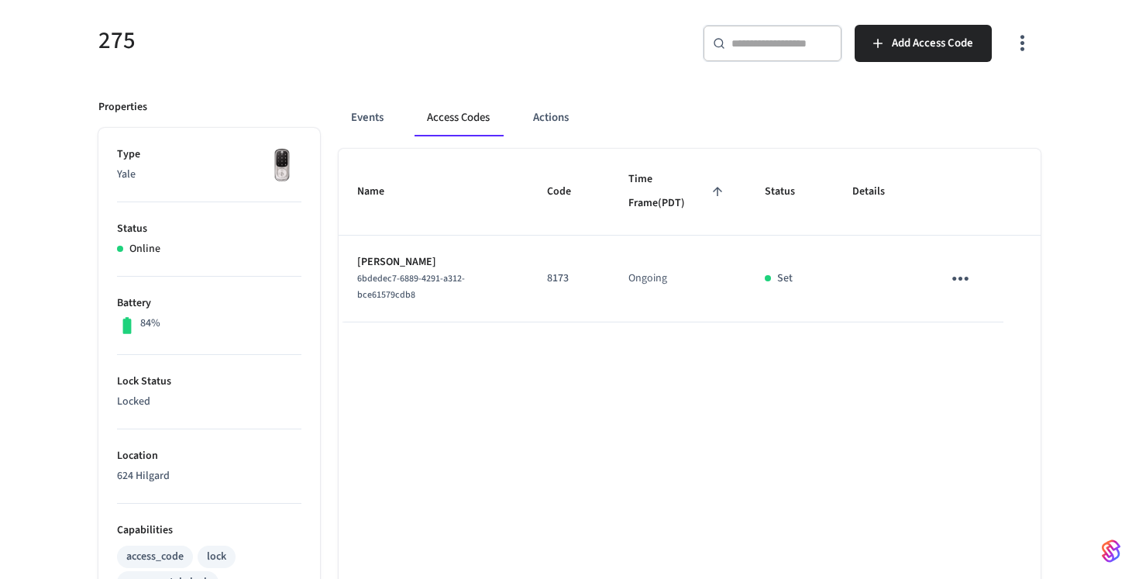
scroll to position [164, 0]
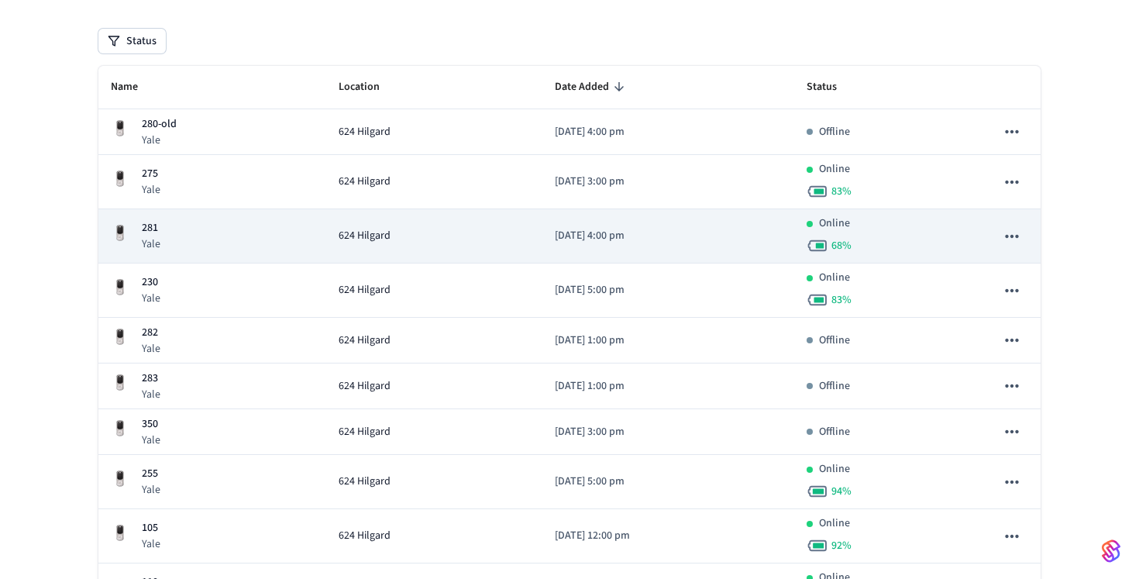
click at [436, 241] on div "624 Hilgard" at bounding box center [434, 236] width 191 height 16
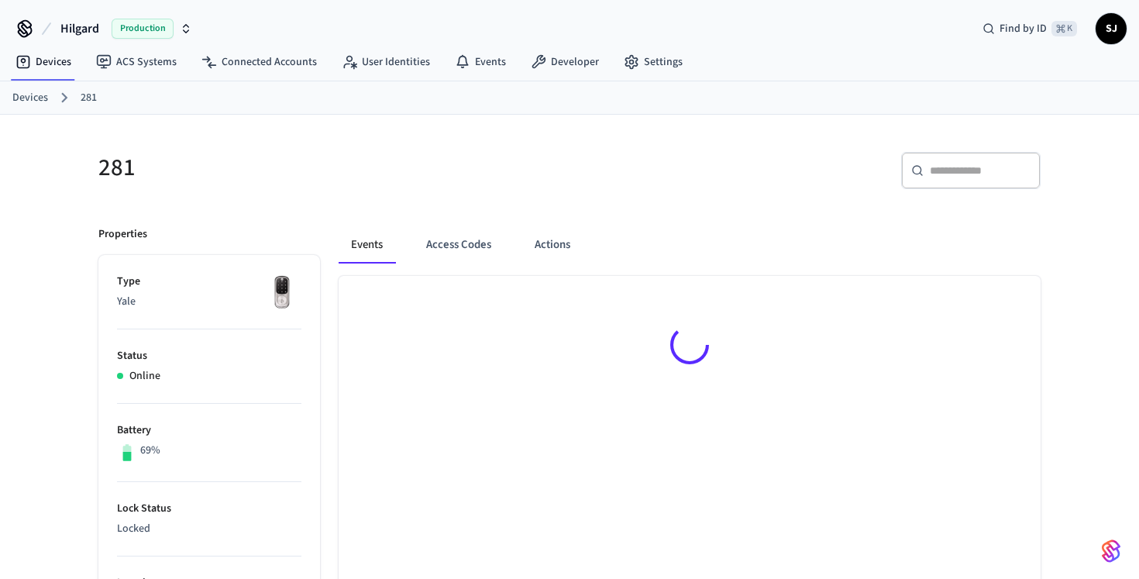
click at [457, 233] on button "Access Codes" at bounding box center [459, 244] width 90 height 37
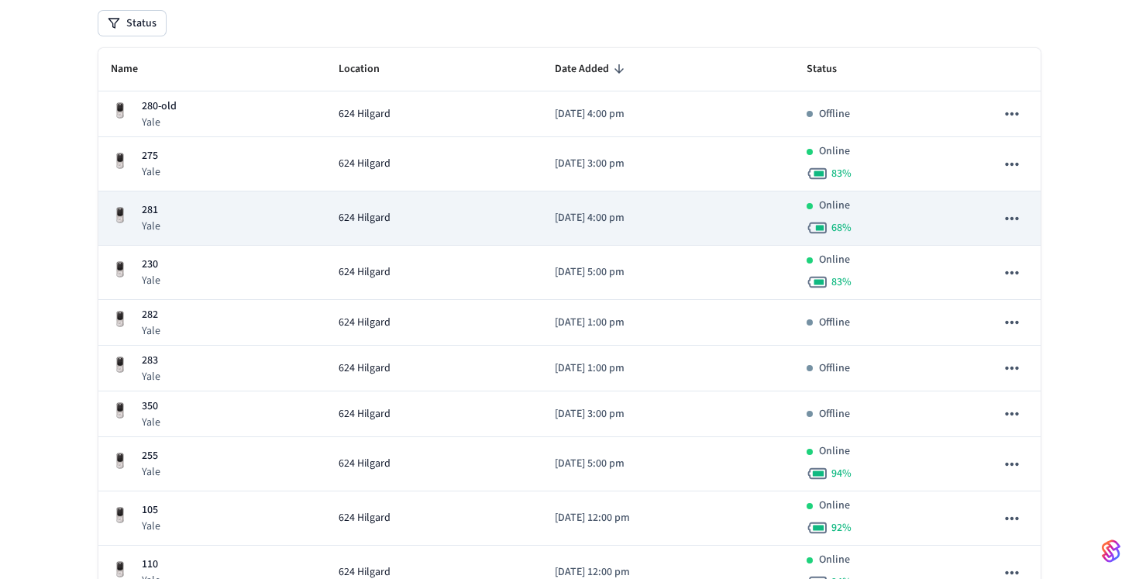
scroll to position [187, 0]
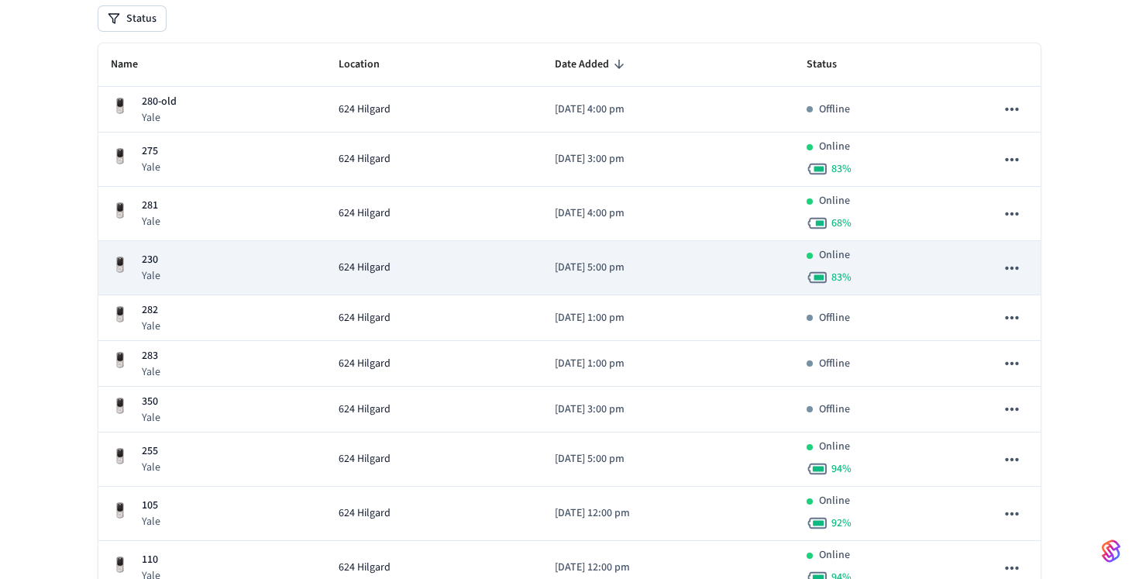
click at [555, 270] on p "[DATE] 5:00 pm" at bounding box center [668, 268] width 226 height 16
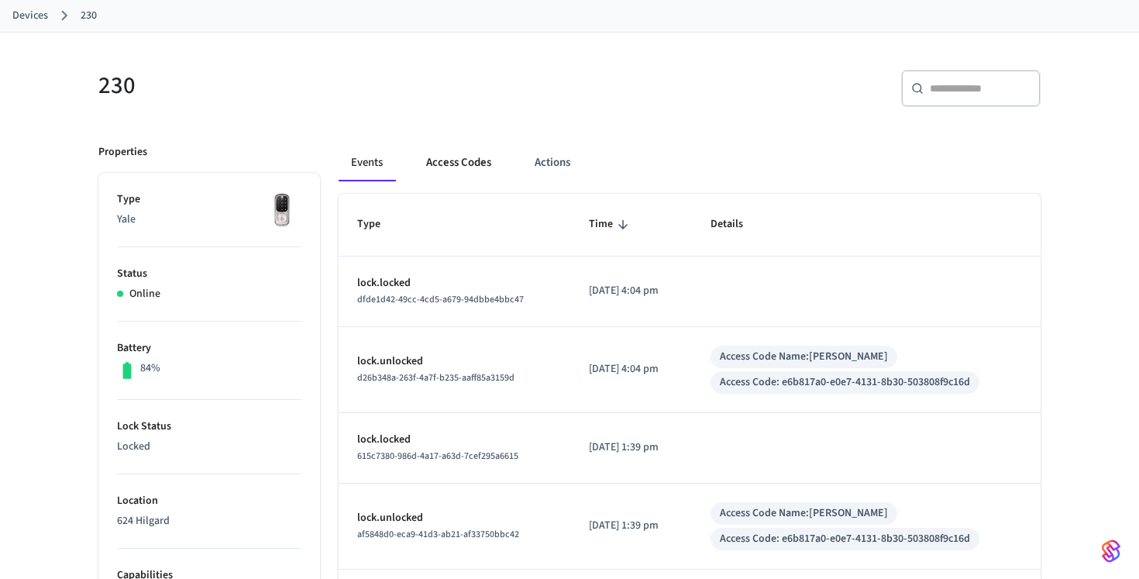
scroll to position [117, 0]
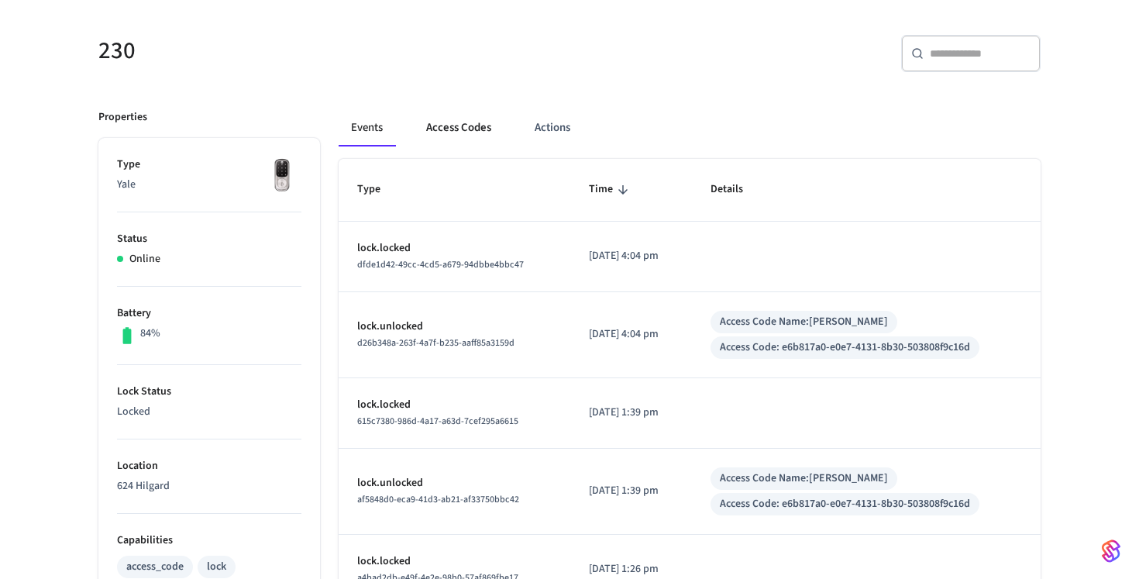
click at [428, 133] on button "Access Codes" at bounding box center [459, 127] width 90 height 37
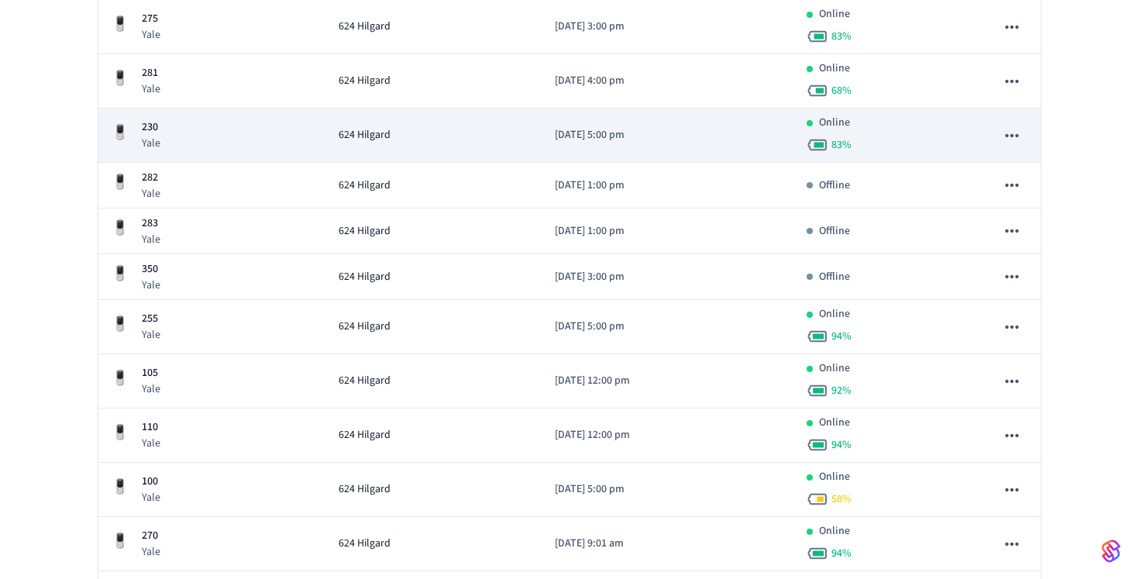
scroll to position [329, 0]
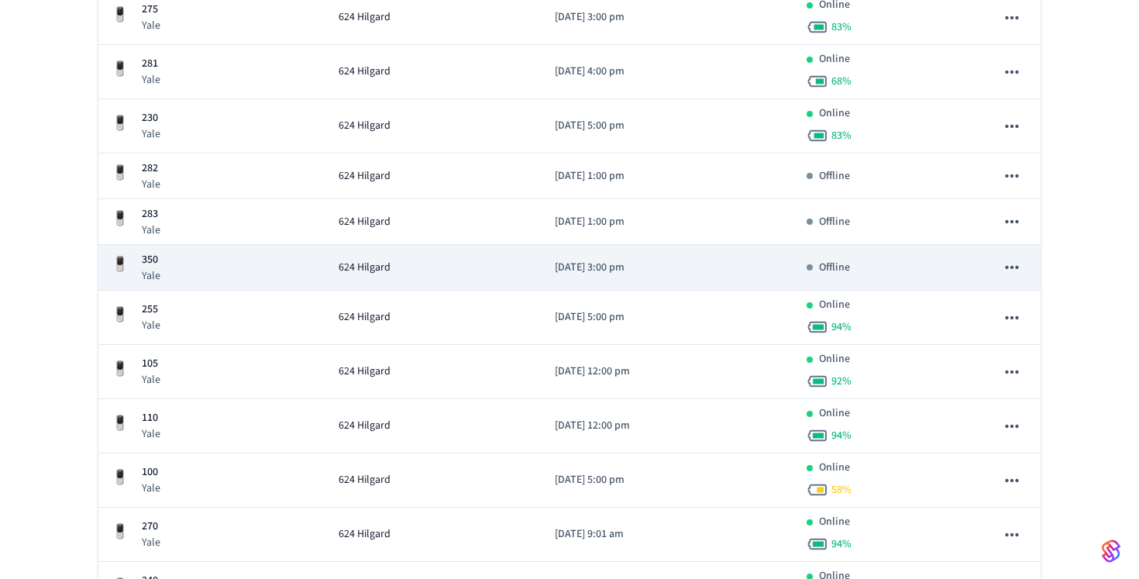
click at [481, 269] on div "624 Hilgard" at bounding box center [434, 268] width 191 height 16
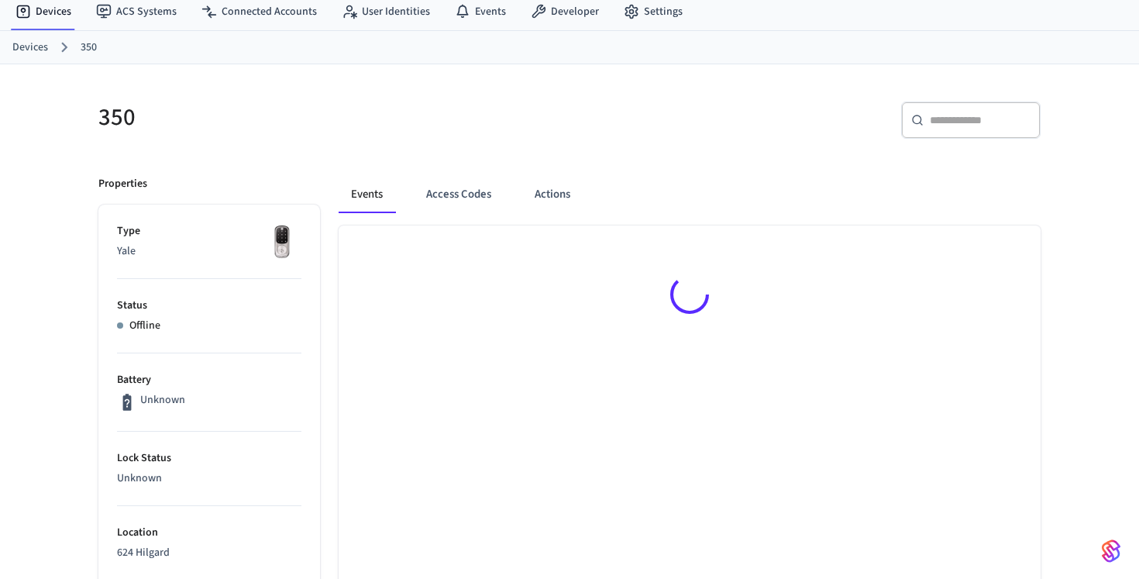
click at [457, 224] on div "Events Access Codes Actions" at bounding box center [690, 201] width 702 height 50
click at [453, 205] on button "Access Codes" at bounding box center [459, 194] width 90 height 37
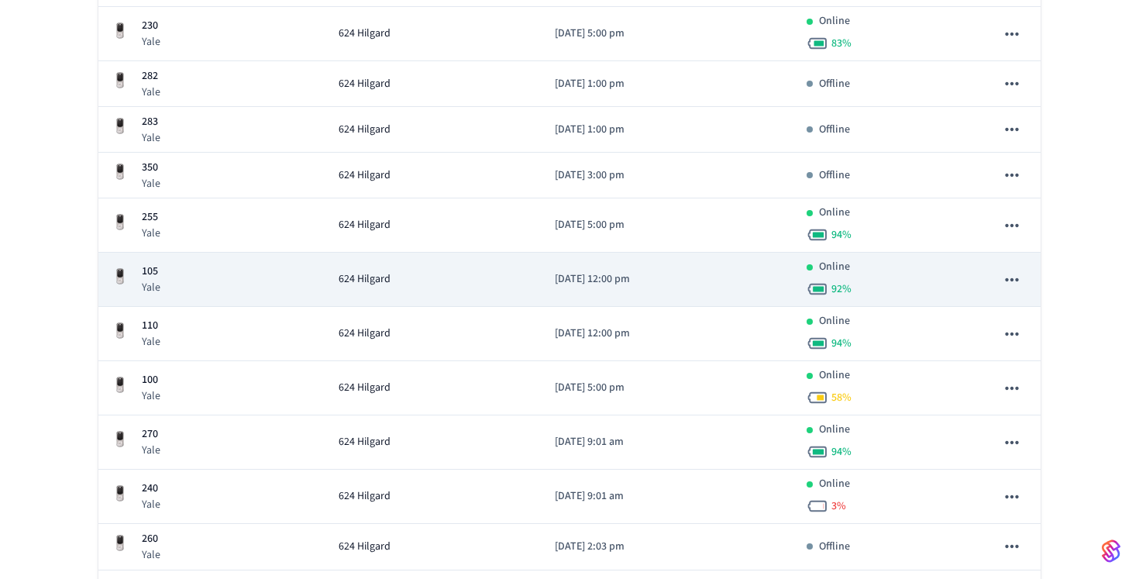
scroll to position [436, 0]
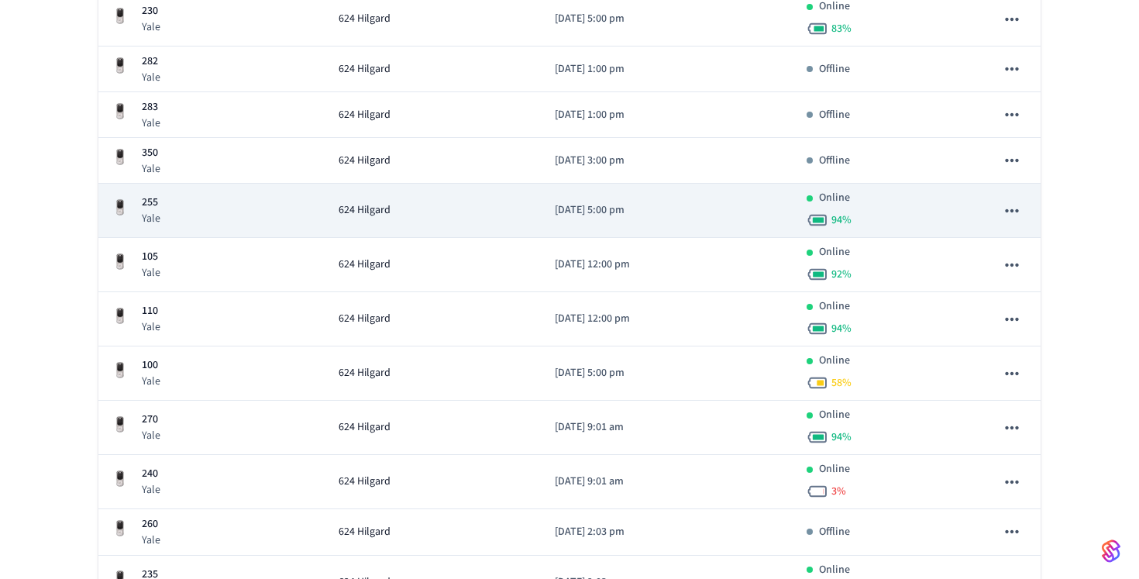
click at [548, 219] on td "[DATE] 5:00 pm" at bounding box center [668, 211] width 251 height 54
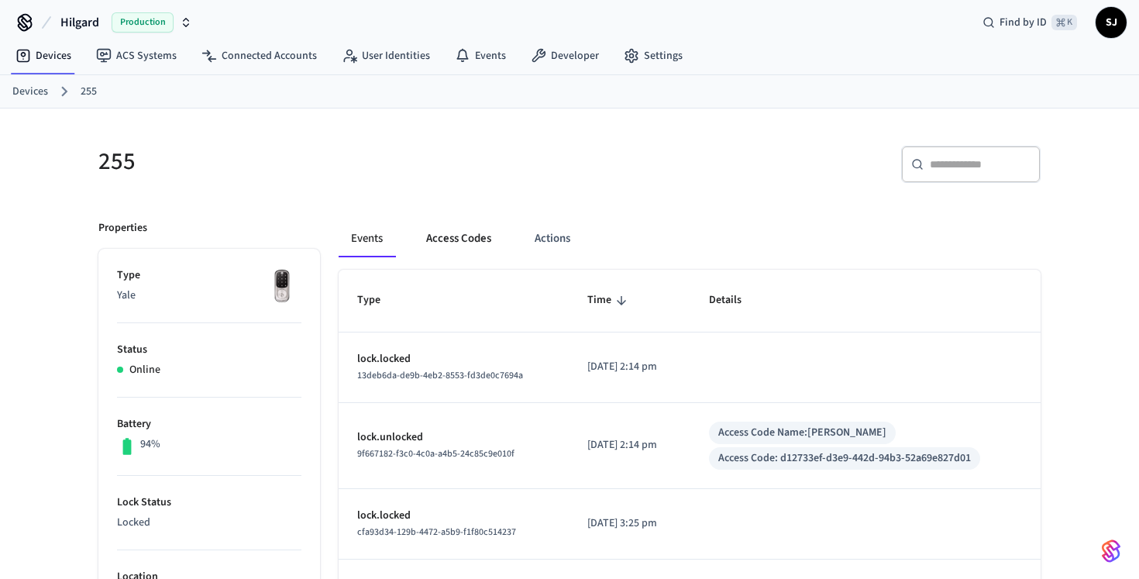
click at [457, 242] on button "Access Codes" at bounding box center [459, 238] width 90 height 37
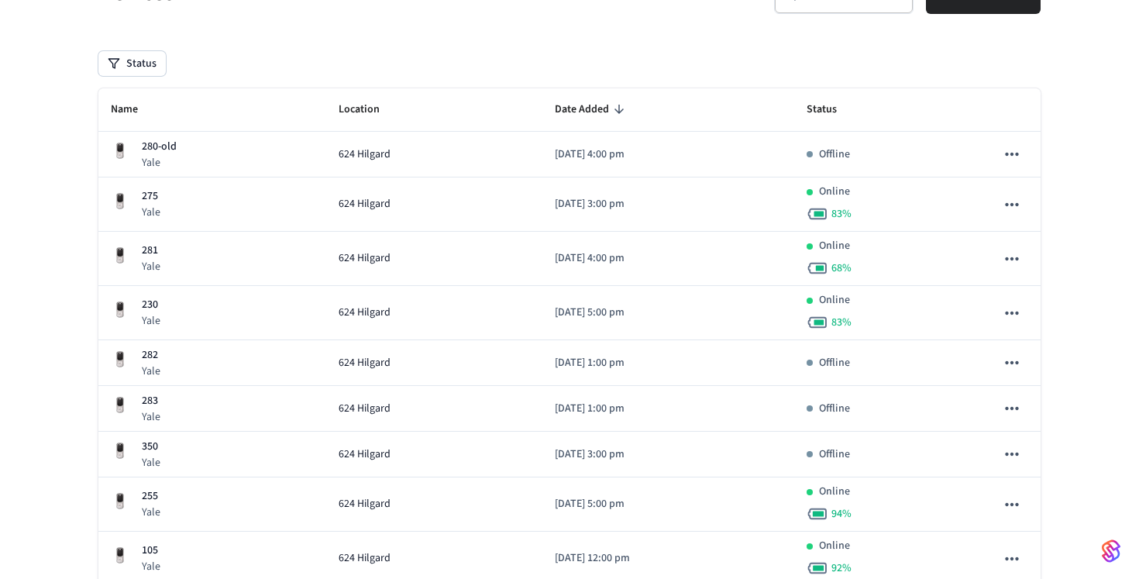
scroll to position [436, 0]
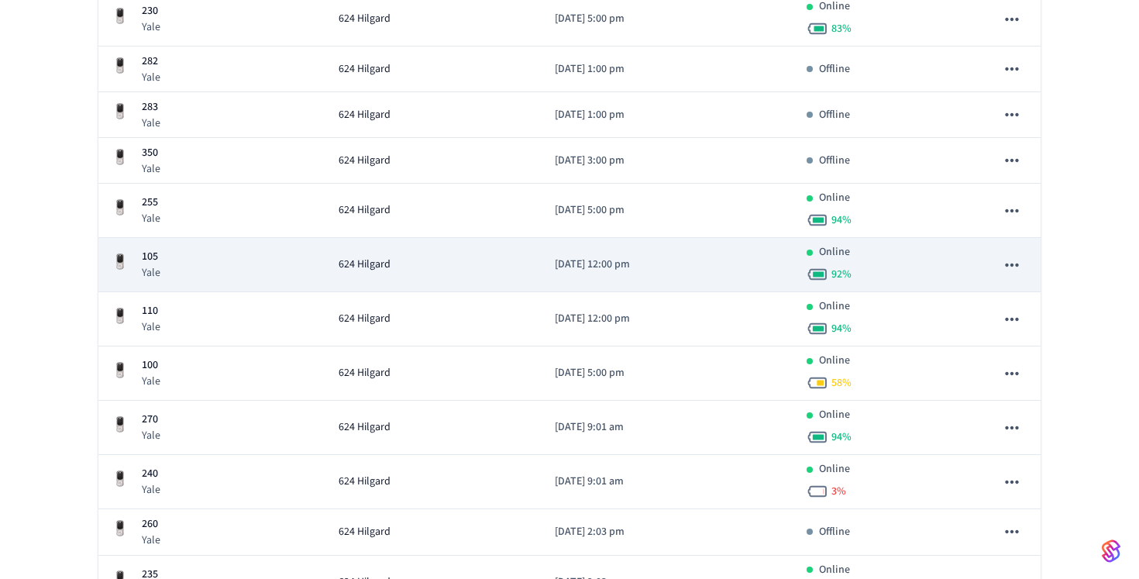
click at [499, 277] on td "624 Hilgard" at bounding box center [434, 265] width 216 height 54
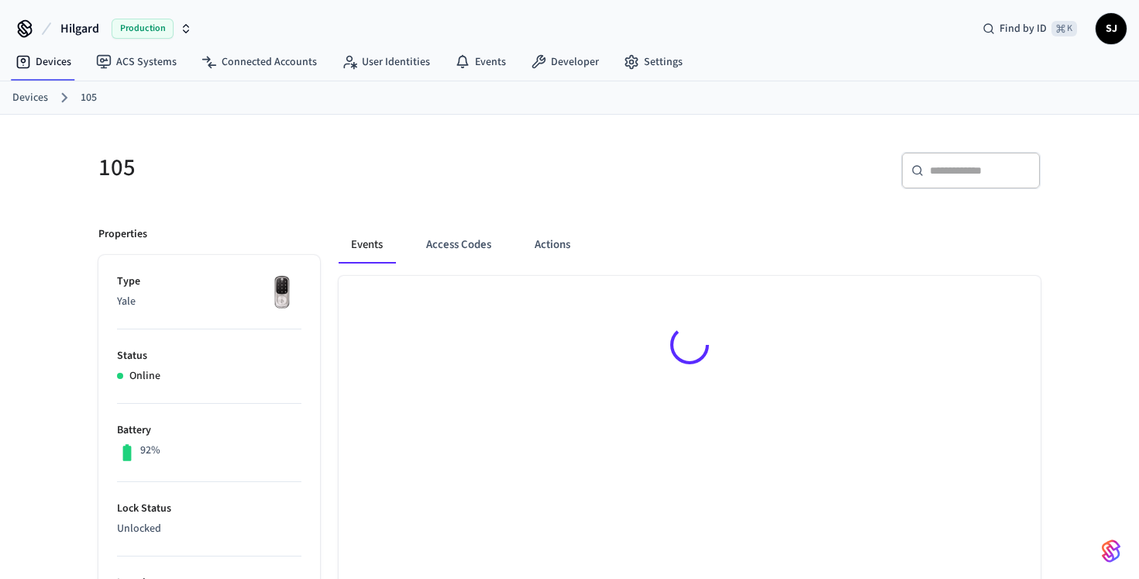
click at [470, 267] on div "Events Access Codes Actions" at bounding box center [690, 251] width 702 height 50
click at [470, 249] on button "Access Codes" at bounding box center [459, 244] width 90 height 37
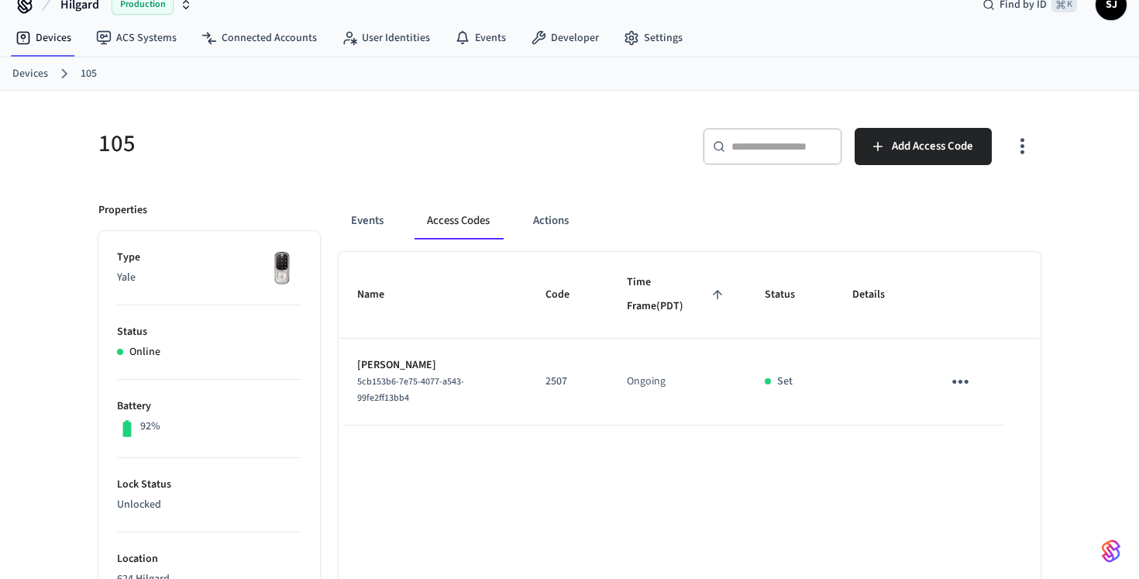
scroll to position [47, 0]
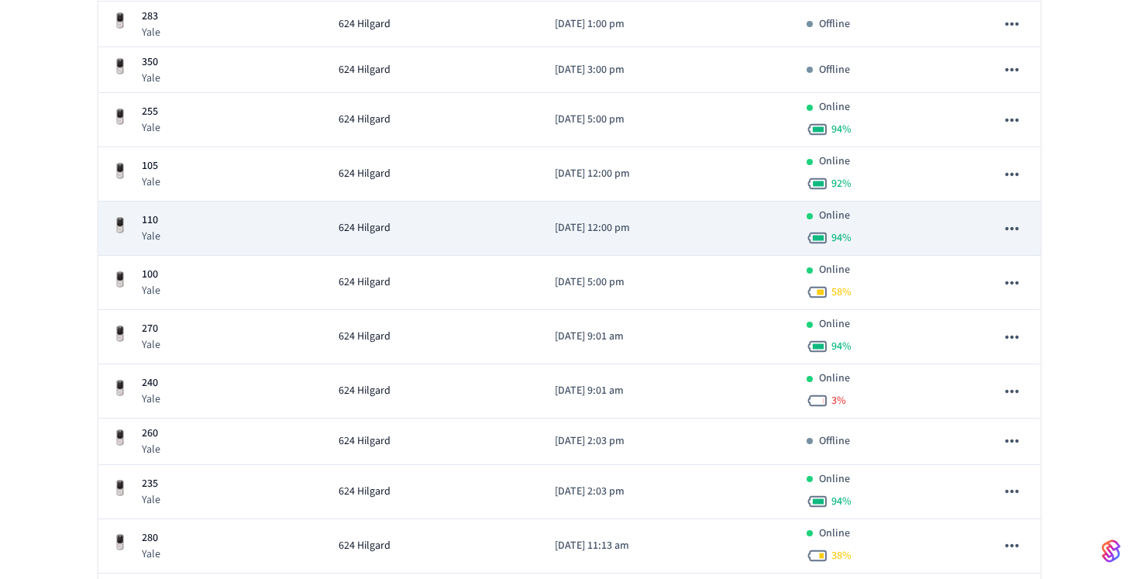
scroll to position [529, 0]
click at [434, 243] on td "624 Hilgard" at bounding box center [434, 226] width 216 height 54
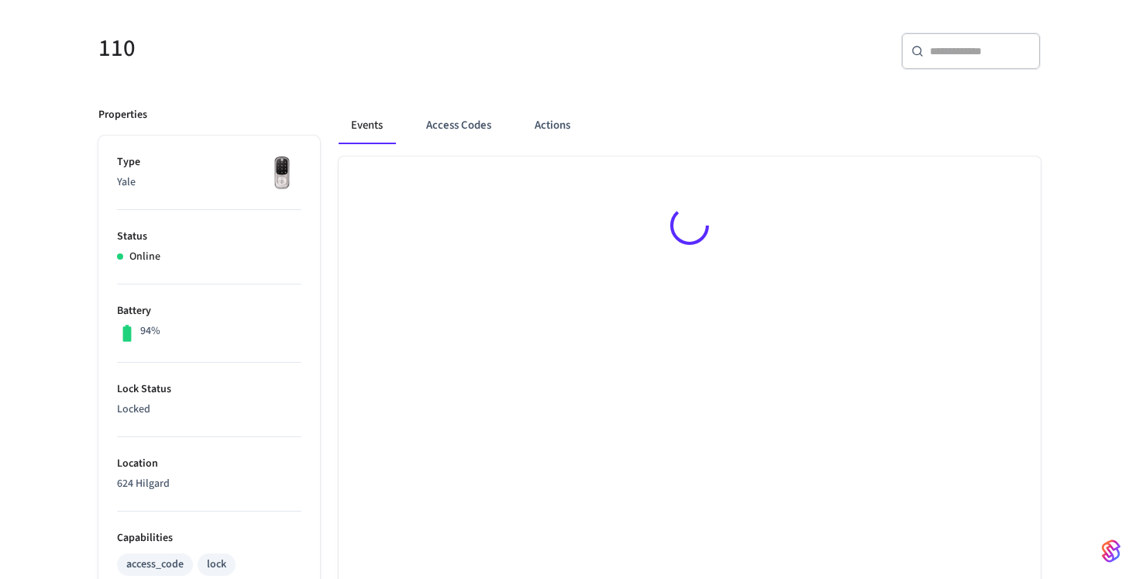
scroll to position [144, 0]
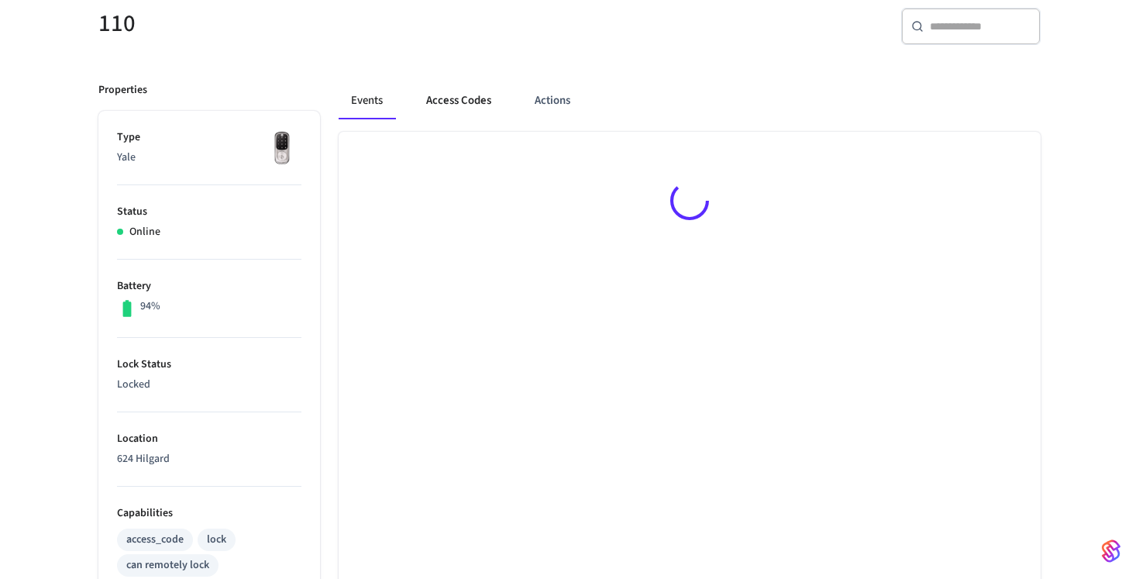
click at [456, 105] on button "Access Codes" at bounding box center [459, 100] width 90 height 37
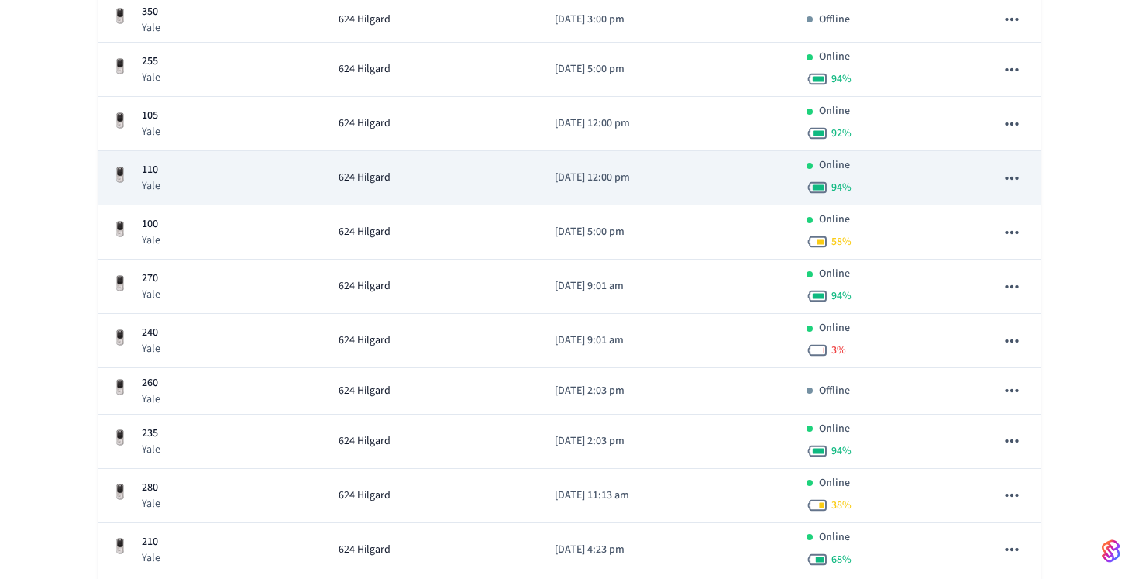
scroll to position [601, 0]
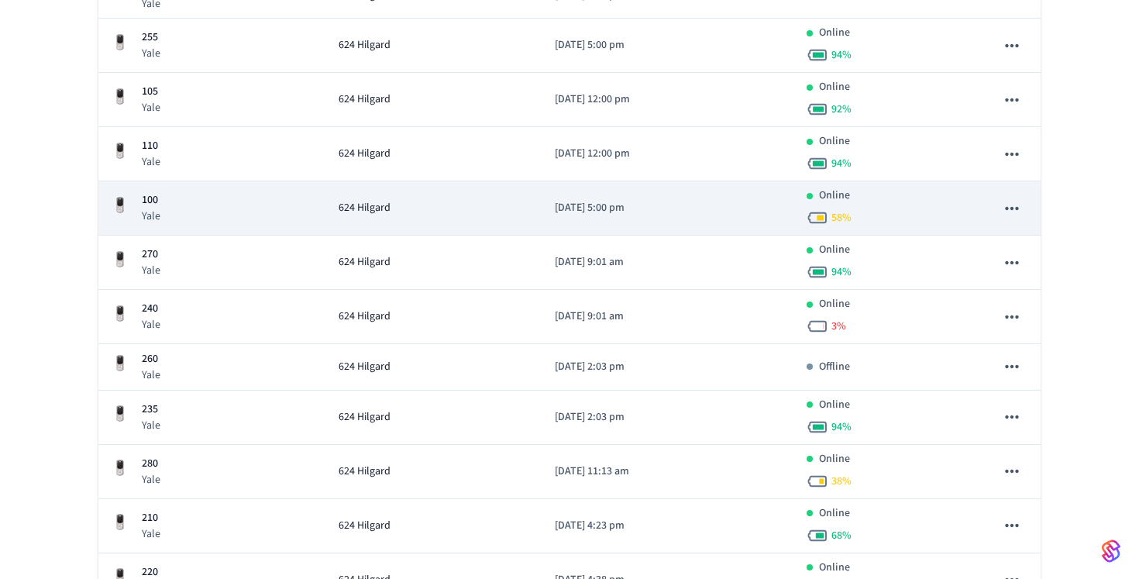
click at [484, 218] on td "624 Hilgard" at bounding box center [434, 208] width 216 height 54
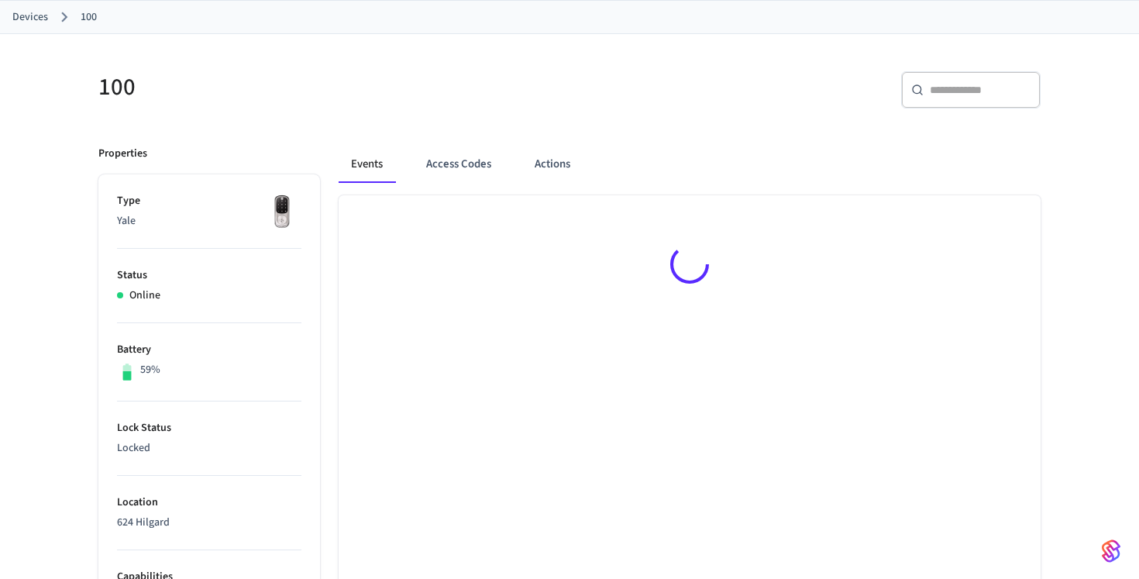
scroll to position [113, 0]
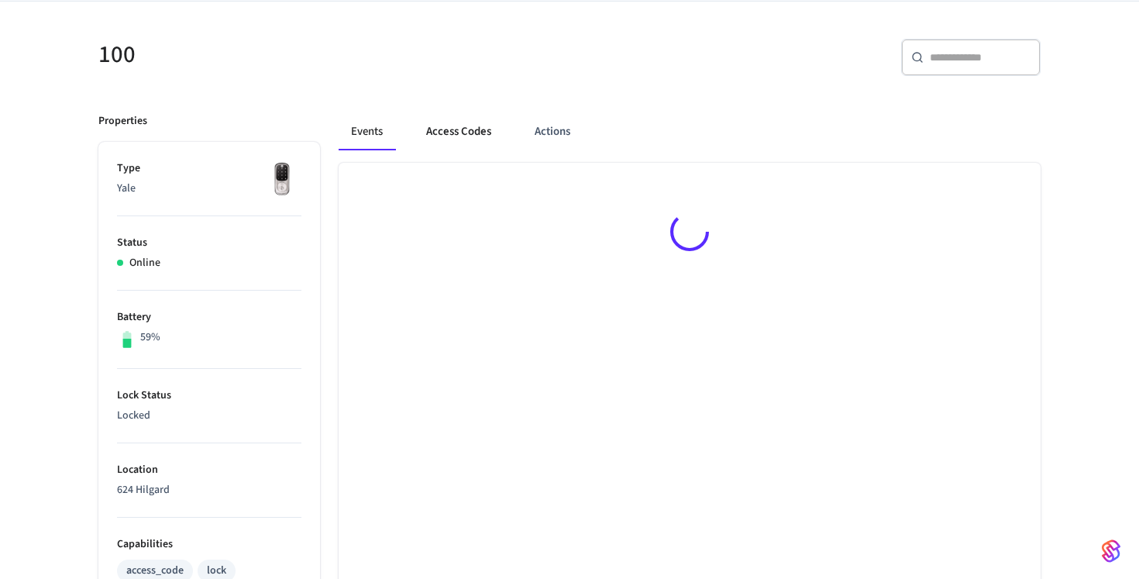
click at [438, 129] on button "Access Codes" at bounding box center [459, 131] width 90 height 37
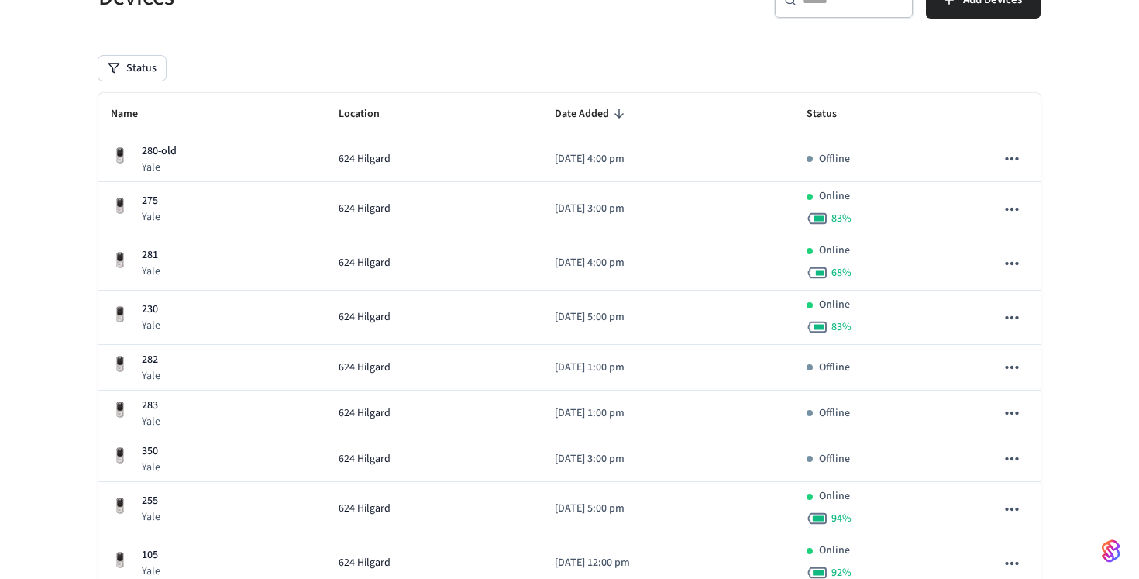
scroll to position [601, 0]
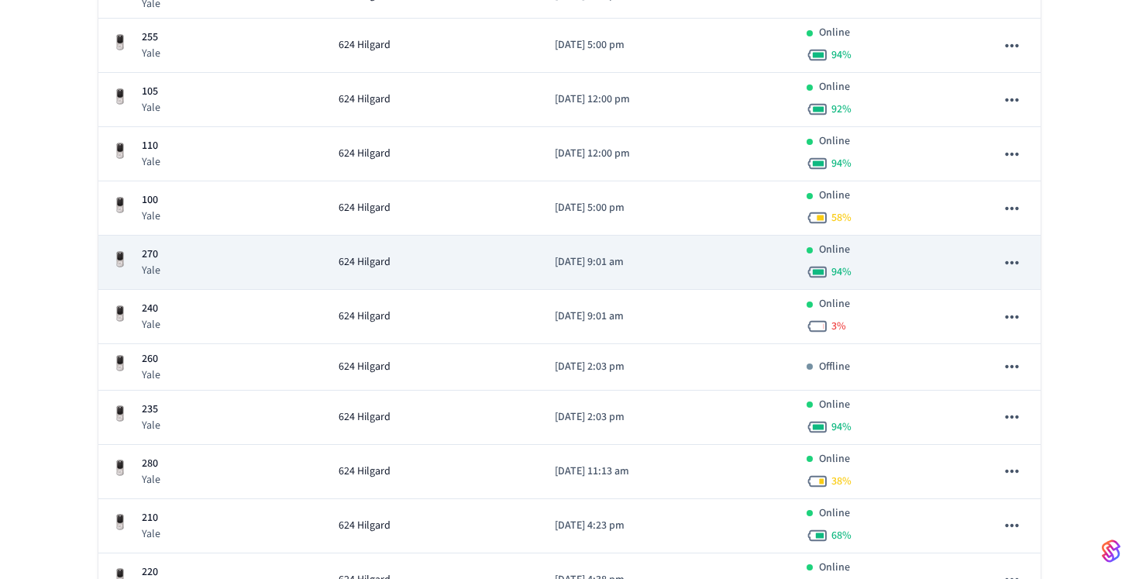
click at [556, 277] on td "[DATE] 9:01 am" at bounding box center [668, 263] width 251 height 54
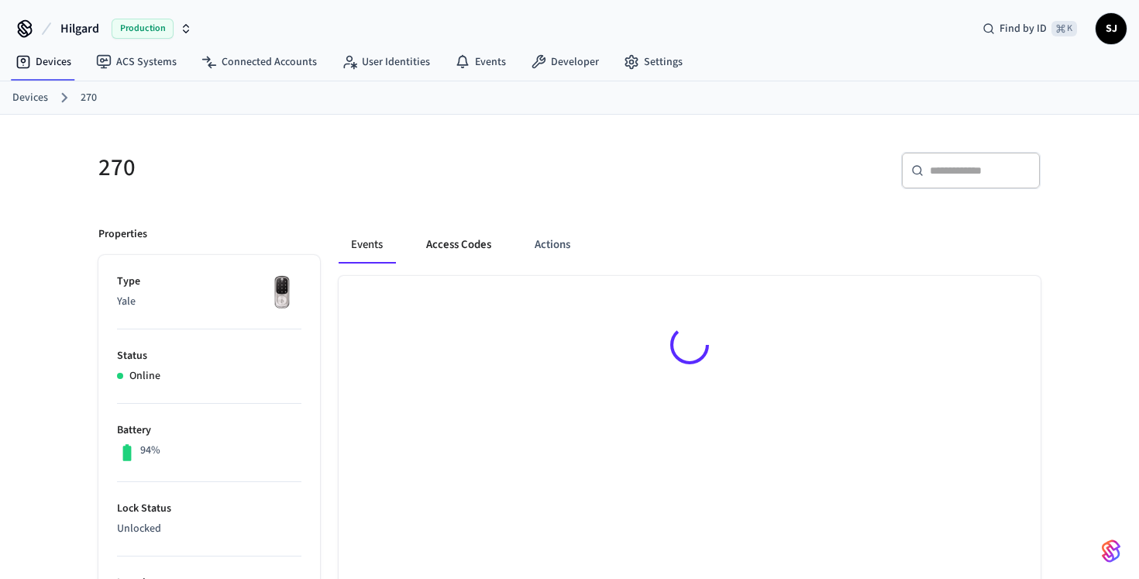
click at [463, 253] on button "Access Codes" at bounding box center [459, 244] width 90 height 37
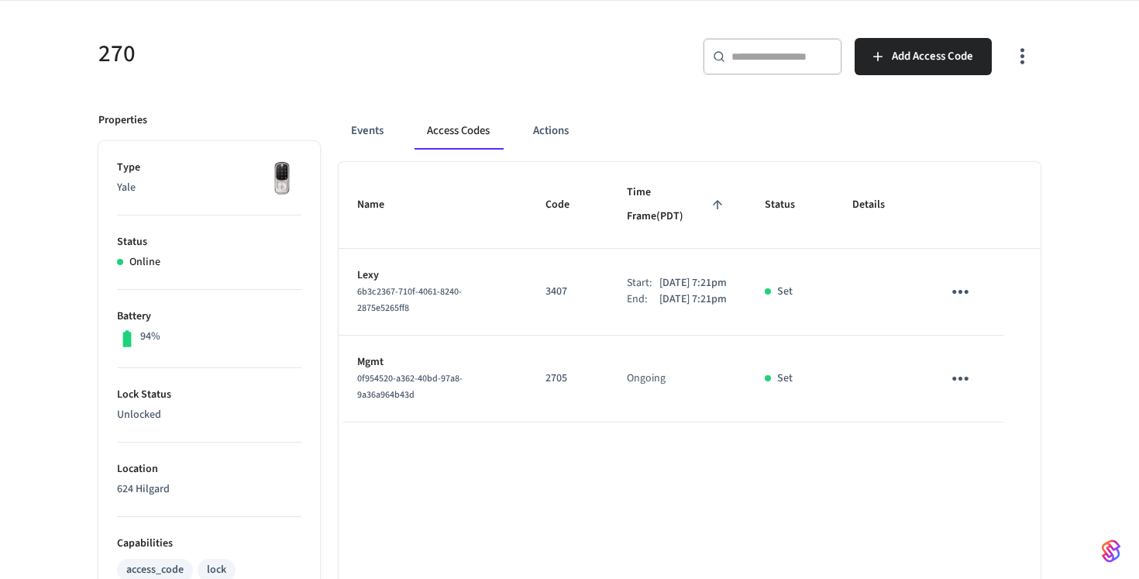
scroll to position [130, 0]
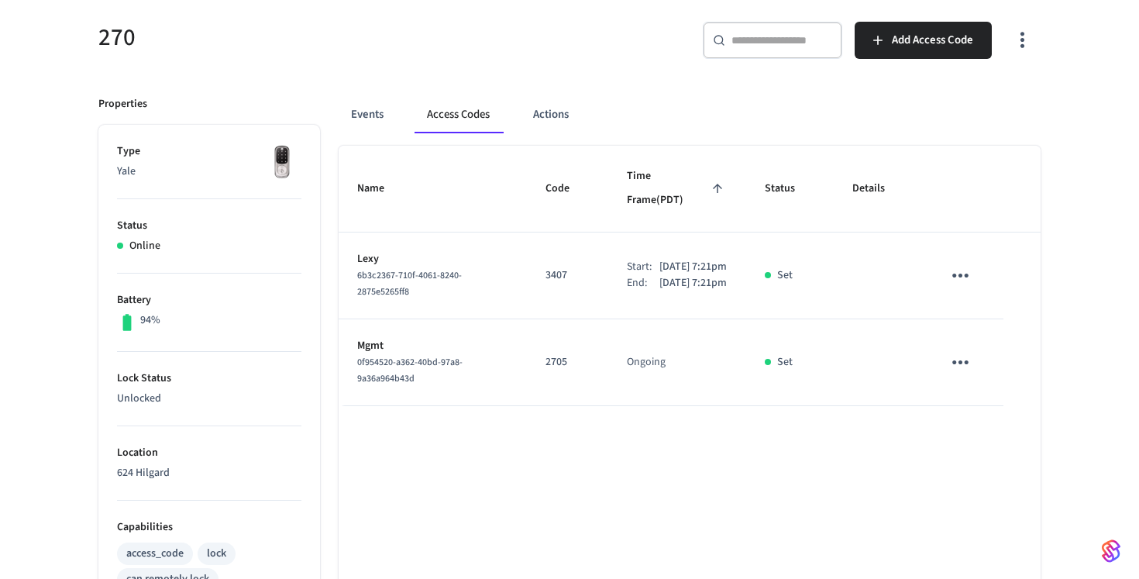
click at [967, 264] on icon "sticky table" at bounding box center [961, 276] width 24 height 24
click at [992, 295] on li "Edit" at bounding box center [998, 305] width 74 height 42
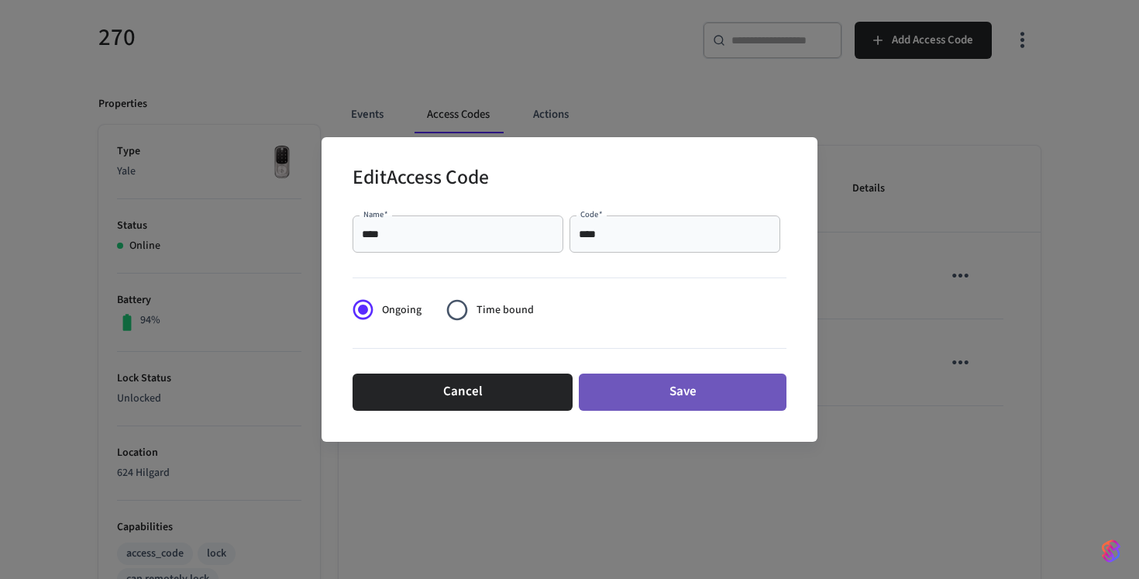
click at [739, 395] on button "Save" at bounding box center [683, 392] width 208 height 37
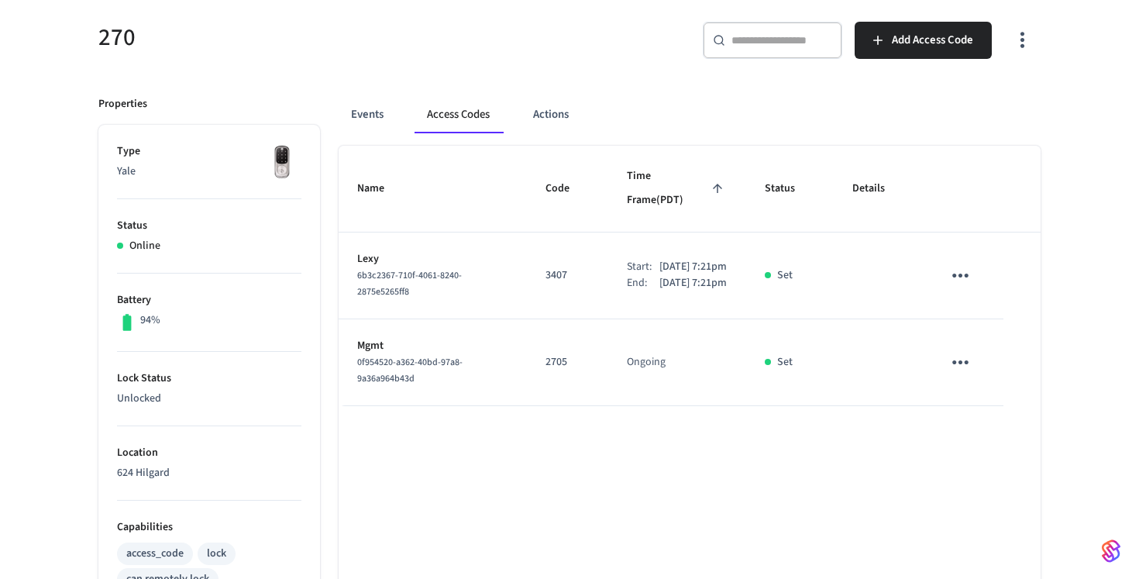
click at [711, 454] on div "Name Code Time Frame (PDT) Status Details Lexy 6b3c2367-710f-4061-8240-2875e526…" at bounding box center [690, 574] width 702 height 857
click at [939, 260] on td "sticky table" at bounding box center [964, 276] width 80 height 87
click at [946, 258] on button "sticky table" at bounding box center [960, 275] width 36 height 36
click at [970, 313] on icon at bounding box center [973, 310] width 9 height 9
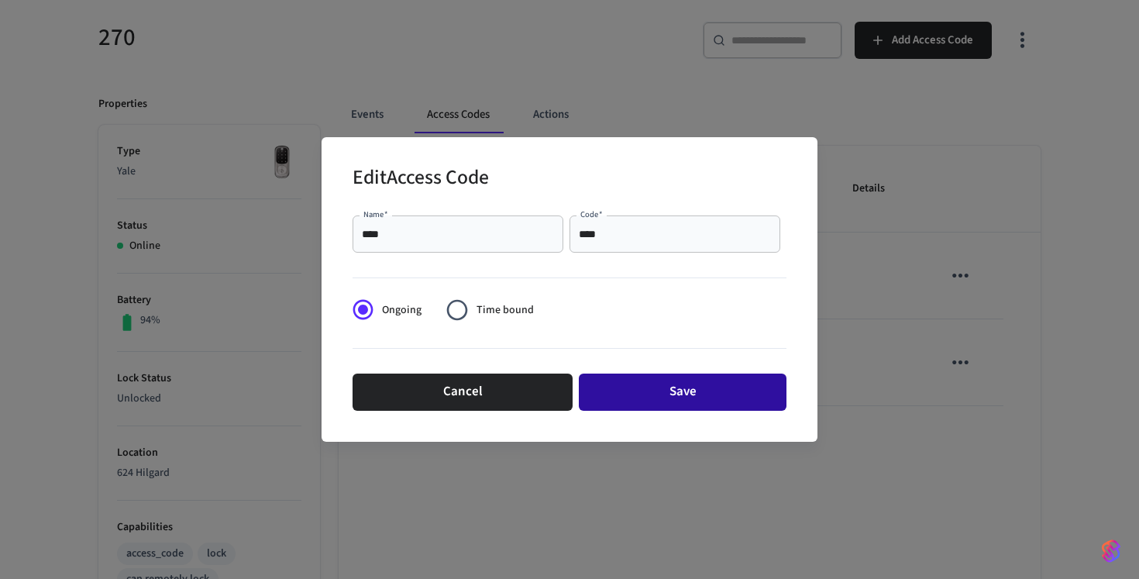
click at [674, 393] on button "Save" at bounding box center [683, 392] width 208 height 37
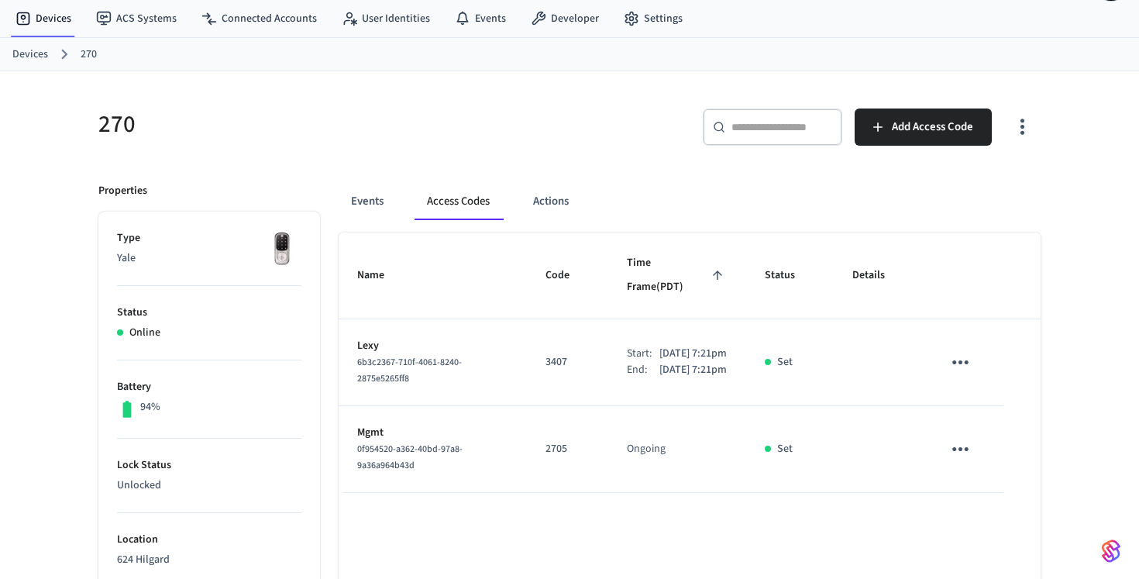
scroll to position [74, 0]
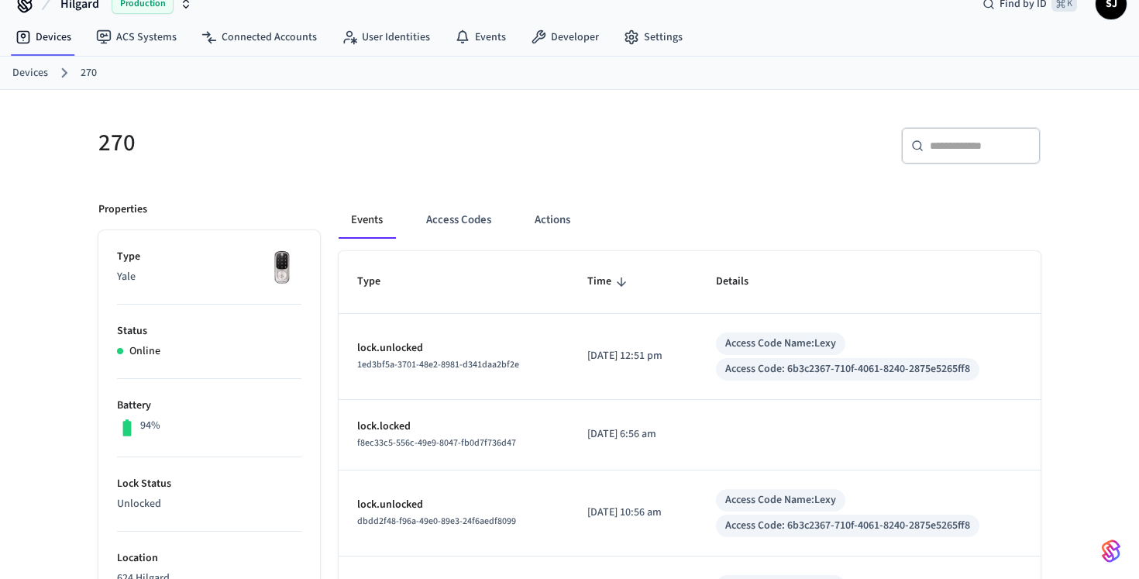
scroll to position [64, 0]
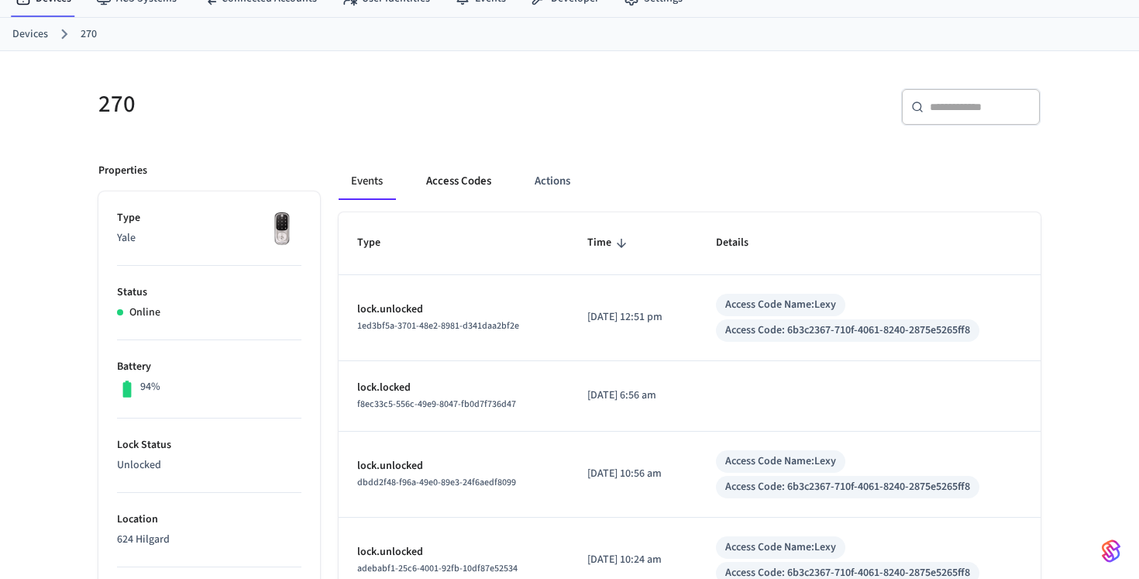
click at [434, 195] on button "Access Codes" at bounding box center [459, 181] width 90 height 37
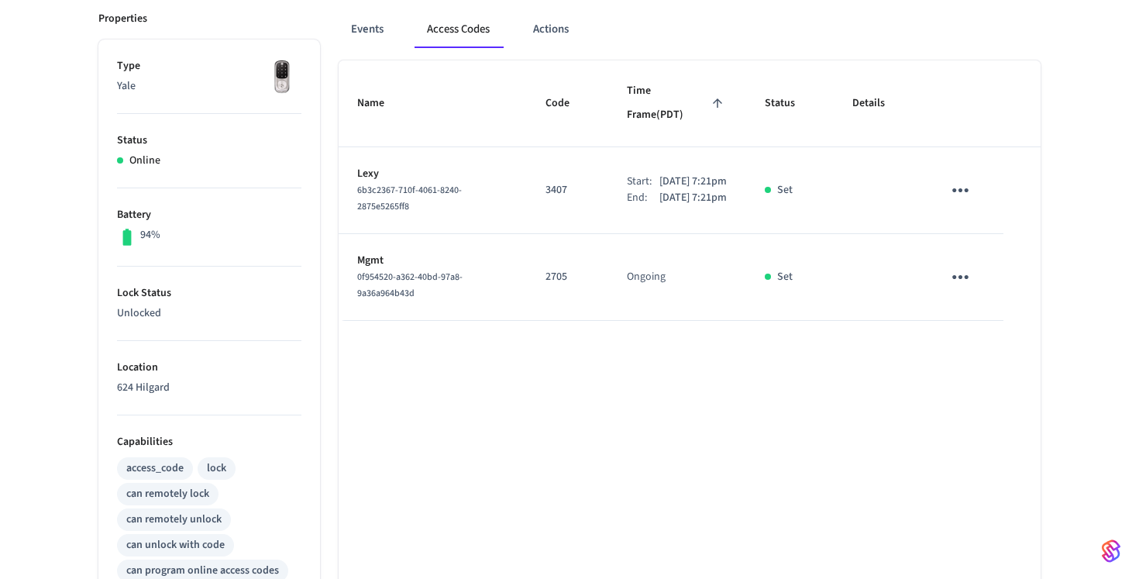
scroll to position [157, 0]
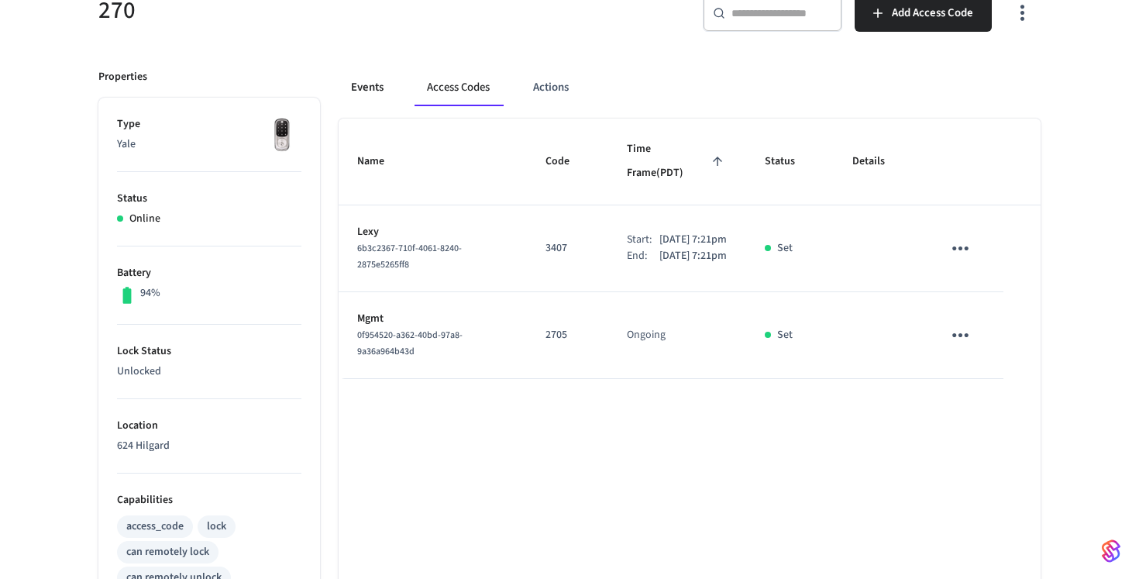
click at [375, 84] on button "Events" at bounding box center [367, 87] width 57 height 37
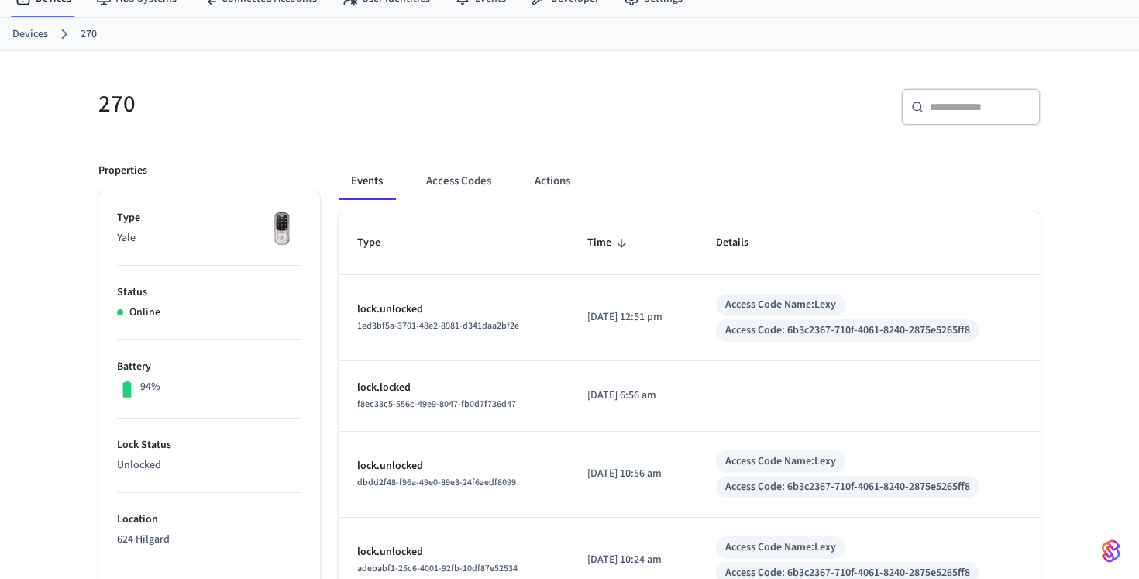
scroll to position [40, 0]
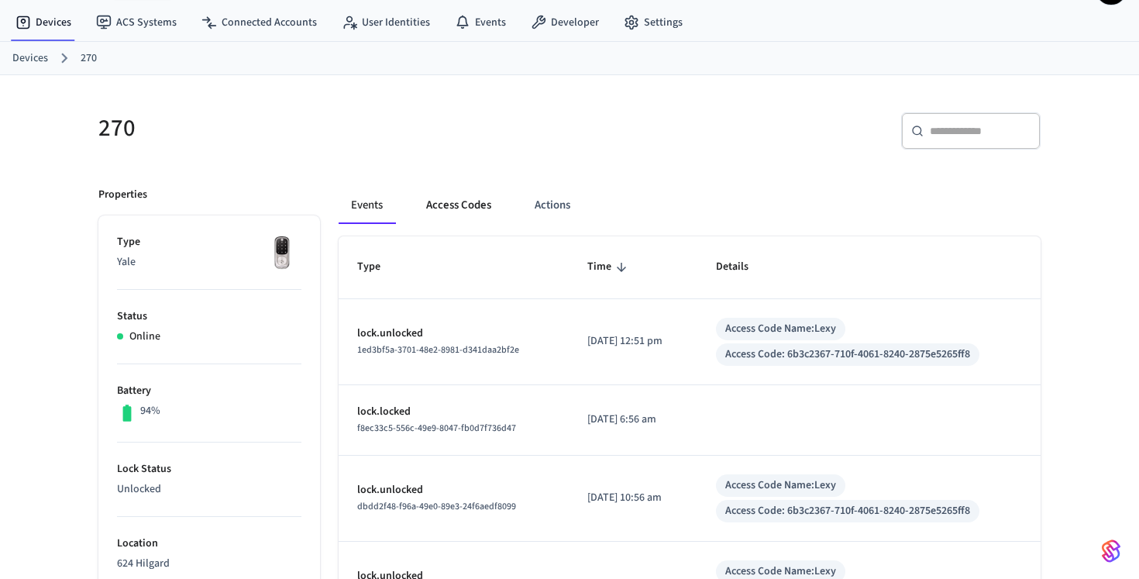
click at [454, 208] on button "Access Codes" at bounding box center [459, 205] width 90 height 37
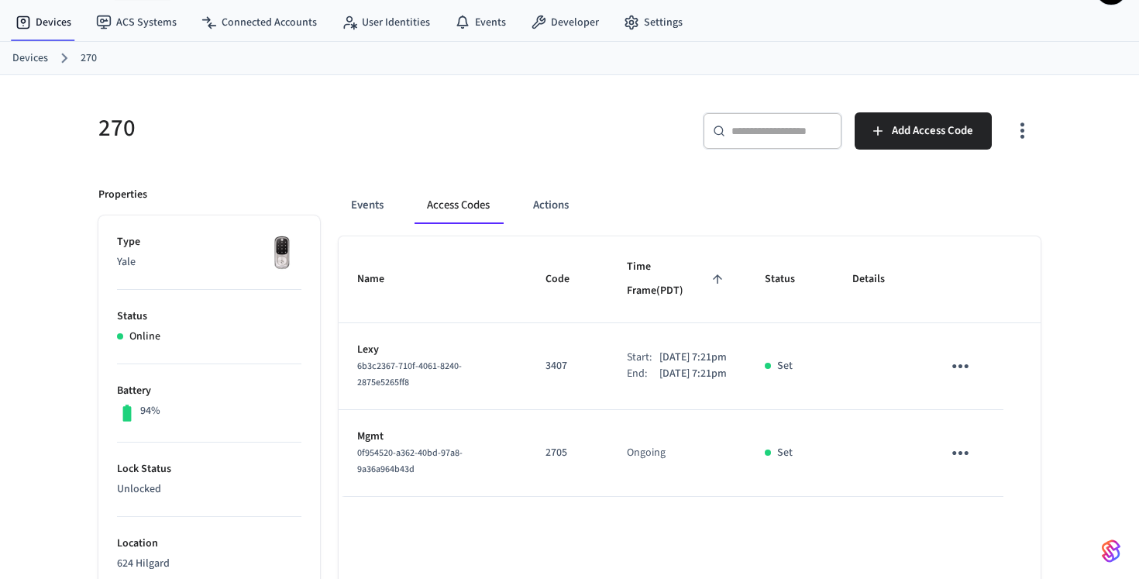
click at [941, 346] on td "sticky table" at bounding box center [964, 366] width 80 height 87
click at [951, 354] on icon "sticky table" at bounding box center [961, 366] width 24 height 24
click at [966, 391] on li "Edit" at bounding box center [998, 396] width 74 height 42
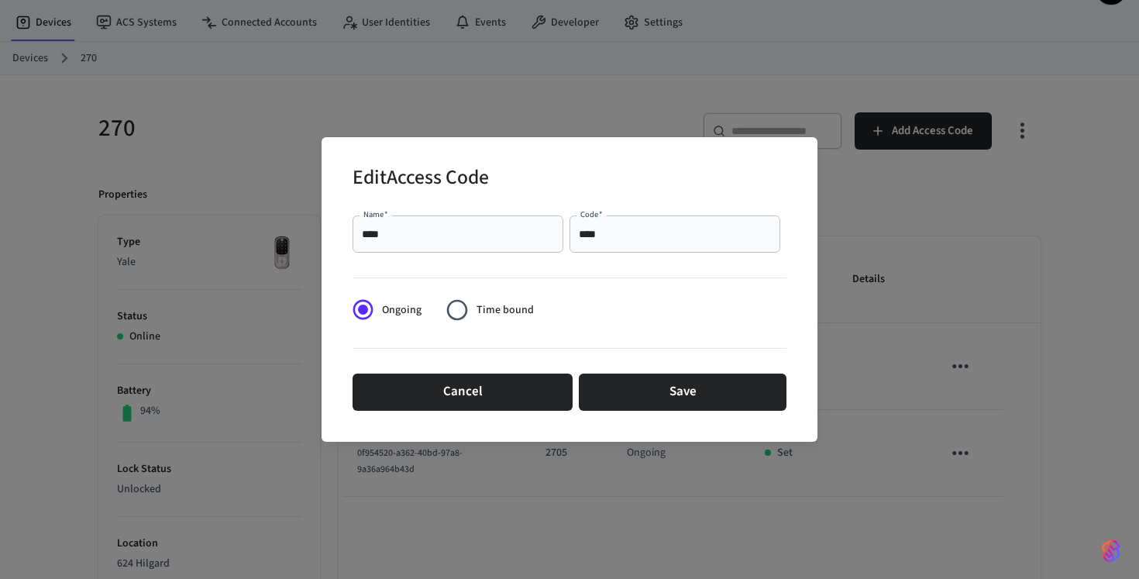
click at [682, 412] on div "Cancel Save" at bounding box center [570, 392] width 434 height 50
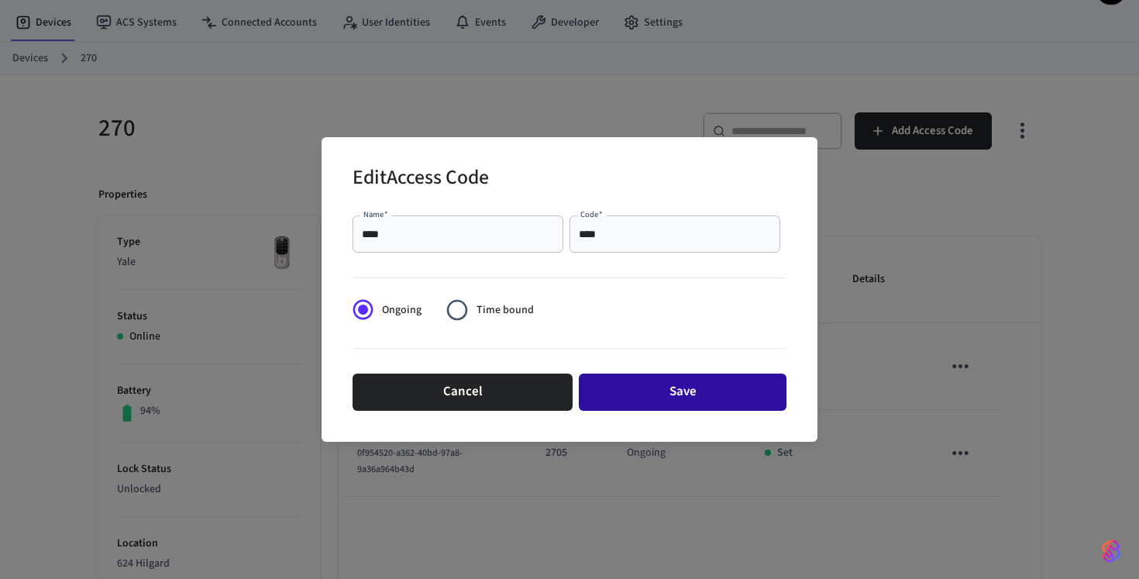
click at [685, 397] on button "Save" at bounding box center [683, 392] width 208 height 37
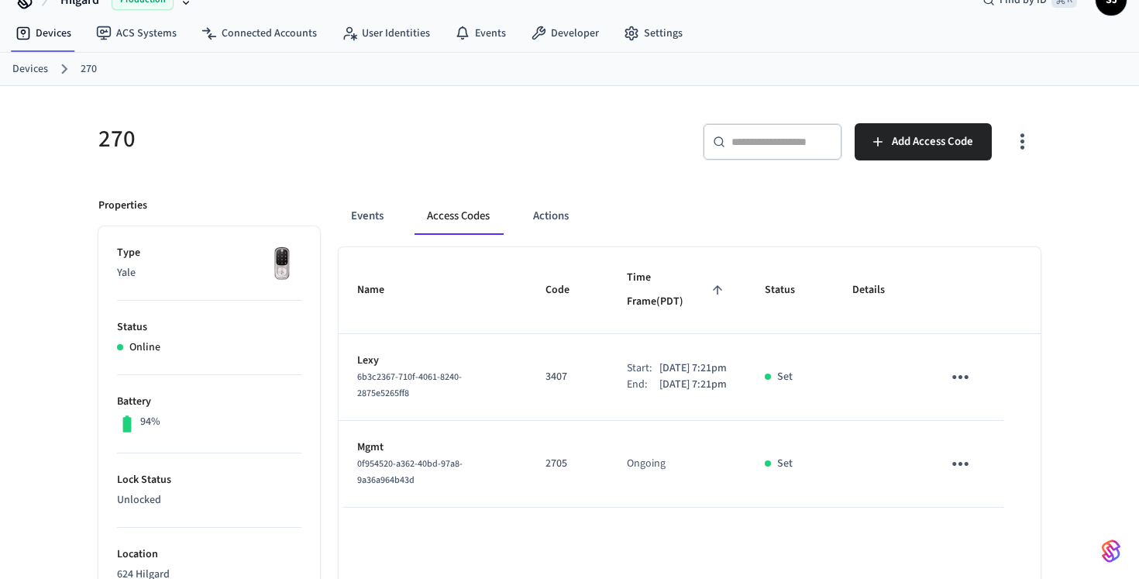
scroll to position [33, 0]
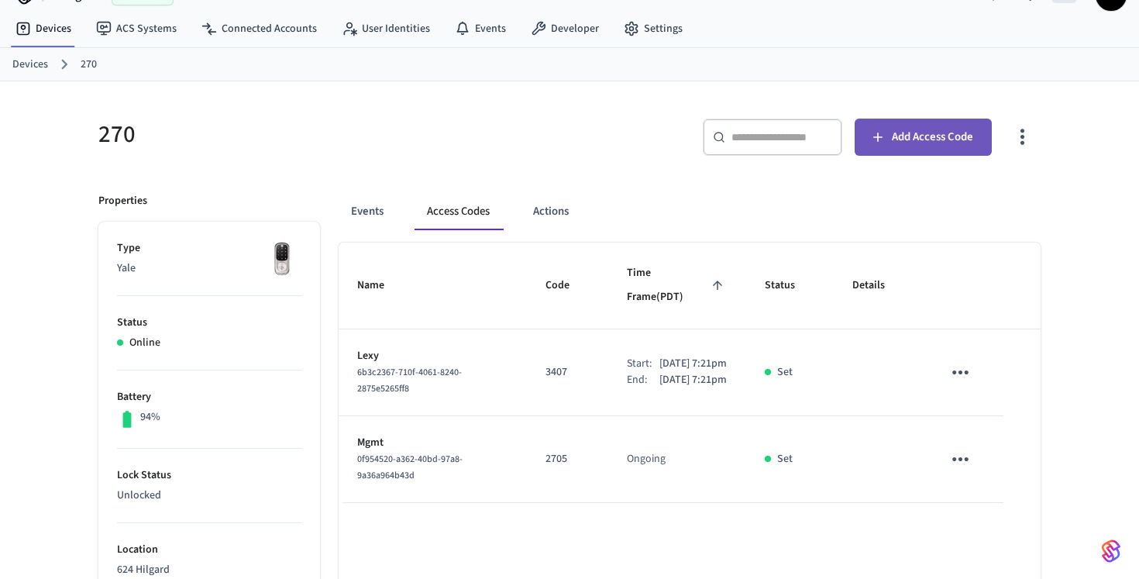
click at [877, 119] on button "Add Access Code" at bounding box center [923, 137] width 137 height 37
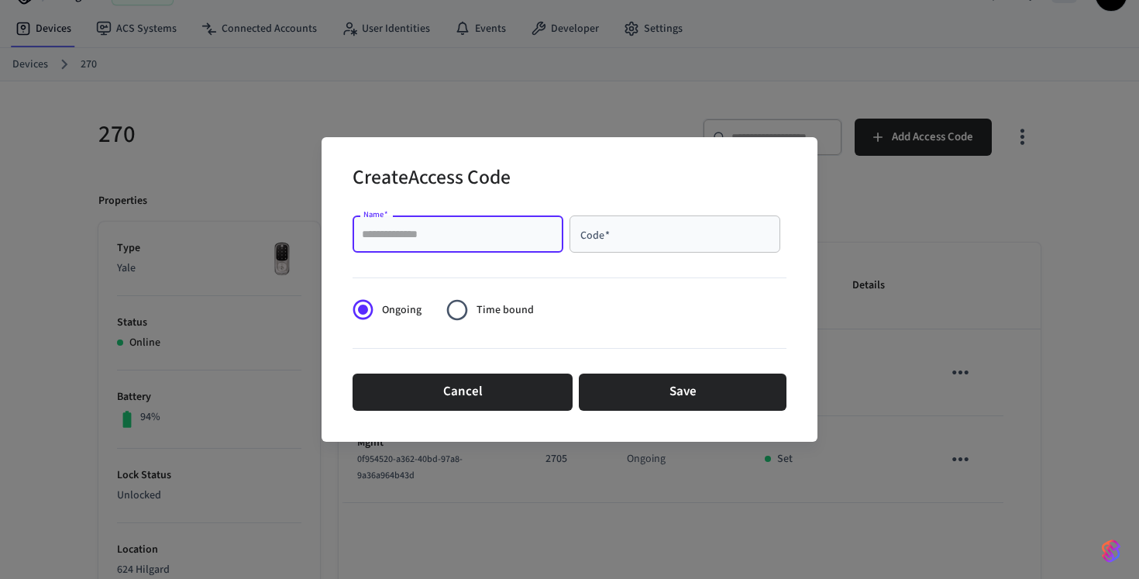
click at [467, 231] on input "Name   *" at bounding box center [458, 234] width 192 height 16
type input "**********"
click at [658, 238] on input "Code   *" at bounding box center [675, 234] width 192 height 16
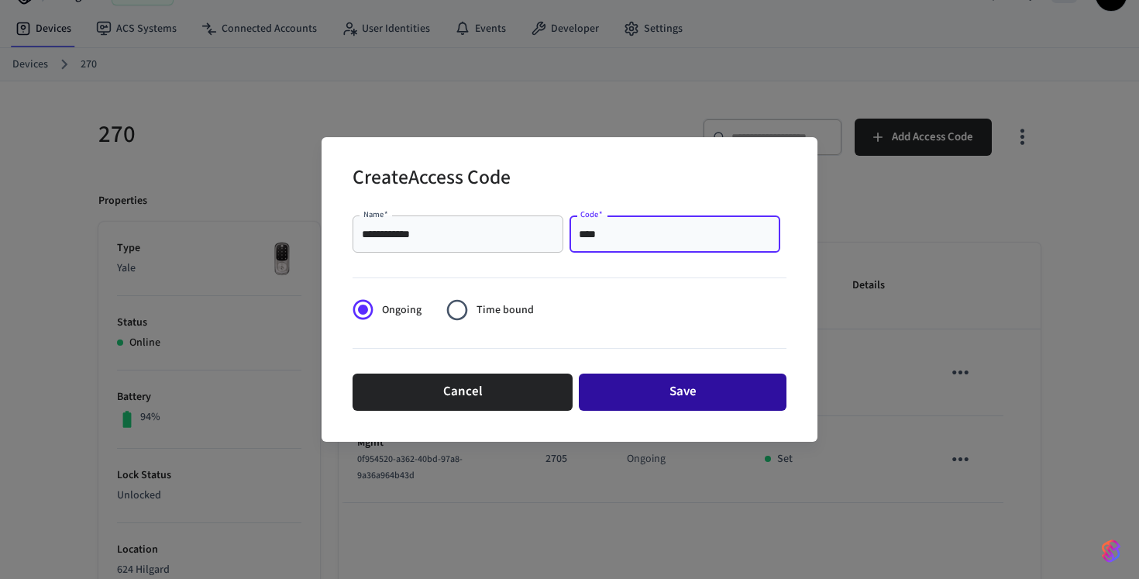
type input "****"
click at [672, 381] on button "Save" at bounding box center [683, 392] width 208 height 37
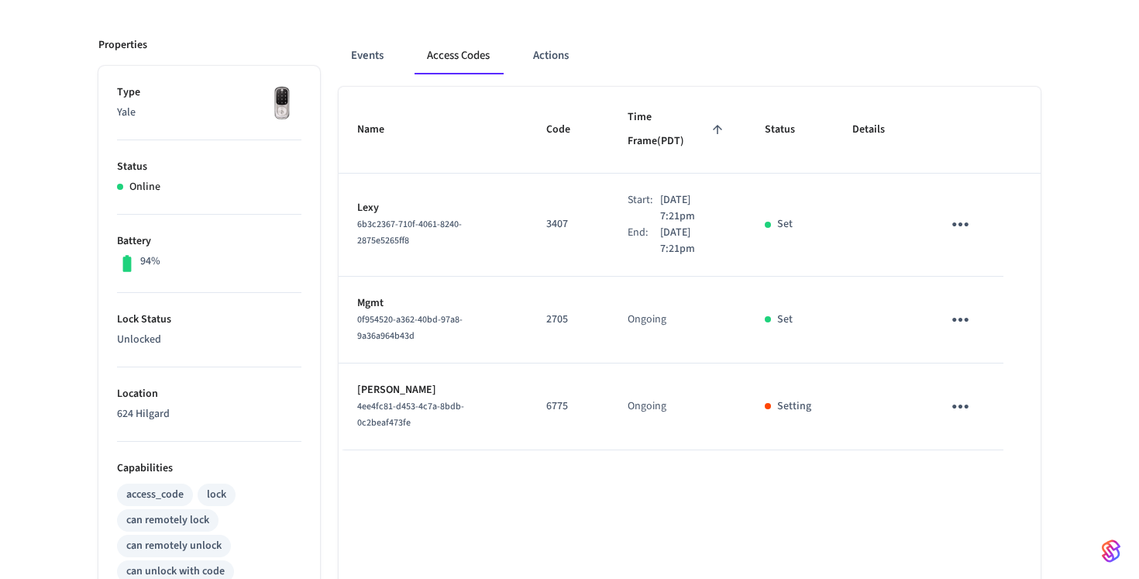
scroll to position [190, 0]
